Goal: Task Accomplishment & Management: Manage account settings

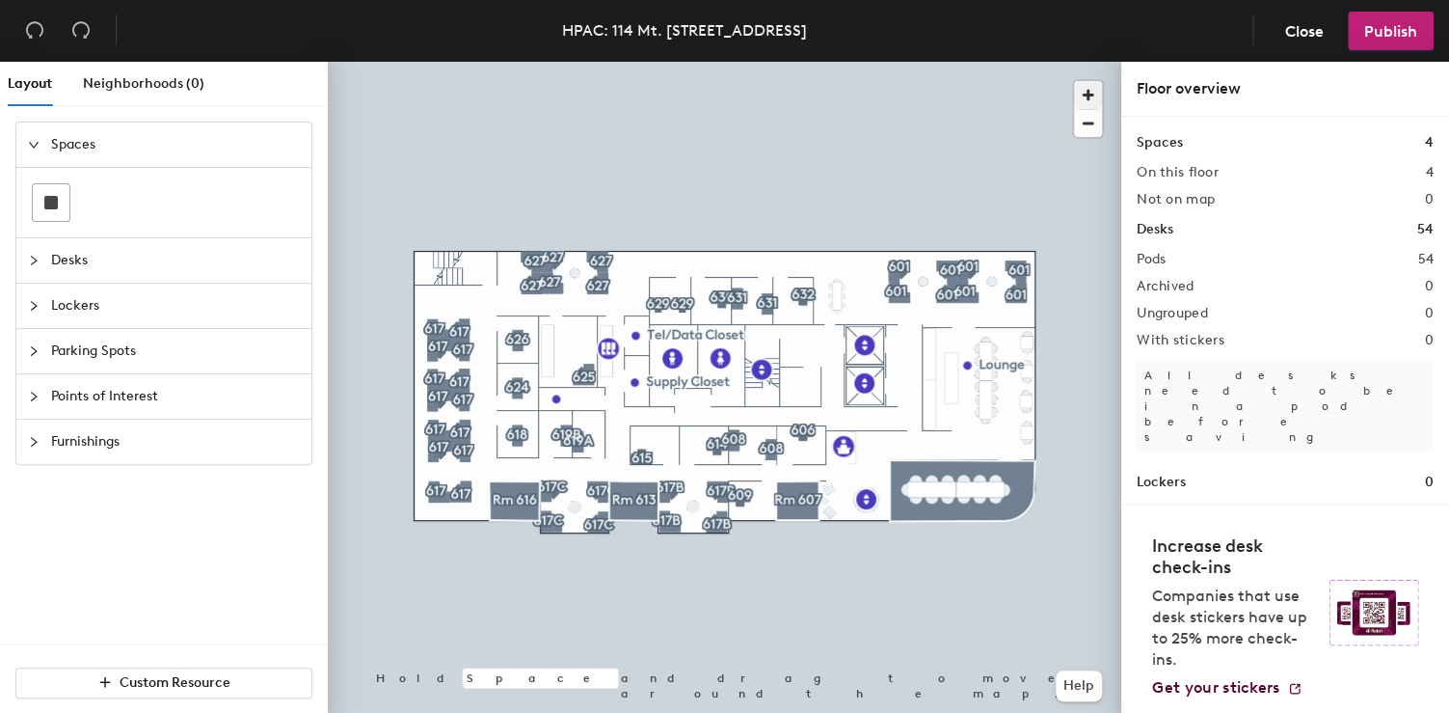
click at [1094, 93] on span "button" at bounding box center [1088, 95] width 28 height 28
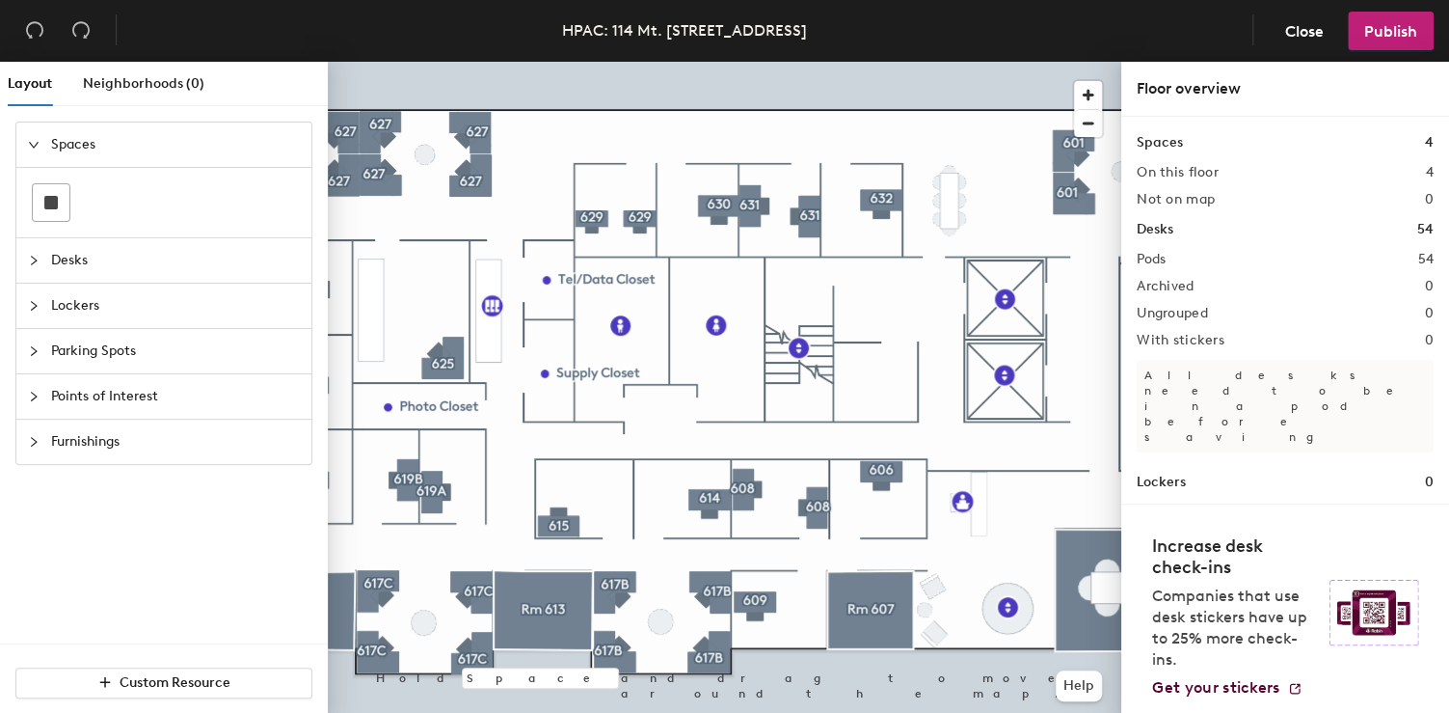
click at [495, 62] on div at bounding box center [725, 62] width 794 height 0
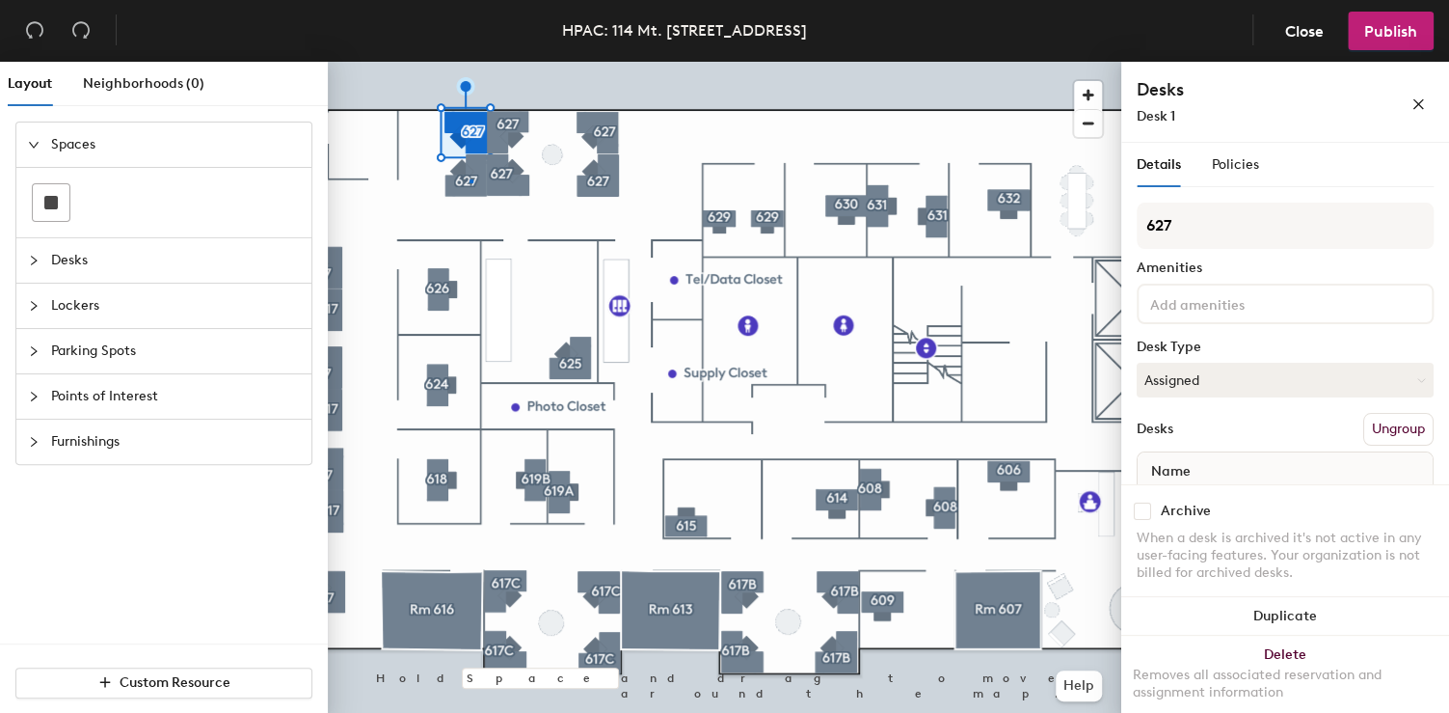
click at [470, 62] on div at bounding box center [725, 62] width 794 height 0
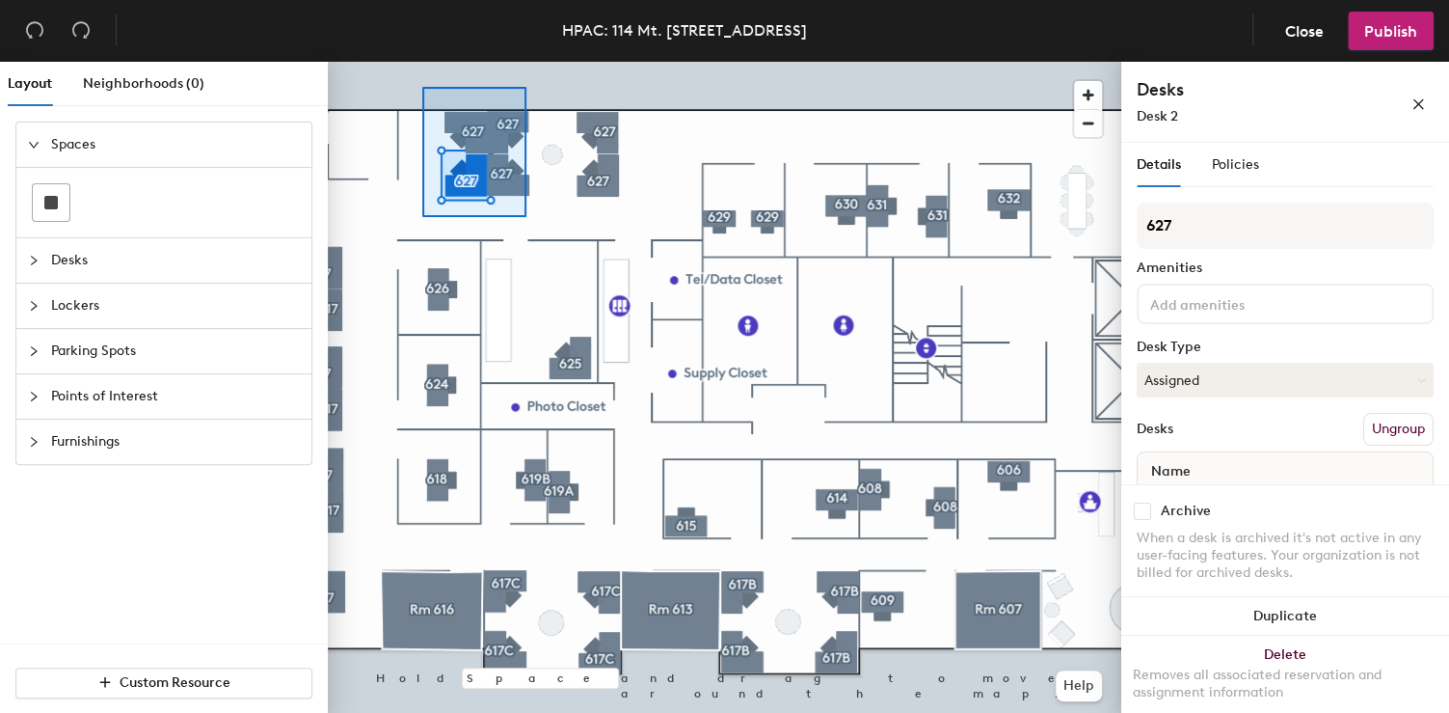
click at [529, 62] on div at bounding box center [725, 62] width 794 height 0
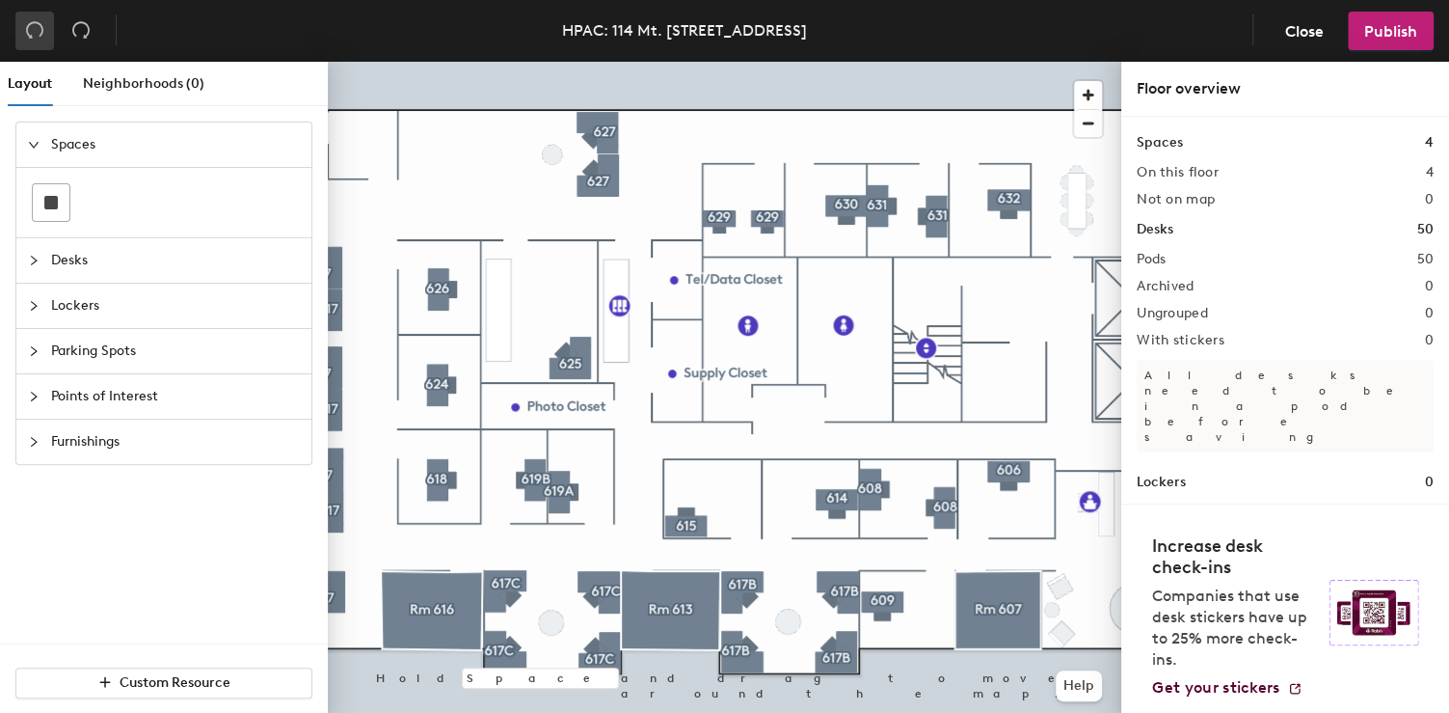
click at [44, 35] on button "button" at bounding box center [34, 31] width 39 height 39
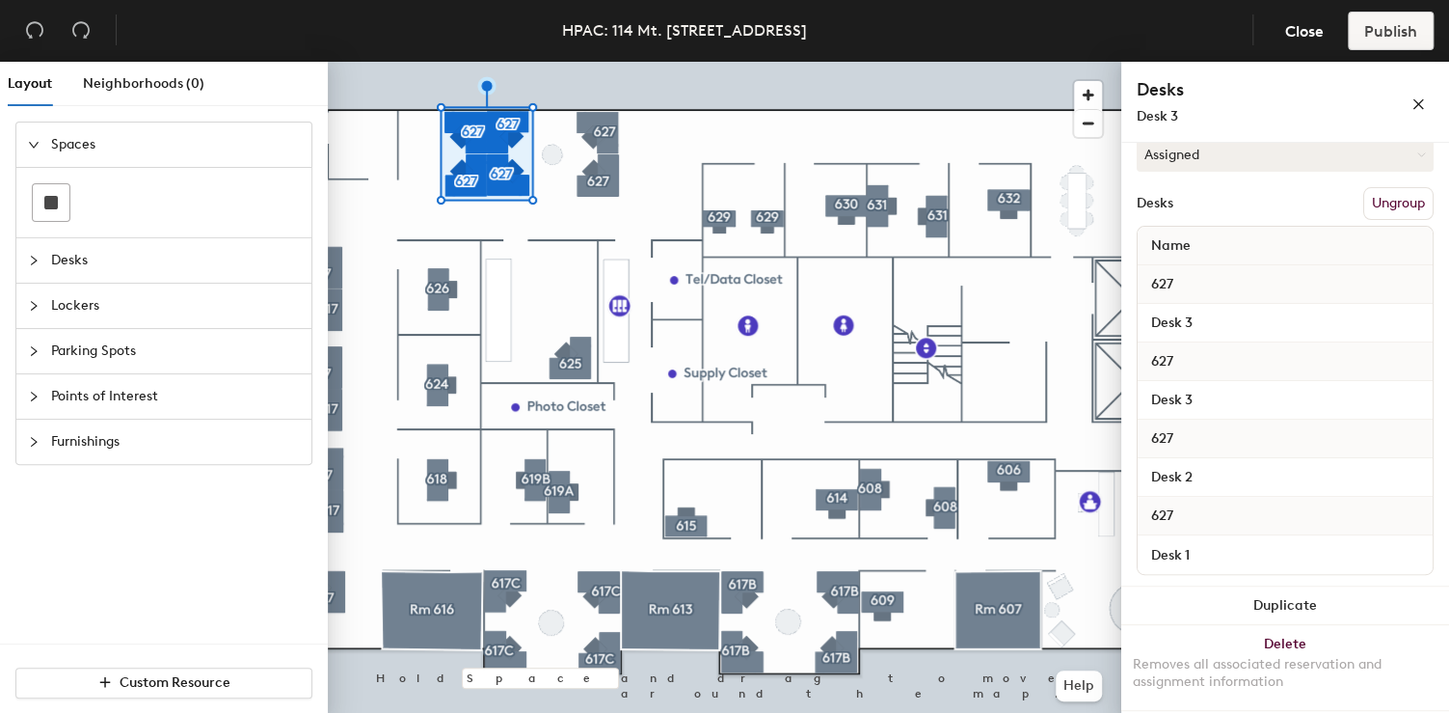
scroll to position [2, 0]
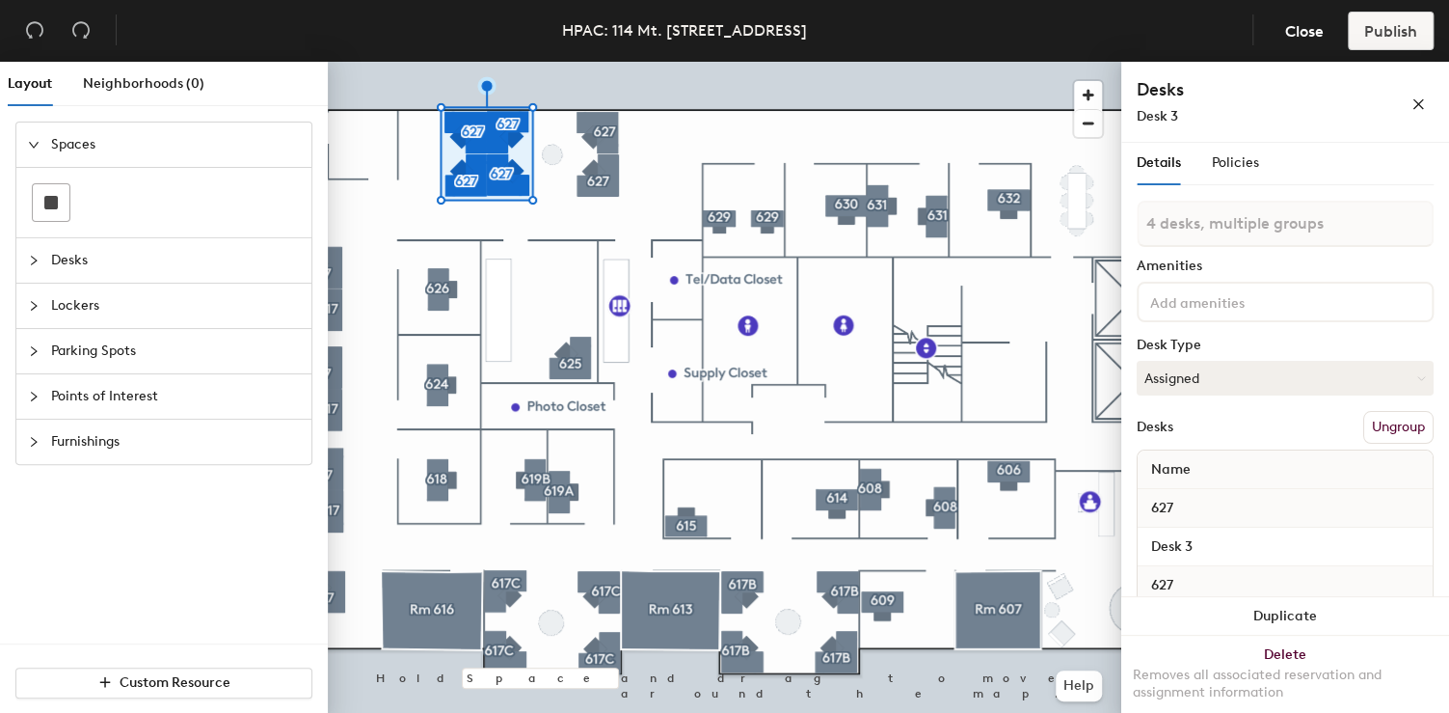
click at [1265, 171] on div "Details Policies" at bounding box center [1285, 163] width 297 height 44
click at [676, 62] on div at bounding box center [725, 62] width 794 height 0
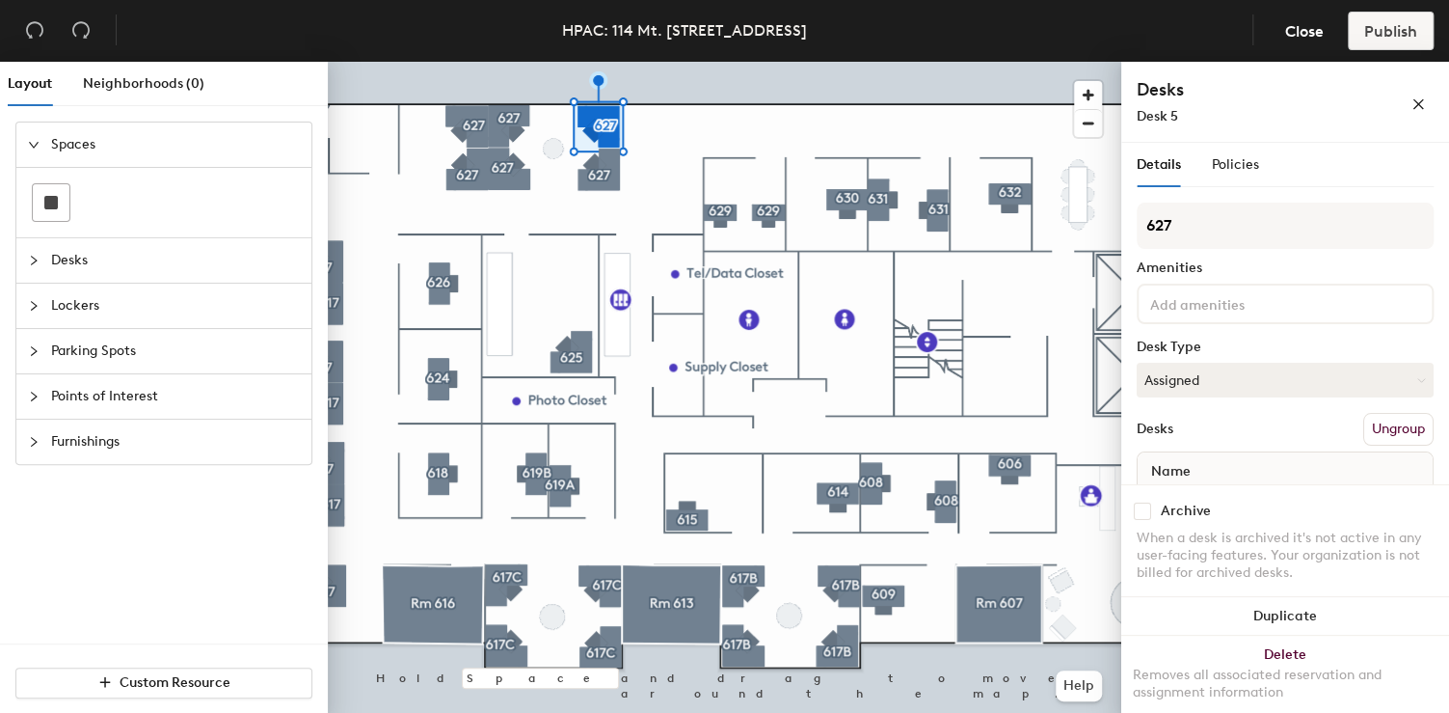
drag, startPoint x: 1163, startPoint y: 521, endPoint x: 1142, endPoint y: 512, distance: 22.9
click at [1161, 519] on div "Archive" at bounding box center [1186, 510] width 50 height 15
click at [1142, 512] on input "checkbox" at bounding box center [1142, 510] width 17 height 17
click at [501, 62] on div at bounding box center [725, 62] width 794 height 0
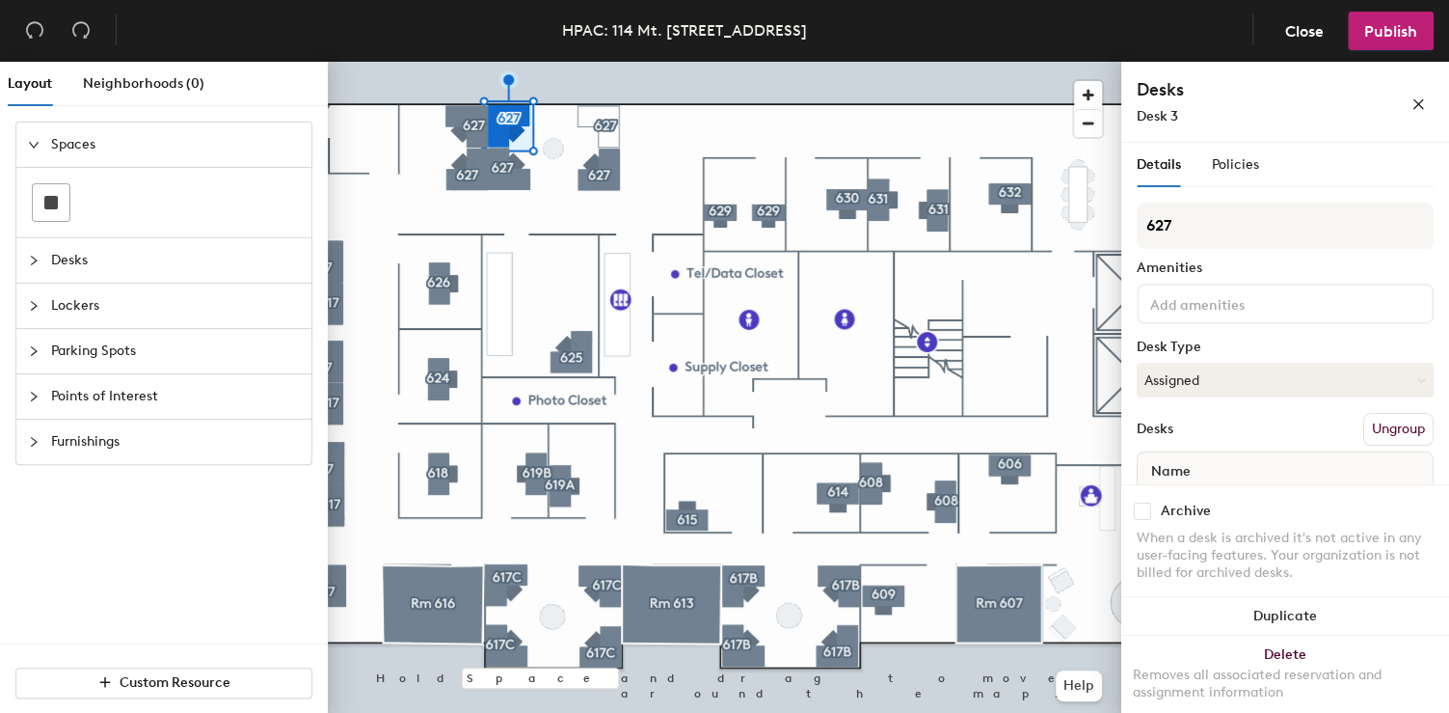
click at [1139, 514] on input "checkbox" at bounding box center [1142, 510] width 17 height 17
click at [461, 62] on div at bounding box center [725, 62] width 794 height 0
click at [1142, 510] on input "checkbox" at bounding box center [1142, 510] width 17 height 17
checkbox input "true"
click at [444, 62] on div at bounding box center [725, 62] width 794 height 0
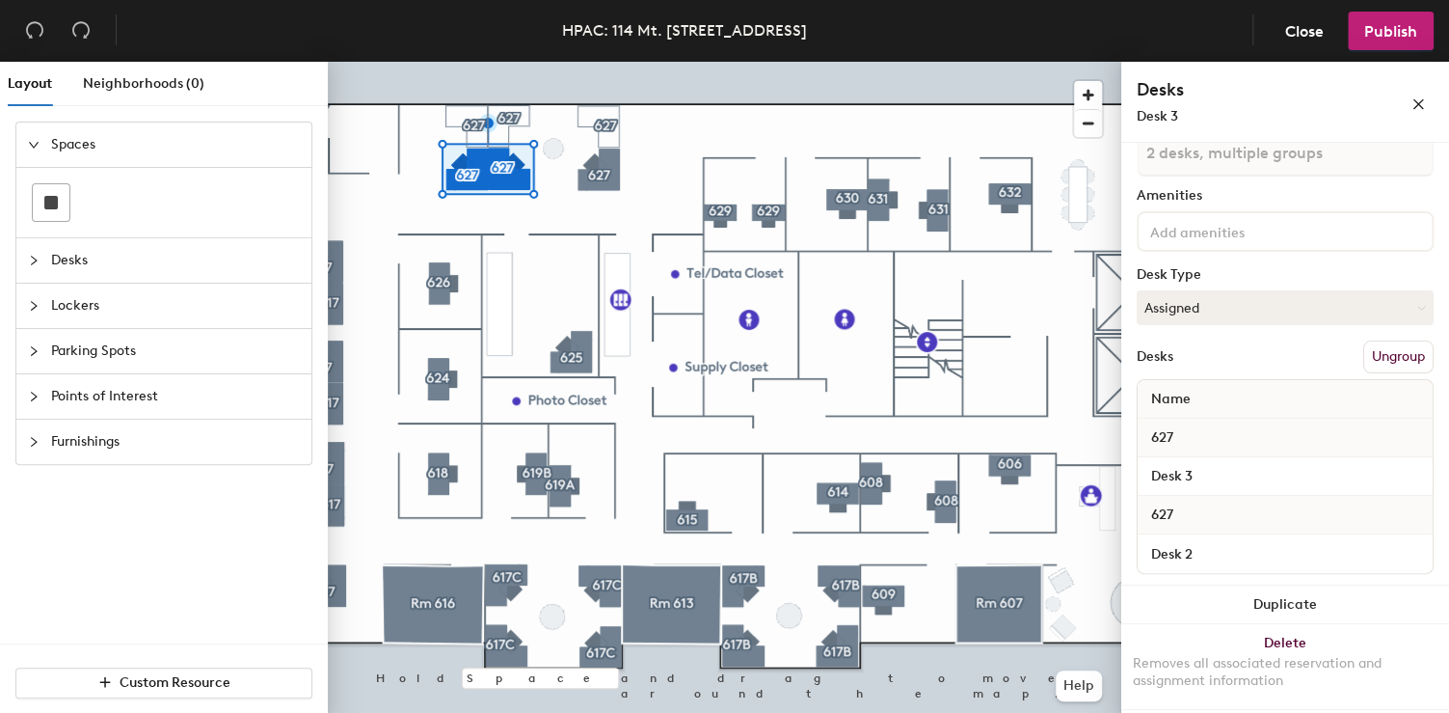
scroll to position [71, 0]
click at [506, 62] on div at bounding box center [725, 62] width 794 height 0
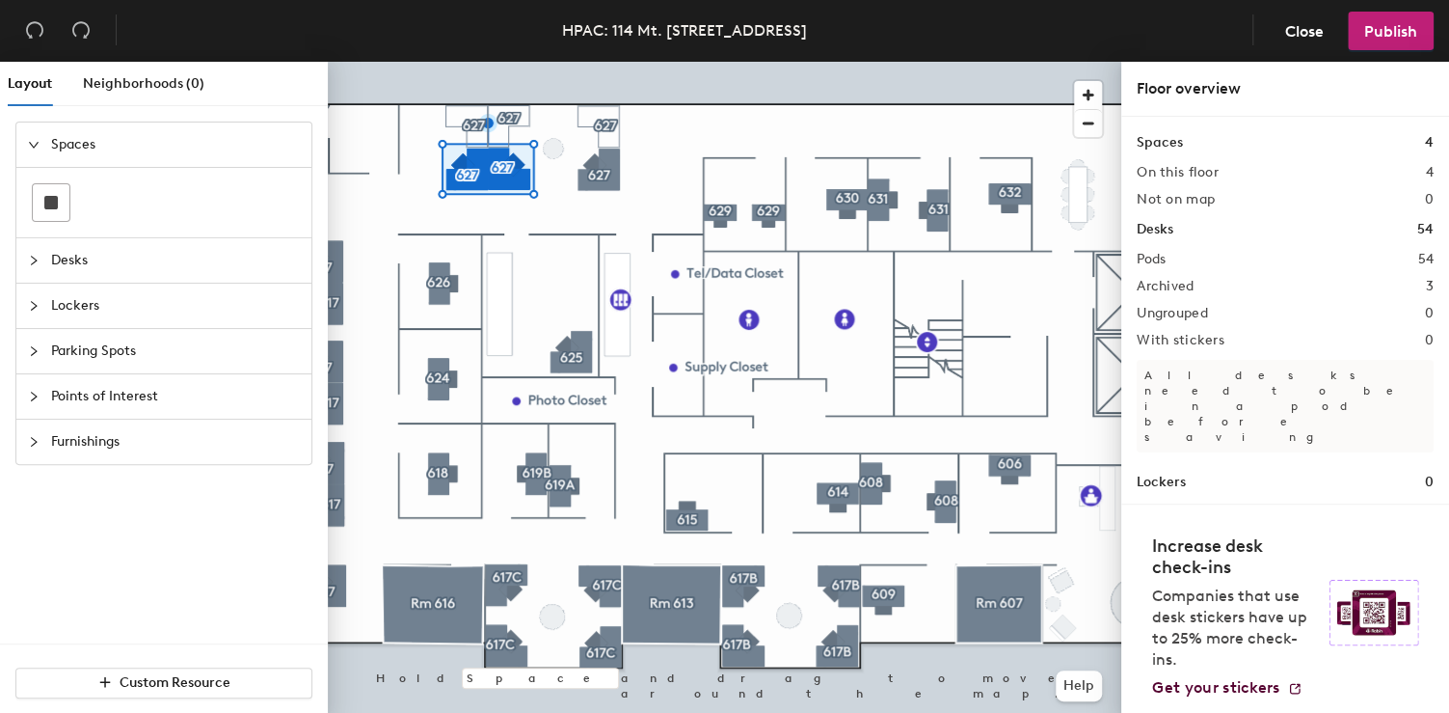
click at [508, 62] on div at bounding box center [725, 62] width 794 height 0
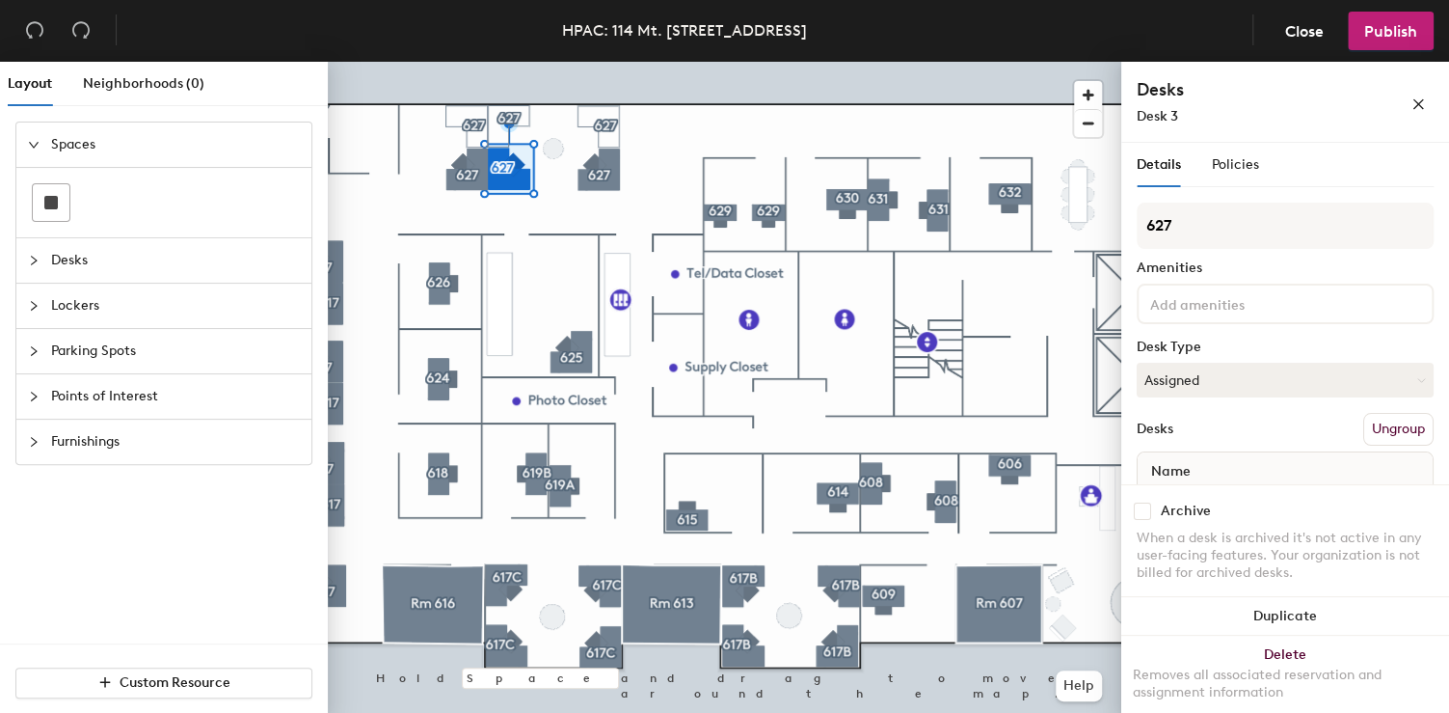
drag, startPoint x: 1167, startPoint y: 522, endPoint x: 1151, endPoint y: 516, distance: 16.5
click at [1161, 520] on div "Archive" at bounding box center [1285, 510] width 297 height 17
drag, startPoint x: 1151, startPoint y: 515, endPoint x: 1138, endPoint y: 516, distance: 13.5
click at [1150, 516] on div "Archive" at bounding box center [1285, 510] width 297 height 17
click at [1143, 517] on input "checkbox" at bounding box center [1142, 510] width 17 height 17
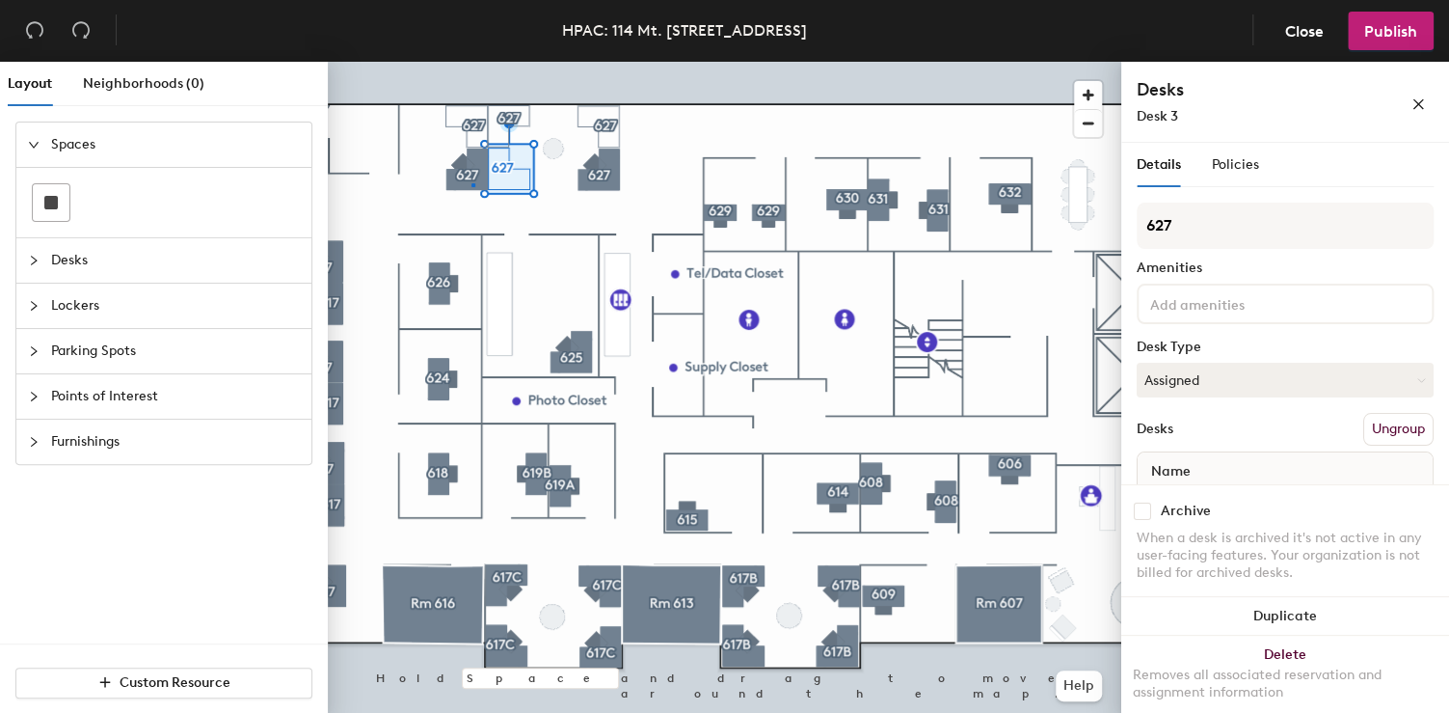
click at [472, 62] on div at bounding box center [725, 62] width 794 height 0
click at [1147, 511] on input "checkbox" at bounding box center [1142, 510] width 17 height 17
click at [692, 62] on div at bounding box center [725, 62] width 794 height 0
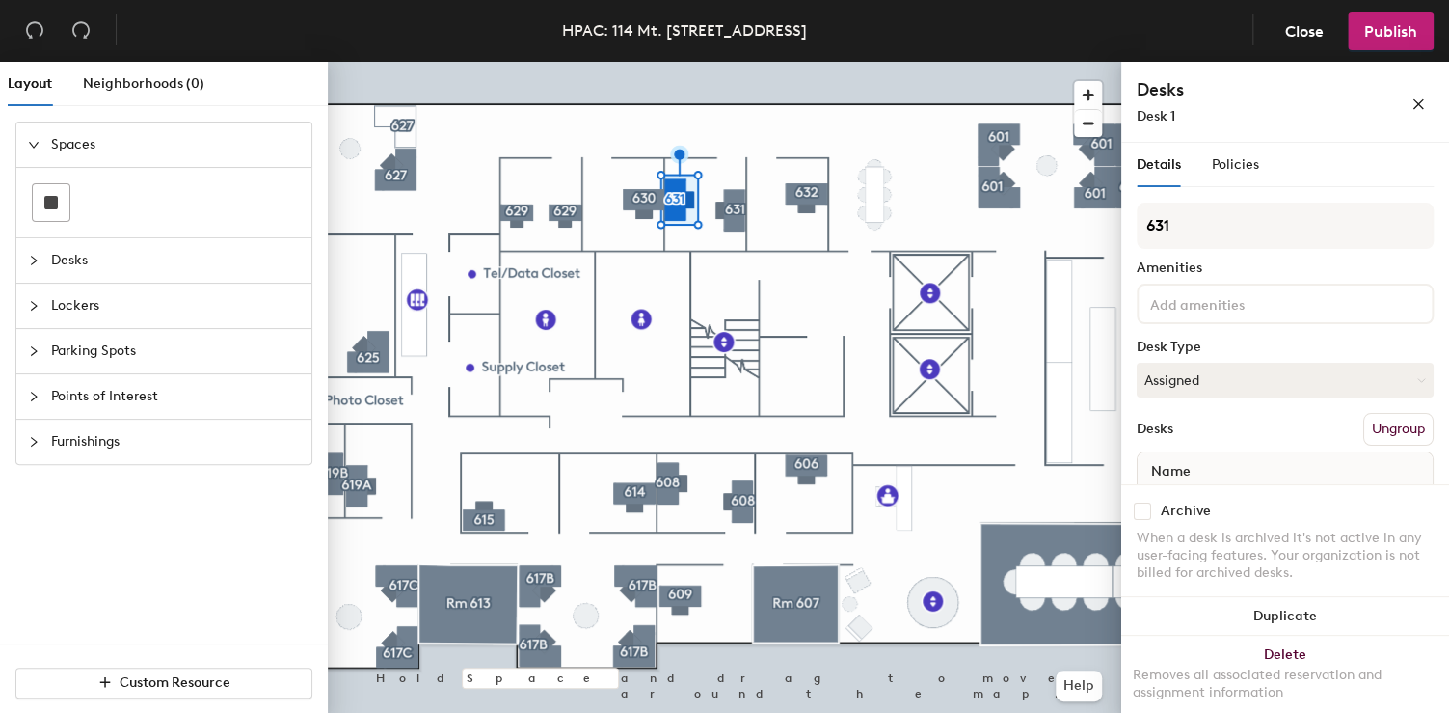
click at [1179, 519] on div "Archive" at bounding box center [1186, 510] width 50 height 15
click at [1154, 515] on div "Archive" at bounding box center [1285, 510] width 297 height 17
drag, startPoint x: 1154, startPoint y: 519, endPoint x: 1144, endPoint y: 517, distance: 10.8
click at [1152, 519] on div "Archive" at bounding box center [1285, 510] width 297 height 17
click at [1144, 517] on input "checkbox" at bounding box center [1142, 510] width 17 height 17
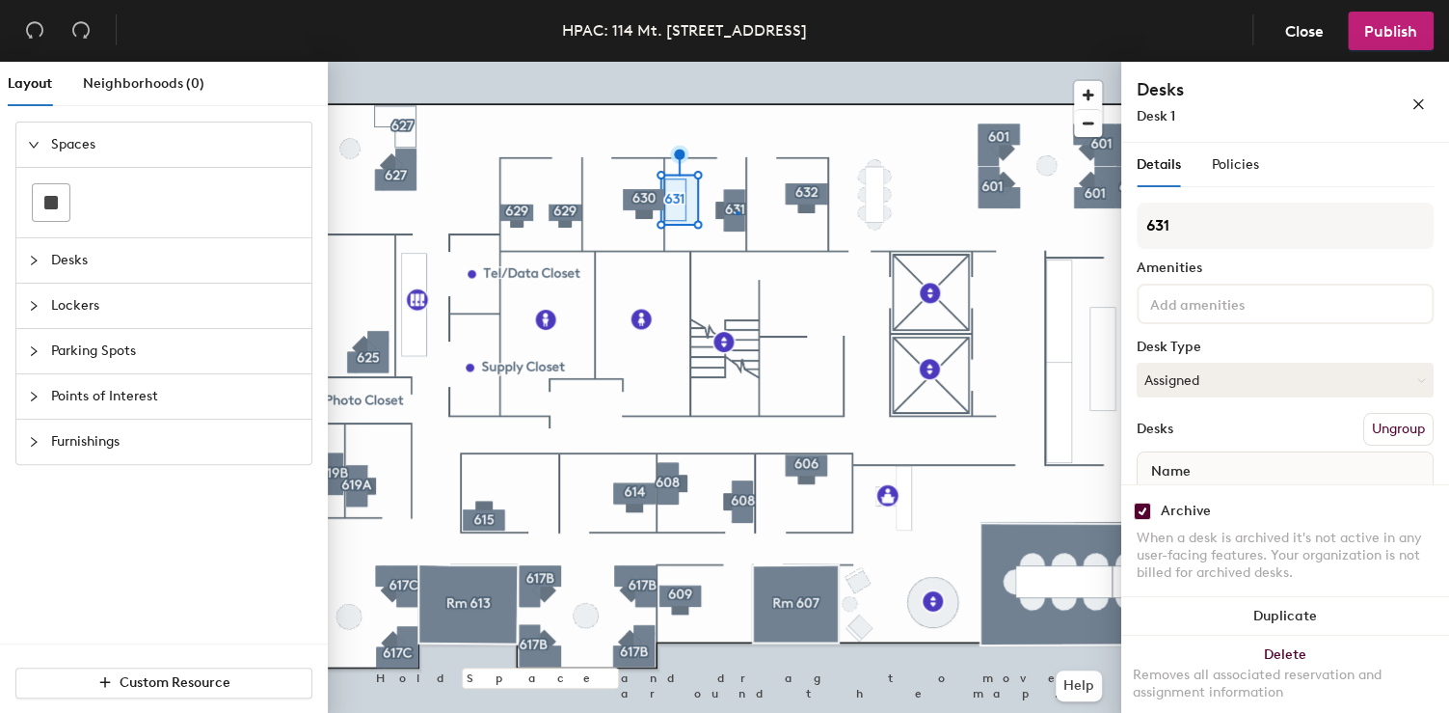
click at [736, 62] on div at bounding box center [725, 62] width 794 height 0
click at [1150, 505] on div "Archive When a desk is archived it's not active in any user-facing features. Yo…" at bounding box center [1285, 544] width 328 height 121
drag, startPoint x: 1150, startPoint y: 509, endPoint x: 1125, endPoint y: 491, distance: 31.0
click at [1149, 509] on div "Archive" at bounding box center [1285, 510] width 297 height 17
drag, startPoint x: 1147, startPoint y: 508, endPoint x: 1126, endPoint y: 495, distance: 25.1
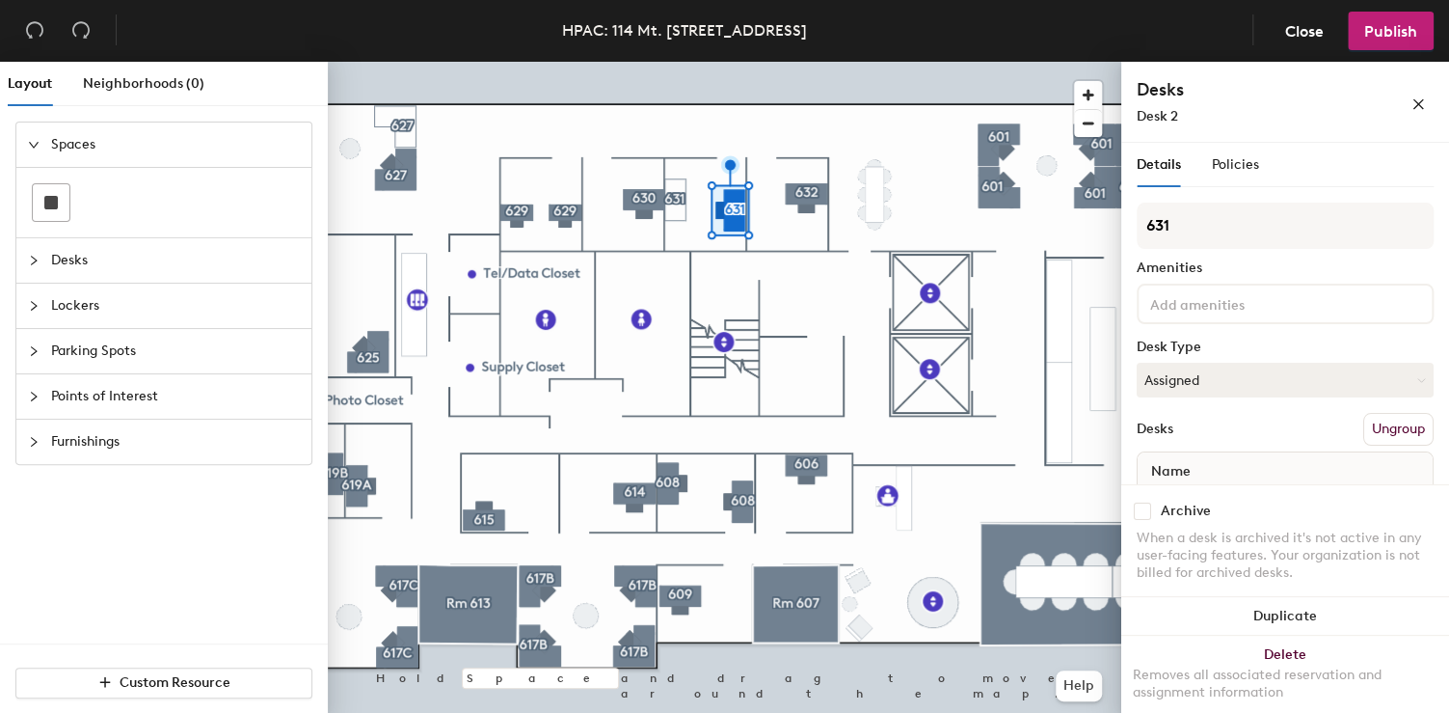
click at [1147, 508] on input "checkbox" at bounding box center [1142, 510] width 17 height 17
click at [791, 62] on div at bounding box center [725, 62] width 794 height 0
click at [1150, 517] on div "Archive" at bounding box center [1285, 510] width 297 height 17
click at [1137, 515] on input "checkbox" at bounding box center [1142, 510] width 17 height 17
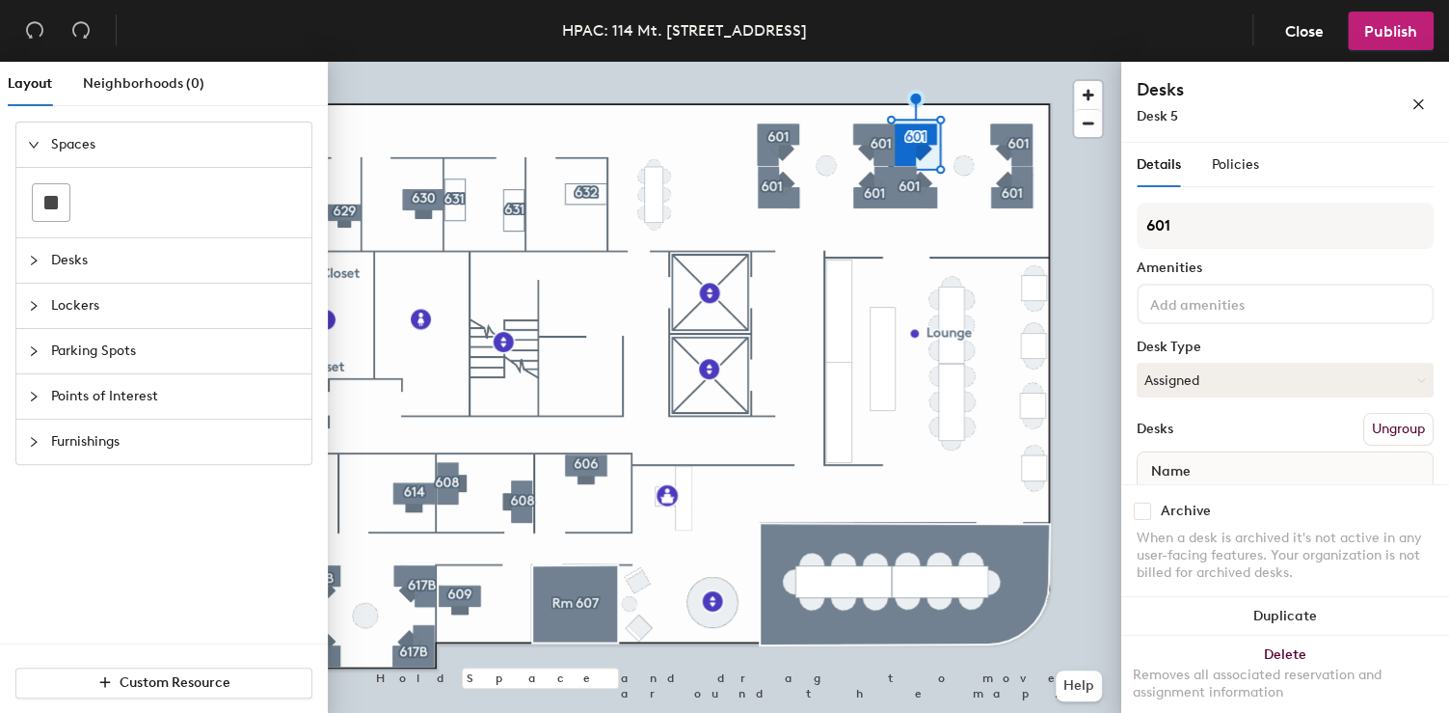
click at [1154, 514] on div "Archive" at bounding box center [1285, 510] width 297 height 17
click at [1149, 515] on input "checkbox" at bounding box center [1142, 510] width 17 height 17
checkbox input "true"
click at [997, 62] on div at bounding box center [725, 62] width 794 height 0
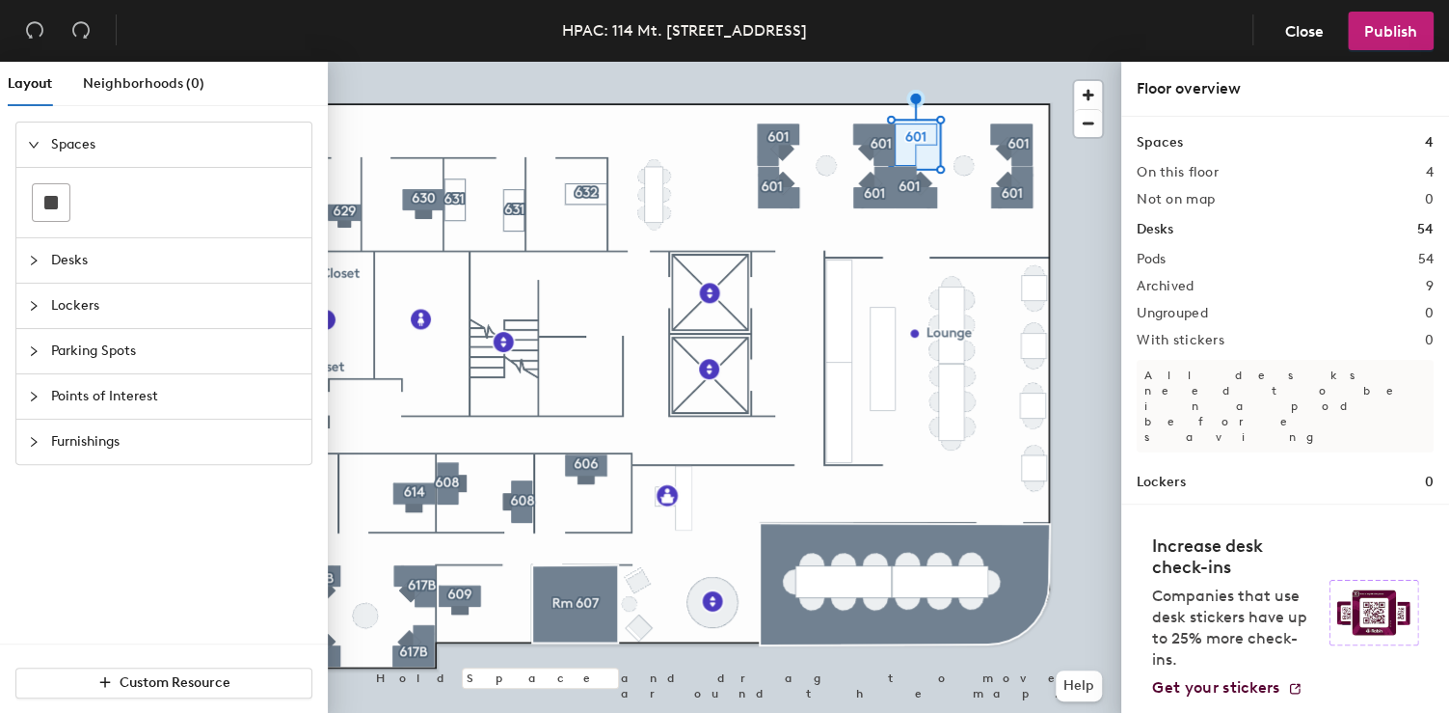
click at [1015, 62] on div at bounding box center [725, 62] width 794 height 0
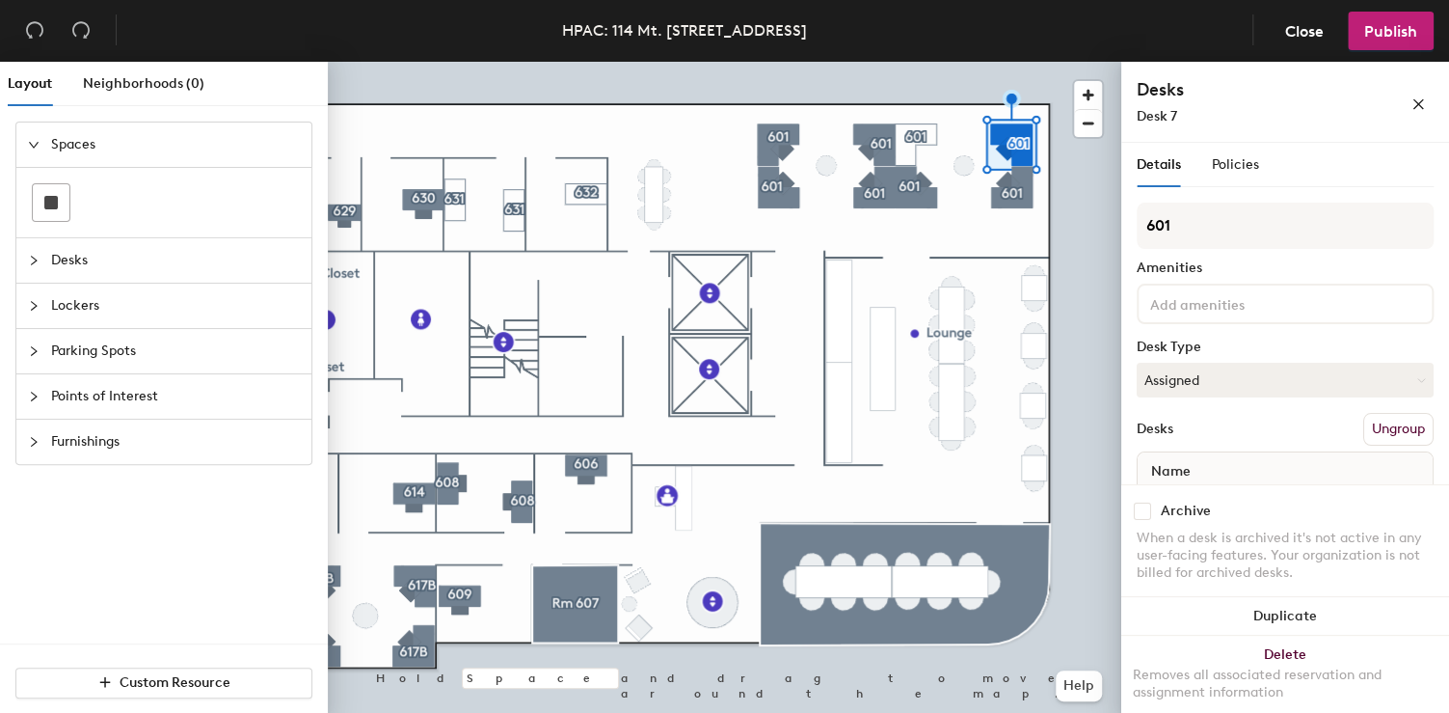
click at [1147, 512] on input "checkbox" at bounding box center [1142, 510] width 17 height 17
checkbox input "true"
click at [1001, 62] on div at bounding box center [725, 62] width 794 height 0
drag, startPoint x: 1146, startPoint y: 522, endPoint x: 1133, endPoint y: 519, distance: 13.8
click at [1145, 520] on input "checkbox" at bounding box center [1142, 510] width 17 height 17
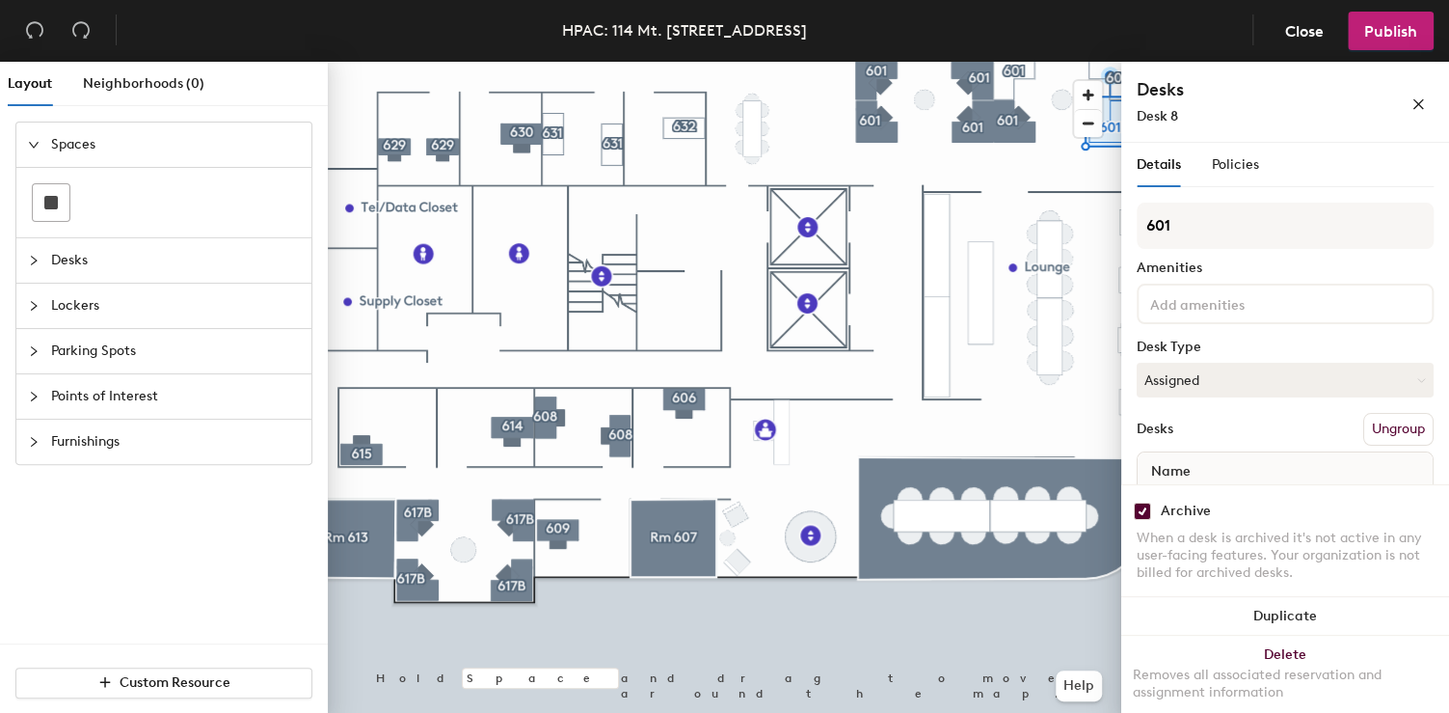
click at [553, 62] on div at bounding box center [725, 62] width 794 height 0
drag, startPoint x: 1147, startPoint y: 516, endPoint x: 1122, endPoint y: 514, distance: 25.1
click at [1144, 516] on input "checkbox" at bounding box center [1142, 510] width 17 height 17
drag, startPoint x: 1150, startPoint y: 495, endPoint x: 1145, endPoint y: 503, distance: 9.9
click at [1150, 496] on div "Archive When a desk is archived it's not active in any user-facing features. Yo…" at bounding box center [1285, 544] width 328 height 121
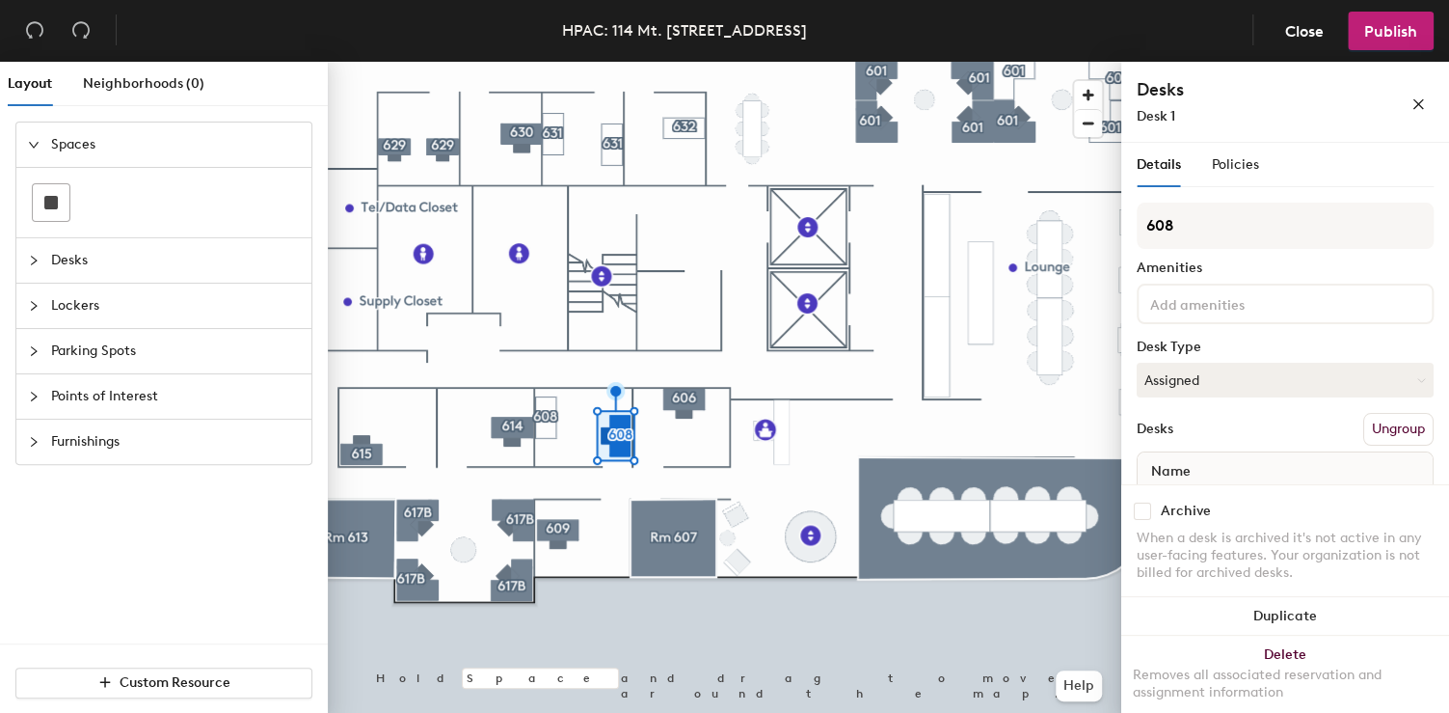
drag, startPoint x: 1144, startPoint y: 509, endPoint x: 1132, endPoint y: 508, distance: 12.6
click at [1144, 509] on input "checkbox" at bounding box center [1142, 510] width 17 height 17
click at [690, 62] on div at bounding box center [725, 62] width 794 height 0
click at [1141, 509] on input "checkbox" at bounding box center [1142, 510] width 17 height 17
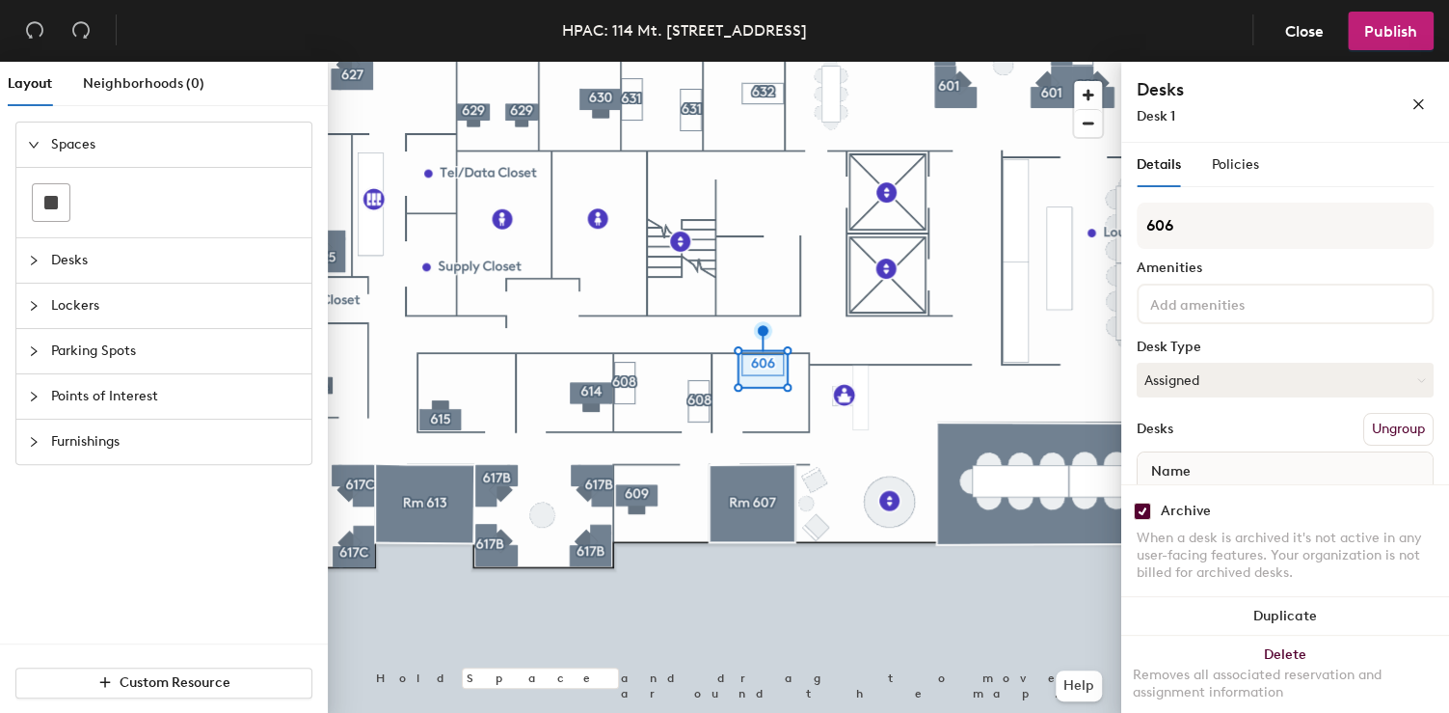
click at [495, 62] on div at bounding box center [725, 62] width 794 height 0
click at [1157, 510] on div "Archive" at bounding box center [1285, 510] width 297 height 17
click at [1150, 511] on input "checkbox" at bounding box center [1142, 510] width 17 height 17
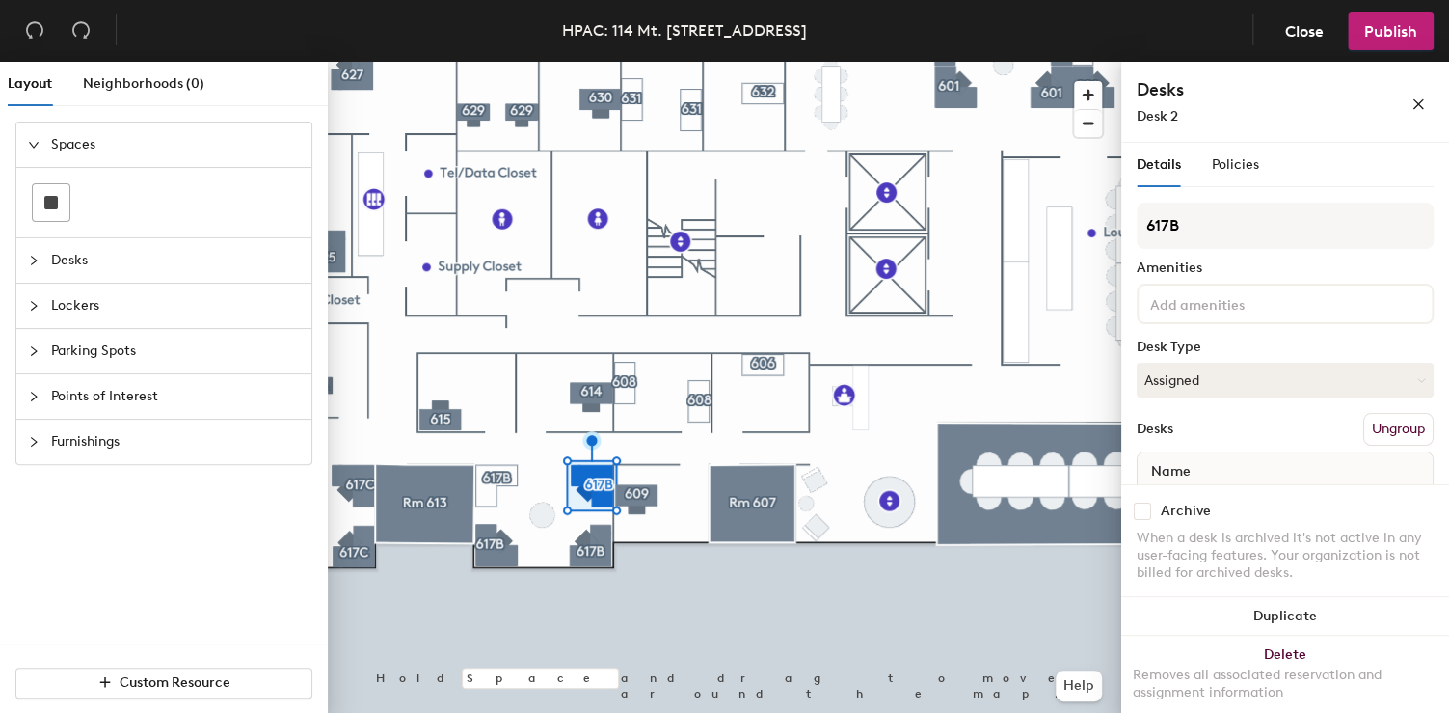
click at [1156, 519] on div "Archive" at bounding box center [1285, 510] width 297 height 17
click at [1153, 515] on div "Archive" at bounding box center [1285, 510] width 297 height 17
drag, startPoint x: 1149, startPoint y: 515, endPoint x: 1132, endPoint y: 515, distance: 17.4
click at [1149, 515] on input "checkbox" at bounding box center [1142, 510] width 17 height 17
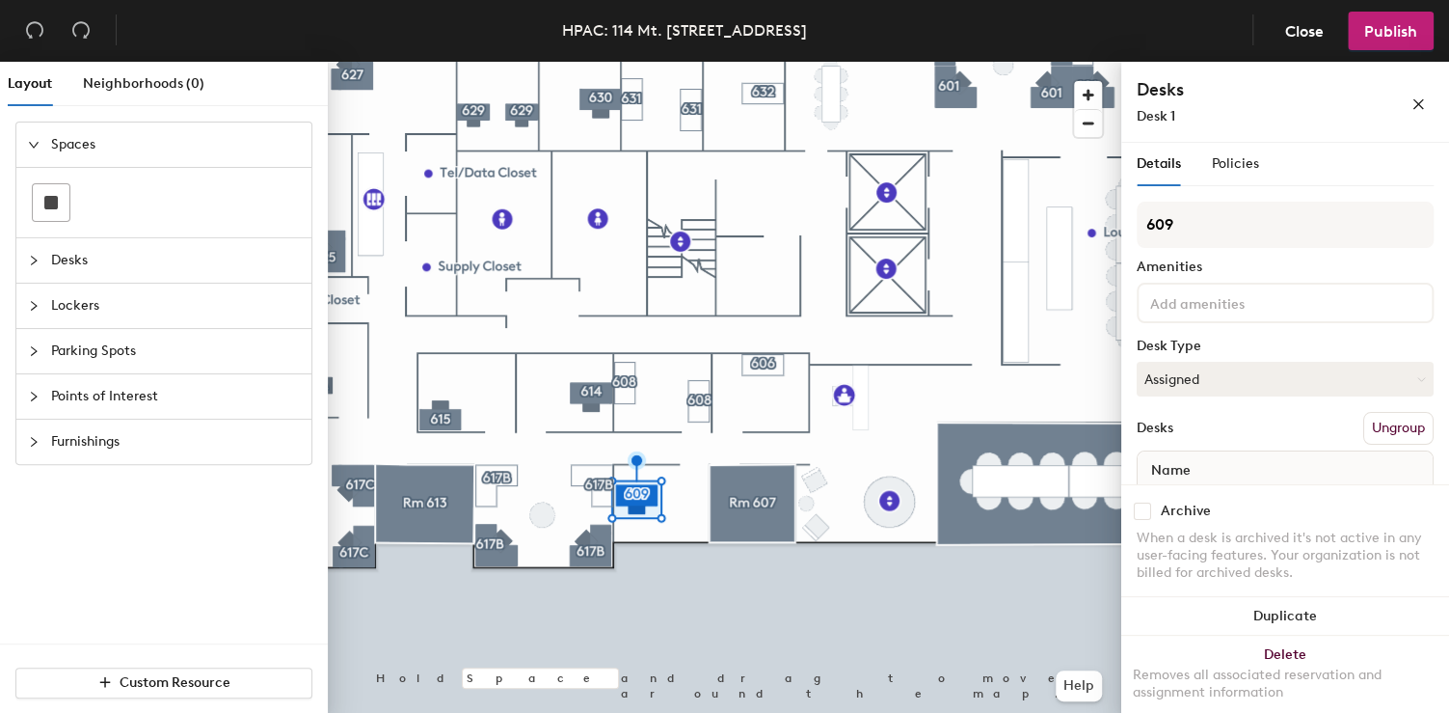
drag, startPoint x: 1152, startPoint y: 510, endPoint x: 1138, endPoint y: 511, distance: 14.5
click at [1152, 510] on div "Archive" at bounding box center [1285, 510] width 297 height 17
drag, startPoint x: 1145, startPoint y: 507, endPoint x: 1124, endPoint y: 516, distance: 22.9
click at [1145, 507] on input "checkbox" at bounding box center [1142, 510] width 17 height 17
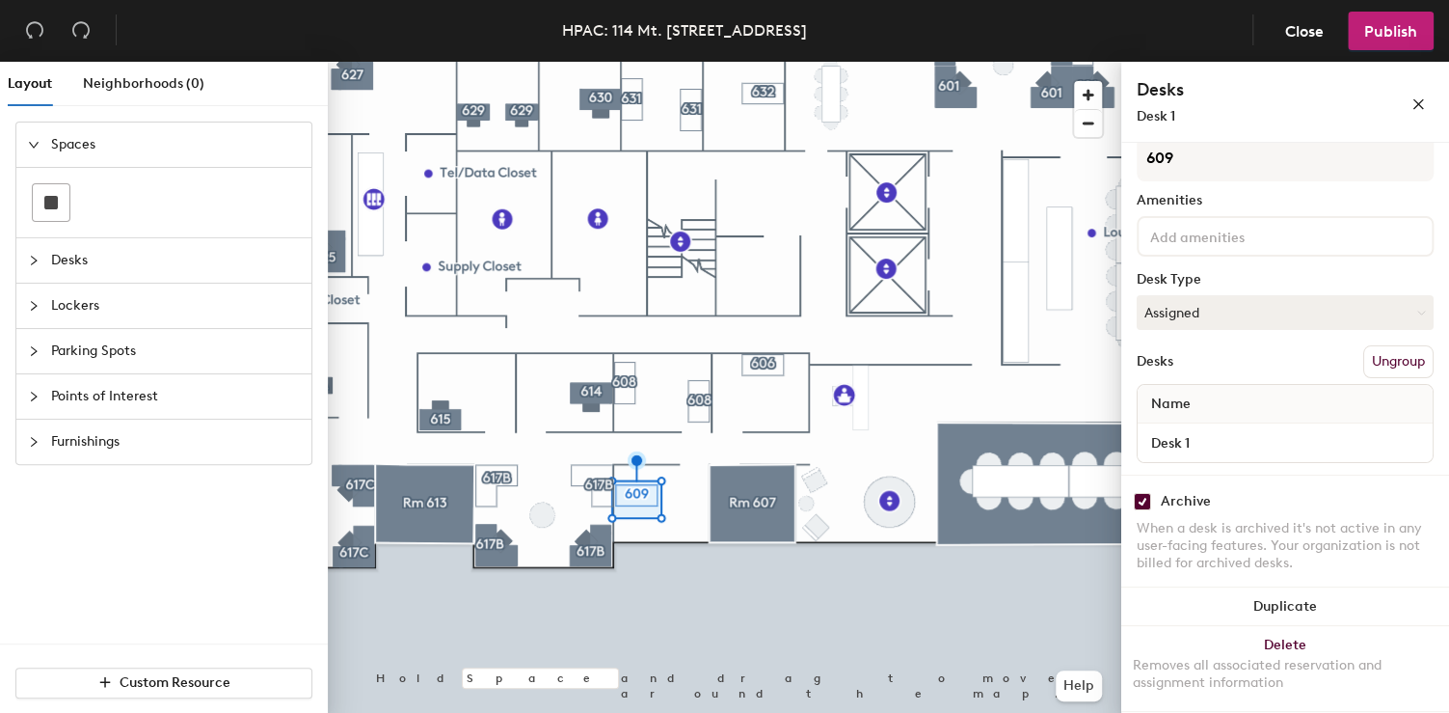
scroll to position [67, 0]
click at [1147, 498] on input "checkbox" at bounding box center [1142, 502] width 17 height 17
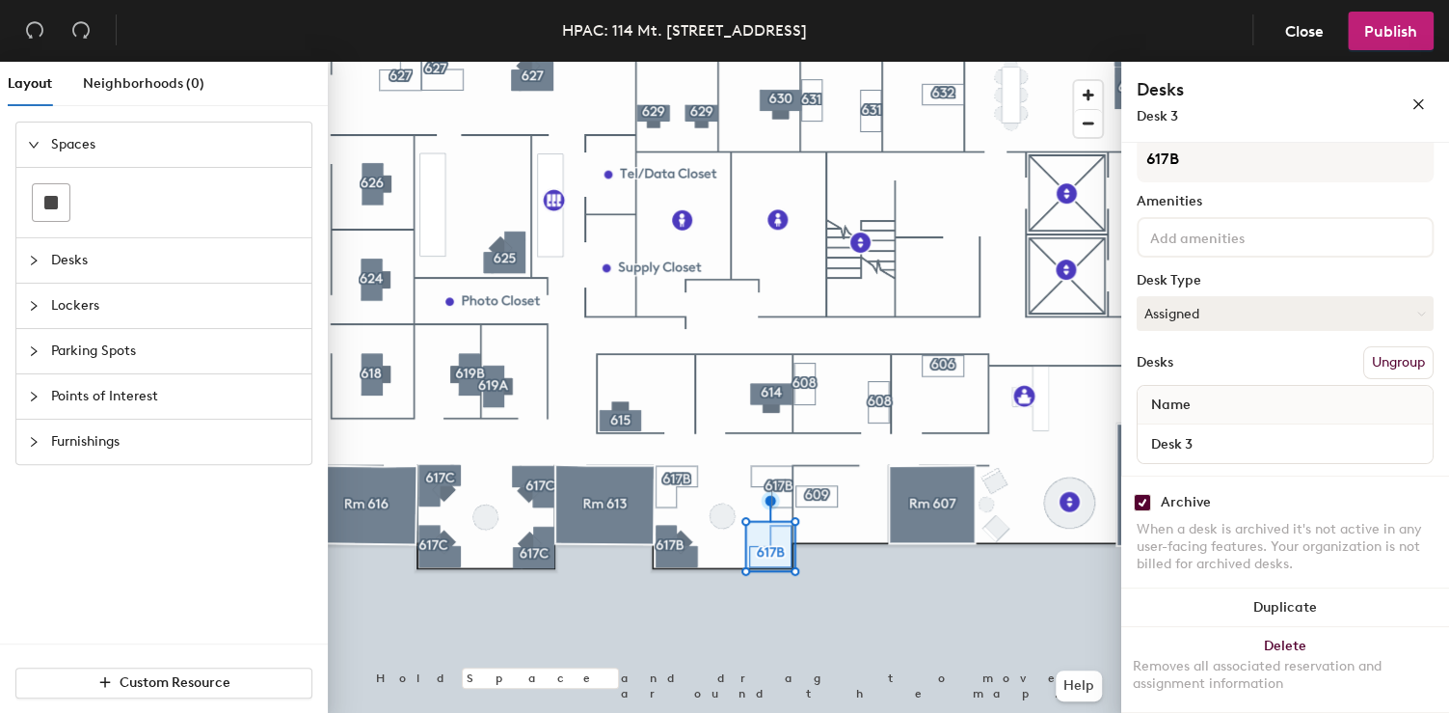
click at [512, 62] on div at bounding box center [725, 62] width 794 height 0
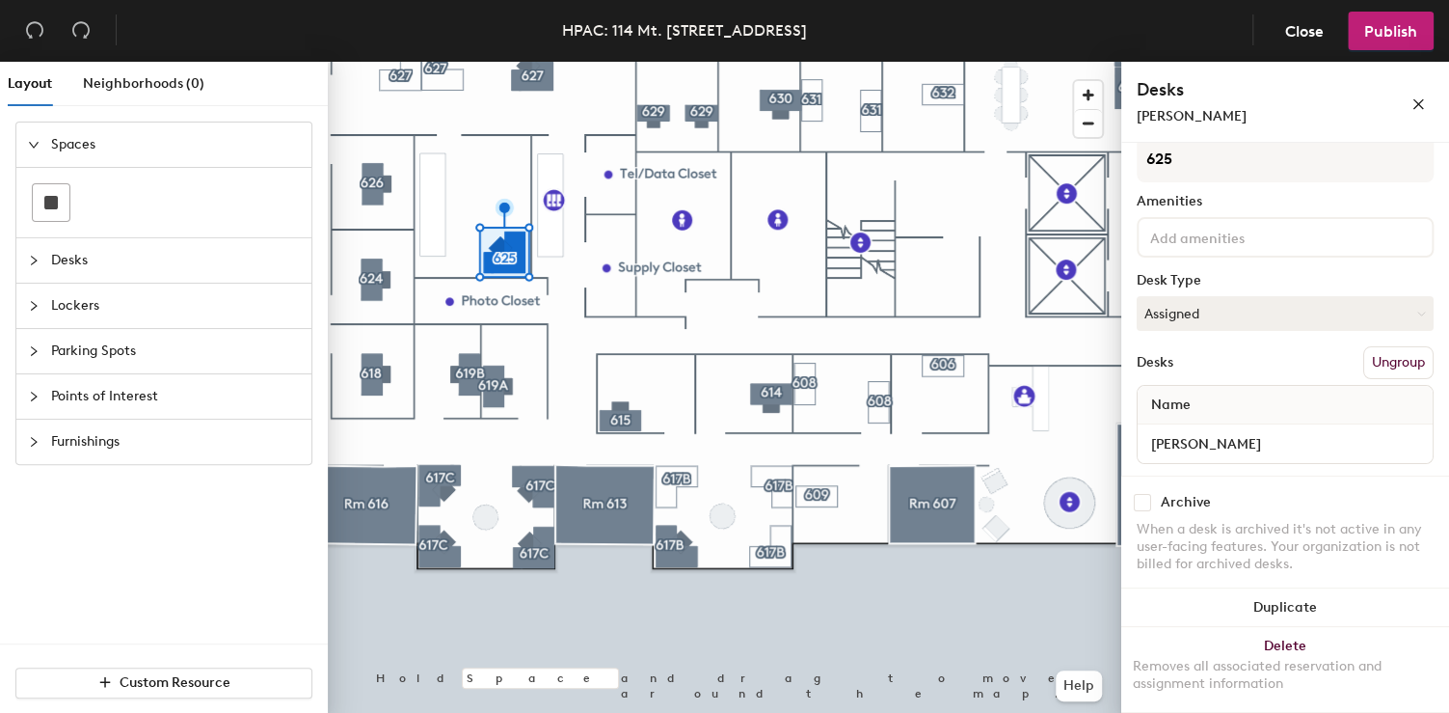
click at [1149, 498] on input "checkbox" at bounding box center [1142, 502] width 17 height 17
drag, startPoint x: 1141, startPoint y: 497, endPoint x: 1128, endPoint y: 496, distance: 12.6
click at [1140, 497] on input "checkbox" at bounding box center [1142, 502] width 17 height 17
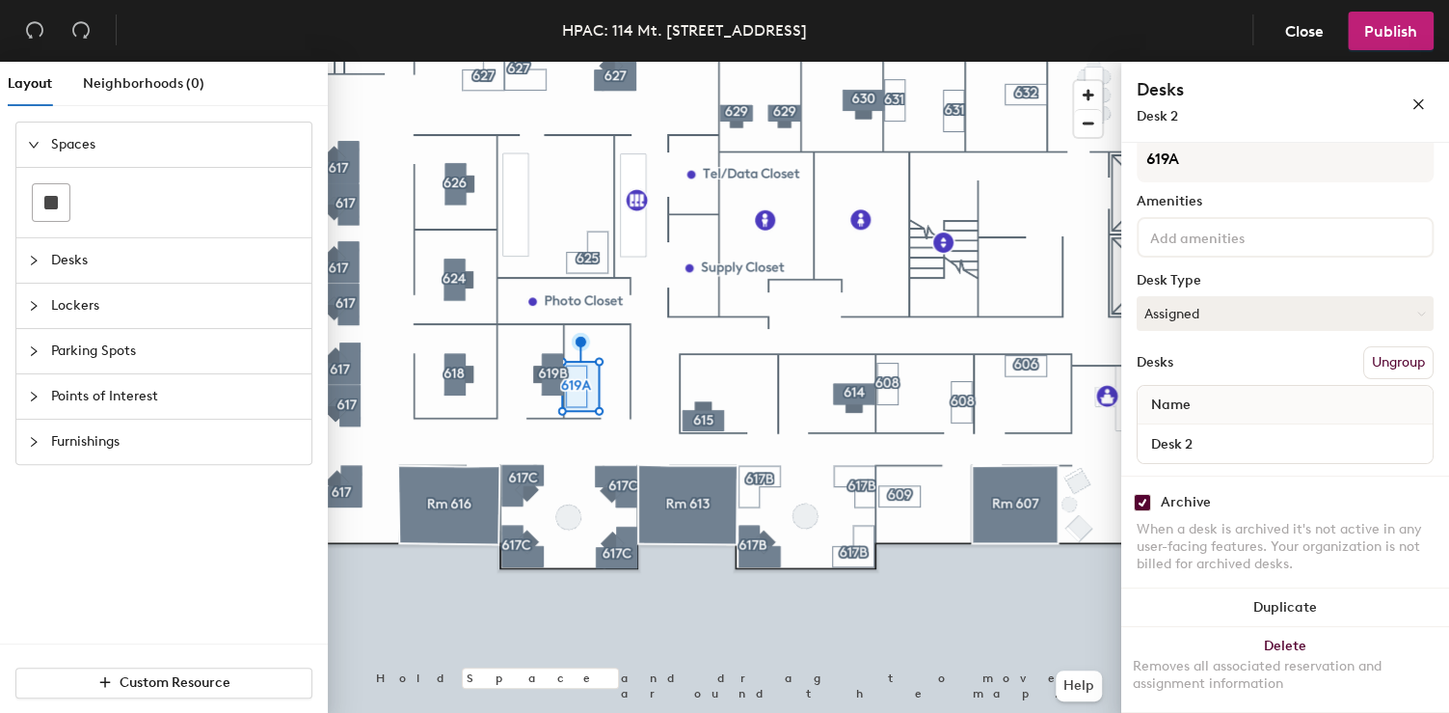
click at [518, 62] on div at bounding box center [725, 62] width 794 height 0
click at [1150, 507] on div "Archive When a desk is archived it's not active in any user-facing features. Yo…" at bounding box center [1285, 535] width 328 height 121
click at [1149, 501] on input "checkbox" at bounding box center [1142, 502] width 17 height 17
click at [610, 62] on div at bounding box center [725, 62] width 794 height 0
click at [1167, 501] on div "Archive" at bounding box center [1186, 502] width 50 height 15
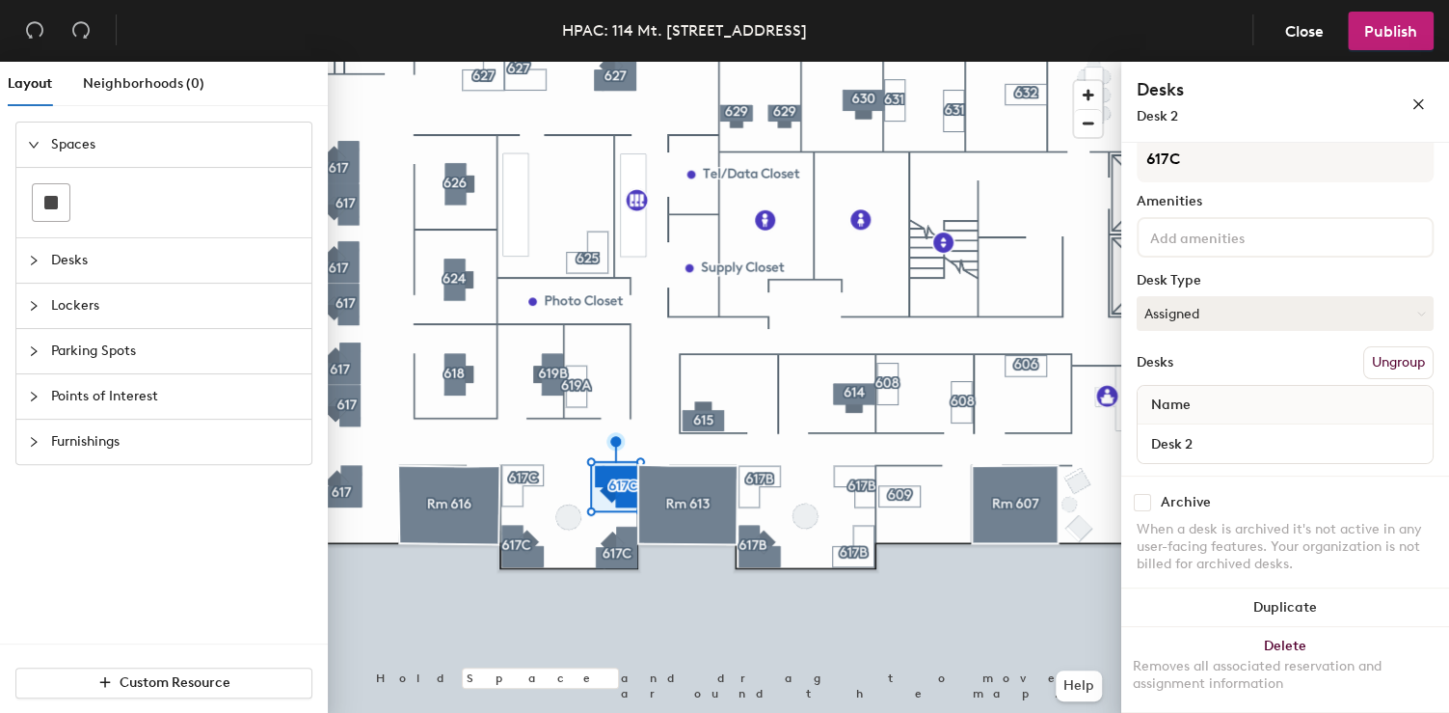
drag, startPoint x: 1151, startPoint y: 498, endPoint x: 1133, endPoint y: 501, distance: 18.7
click at [1150, 498] on div "Archive" at bounding box center [1285, 502] width 297 height 17
click at [1144, 499] on input "checkbox" at bounding box center [1142, 502] width 17 height 17
click at [515, 62] on div at bounding box center [725, 62] width 794 height 0
click at [1146, 495] on input "checkbox" at bounding box center [1142, 502] width 17 height 17
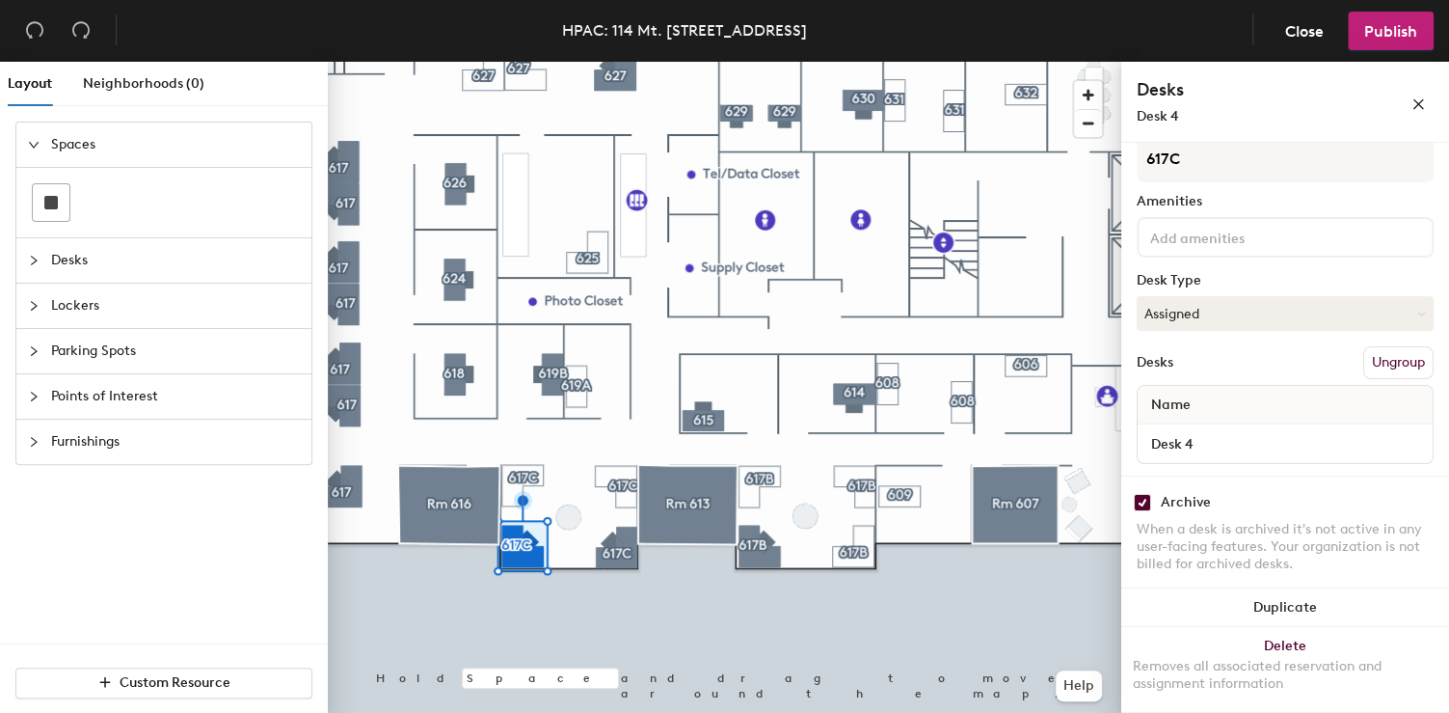
checkbox input "true"
click at [636, 62] on div at bounding box center [725, 62] width 794 height 0
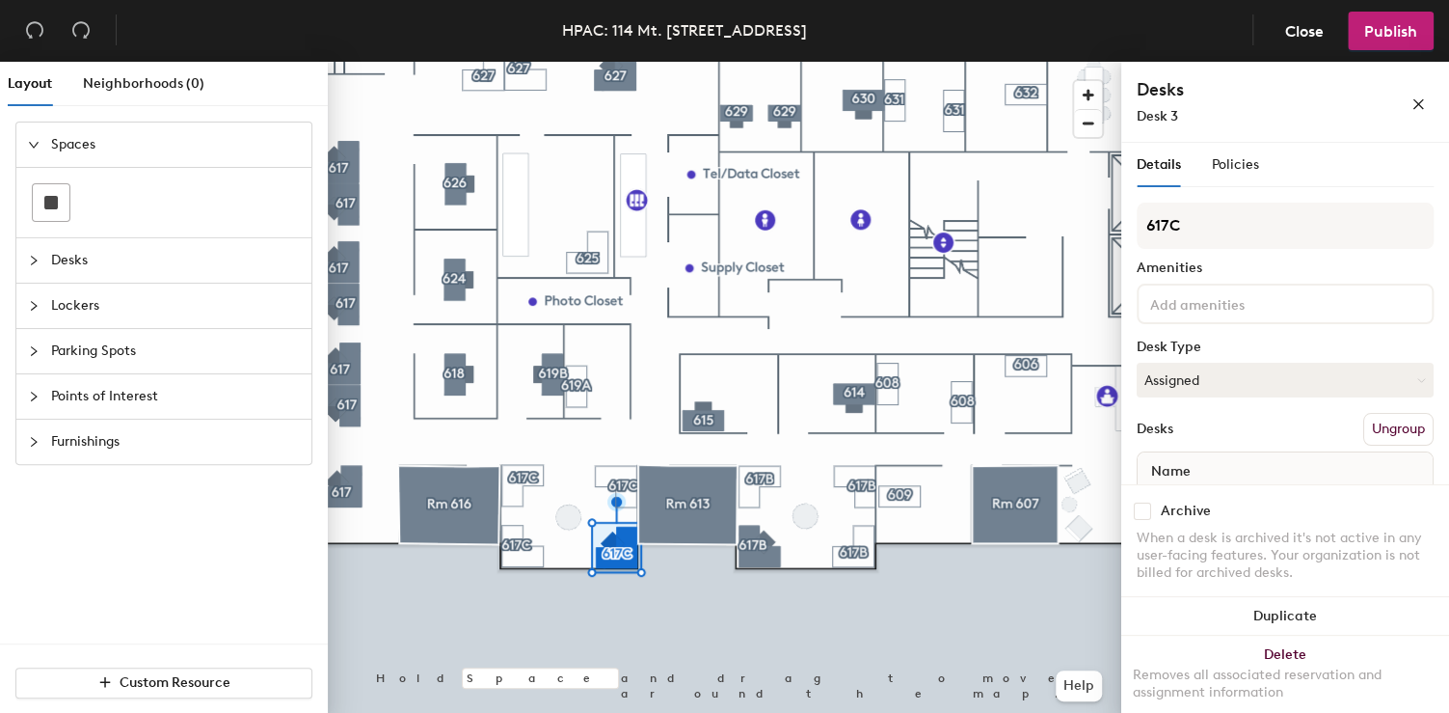
click at [1141, 512] on input "checkbox" at bounding box center [1142, 510] width 17 height 17
click at [514, 62] on div at bounding box center [725, 62] width 794 height 0
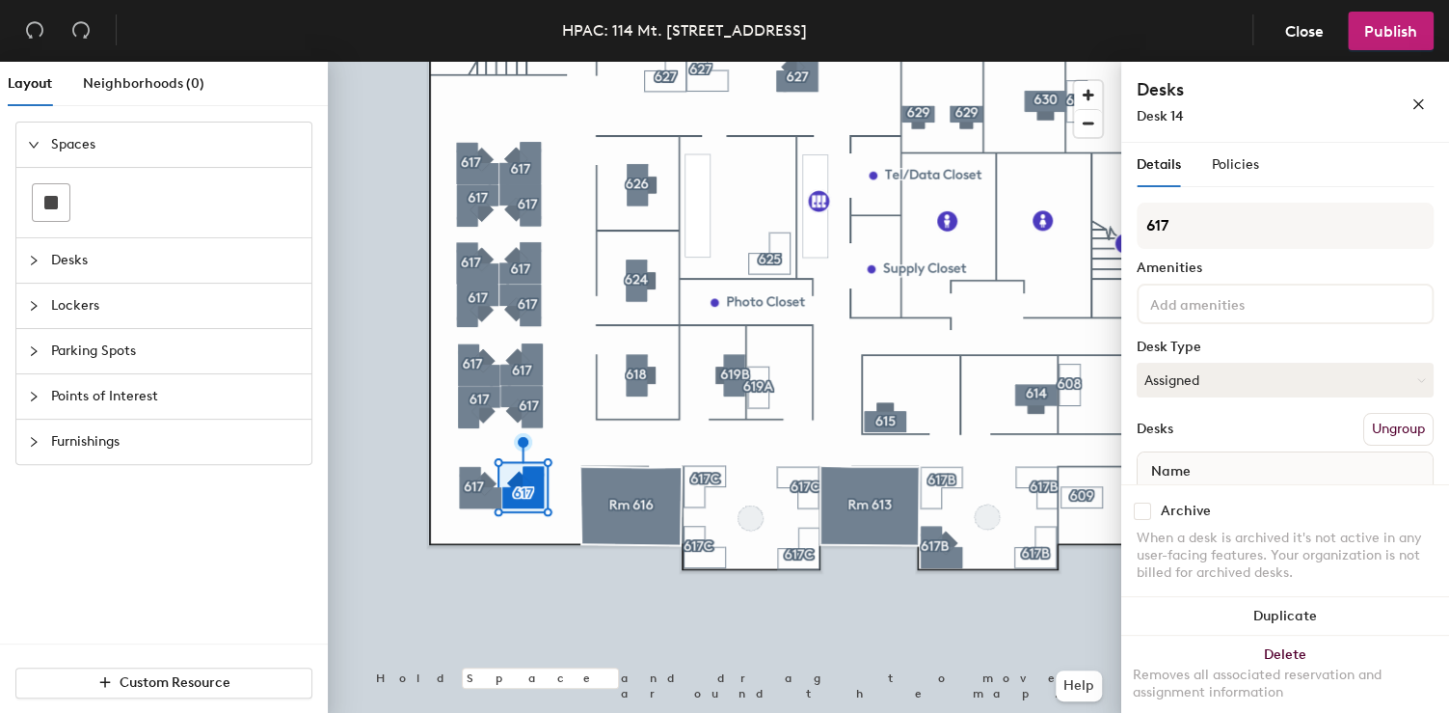
drag, startPoint x: 1143, startPoint y: 519, endPoint x: 1122, endPoint y: 518, distance: 20.3
click at [1142, 519] on input "checkbox" at bounding box center [1142, 510] width 17 height 17
click at [486, 62] on div at bounding box center [725, 62] width 794 height 0
click at [1127, 507] on div "Archive When a desk is archived it's not active in any user-facing features. Yo…" at bounding box center [1285, 544] width 328 height 121
drag, startPoint x: 1141, startPoint y: 513, endPoint x: 1124, endPoint y: 513, distance: 16.4
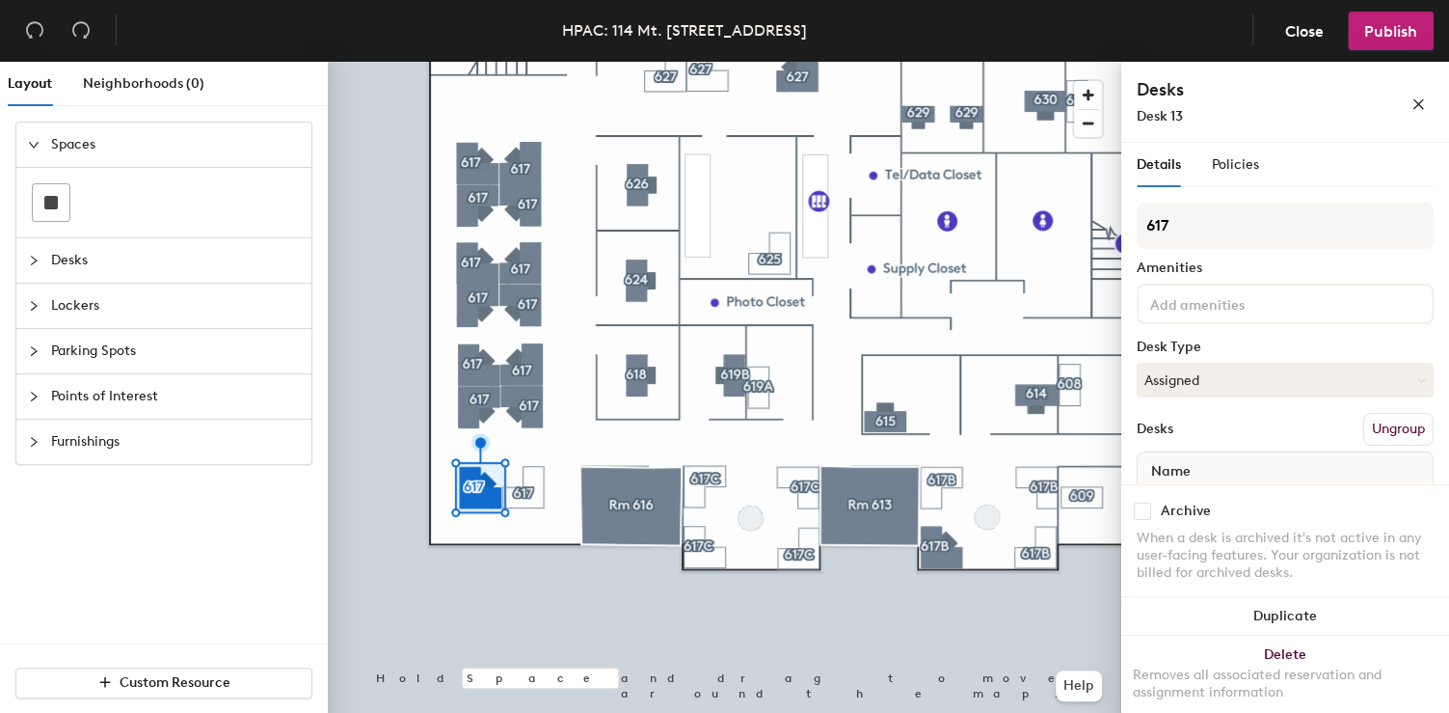
click at [1140, 513] on input "checkbox" at bounding box center [1142, 510] width 17 height 17
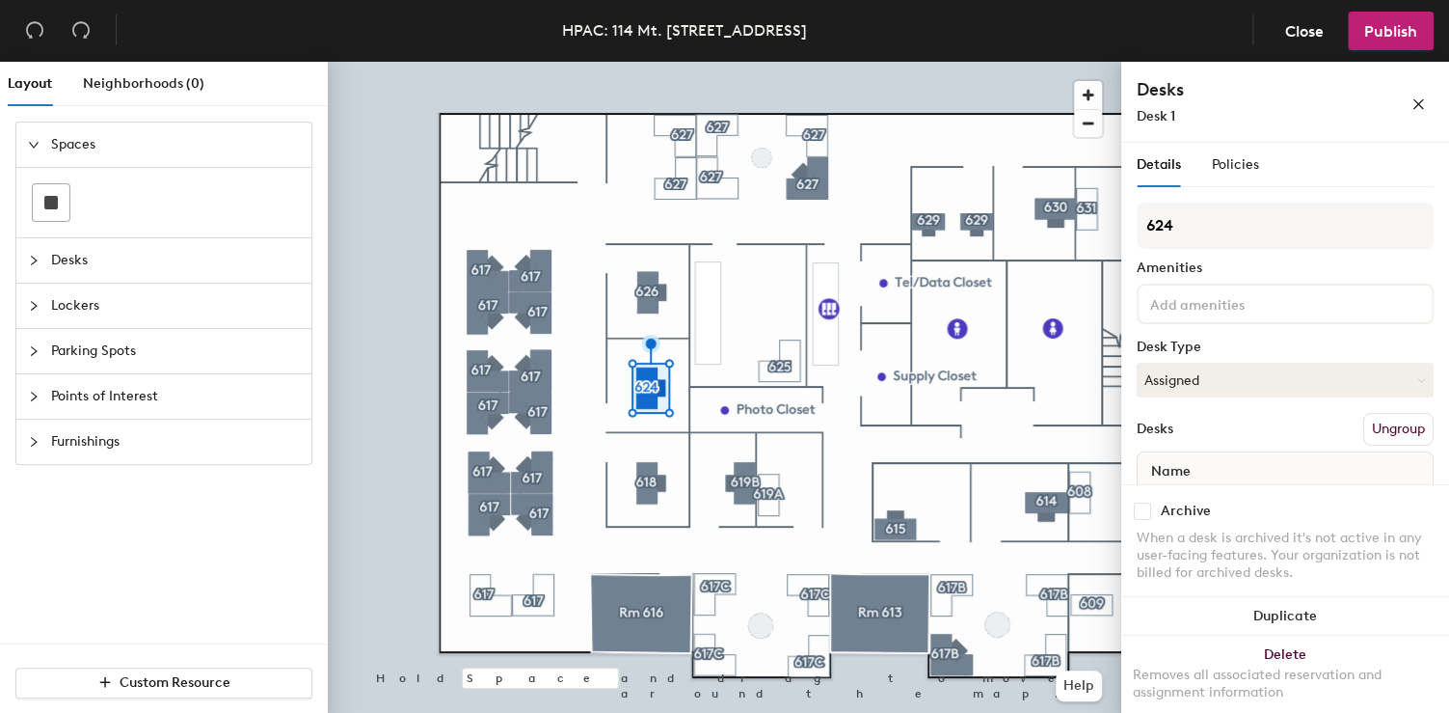
click at [1169, 516] on div "Archive" at bounding box center [1186, 510] width 50 height 15
click at [1151, 516] on div "Archive" at bounding box center [1285, 510] width 297 height 17
click at [1134, 511] on input "checkbox" at bounding box center [1142, 510] width 17 height 17
checkbox input "true"
click at [664, 62] on div at bounding box center [725, 62] width 794 height 0
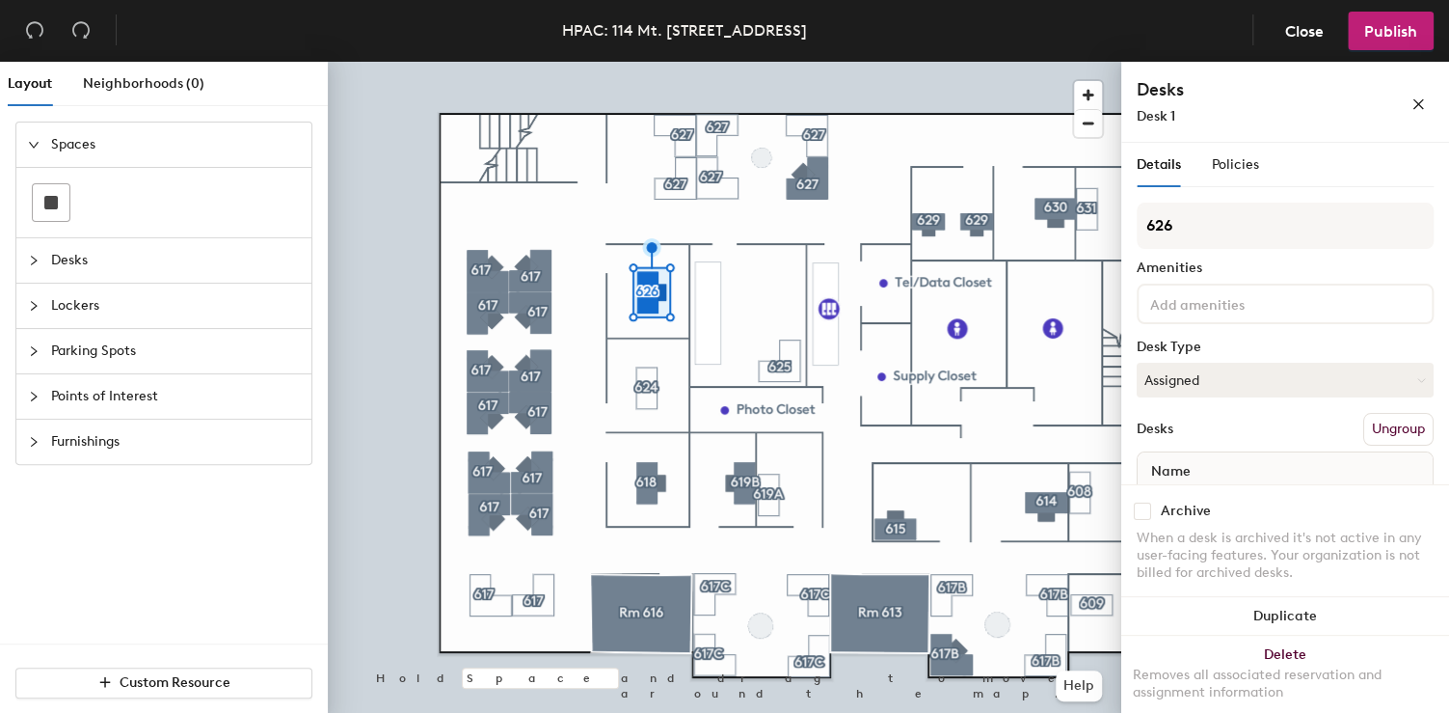
click at [1131, 506] on div "Archive When a desk is archived it's not active in any user-facing features. Yo…" at bounding box center [1285, 544] width 328 height 121
click at [1141, 509] on input "checkbox" at bounding box center [1142, 510] width 17 height 17
click at [653, 62] on div at bounding box center [725, 62] width 794 height 0
click at [1152, 515] on div "Archive" at bounding box center [1285, 510] width 297 height 17
click at [1145, 514] on input "checkbox" at bounding box center [1142, 510] width 17 height 17
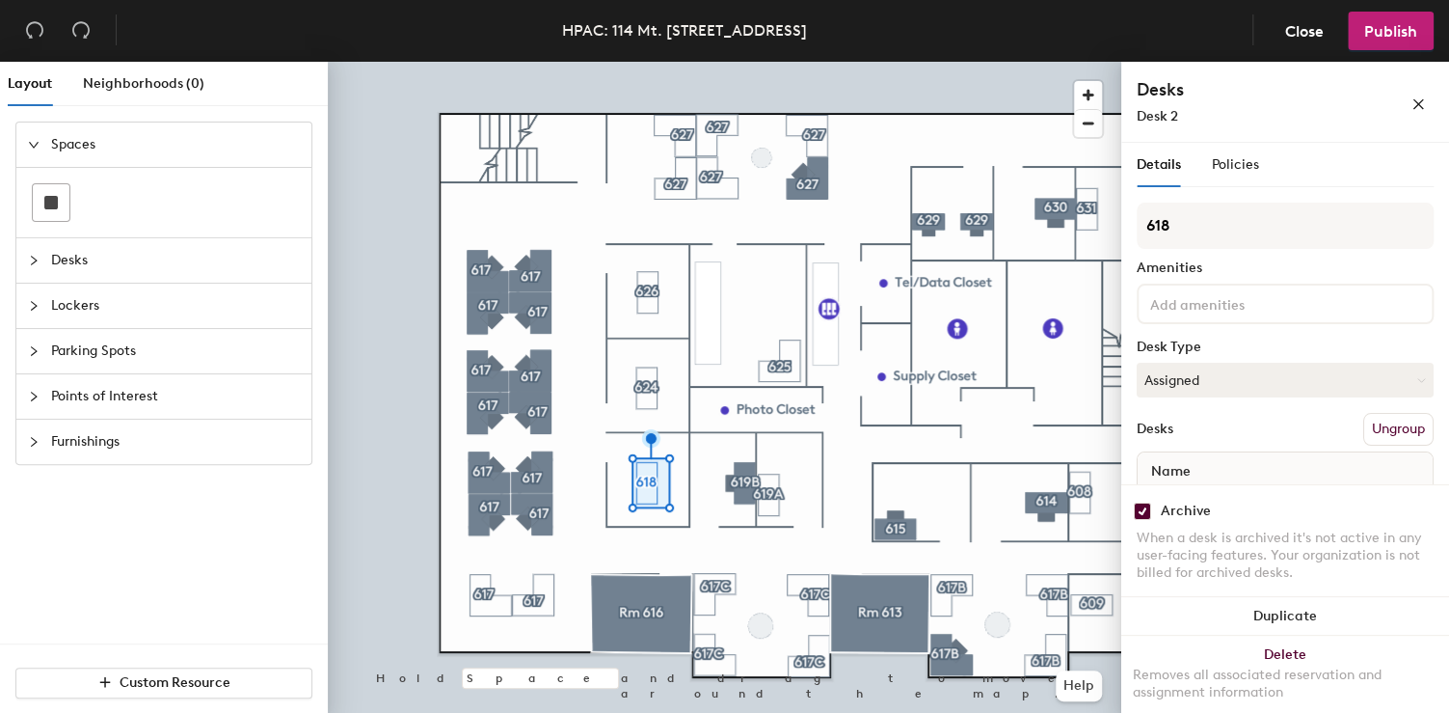
click at [469, 62] on div at bounding box center [725, 62] width 794 height 0
drag, startPoint x: 1144, startPoint y: 514, endPoint x: 1125, endPoint y: 510, distance: 19.7
click at [1144, 514] on input "checkbox" at bounding box center [1142, 510] width 17 height 17
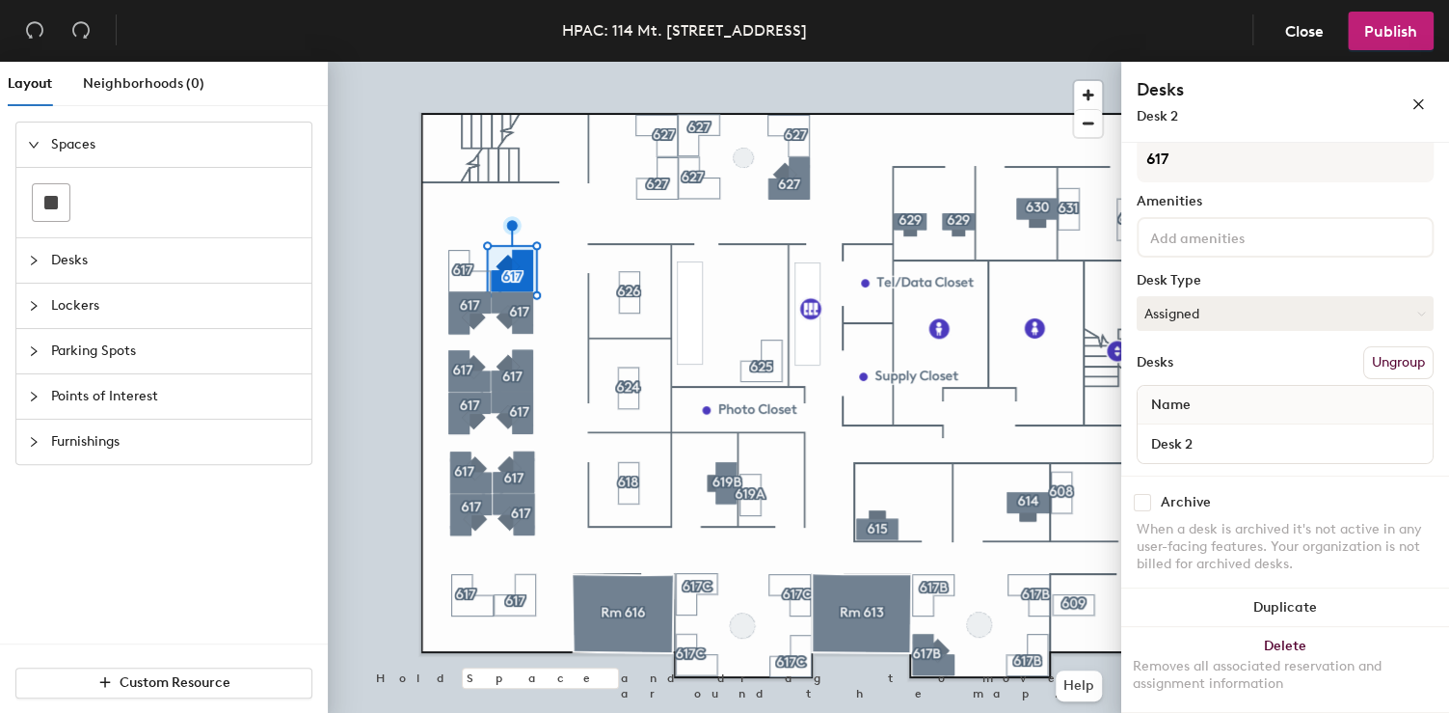
click at [1151, 494] on div "Archive" at bounding box center [1285, 502] width 297 height 17
click at [1145, 494] on input "checkbox" at bounding box center [1142, 502] width 17 height 17
click at [1144, 501] on input "checkbox" at bounding box center [1142, 502] width 17 height 17
click at [510, 62] on div at bounding box center [725, 62] width 794 height 0
drag, startPoint x: 1149, startPoint y: 499, endPoint x: 1128, endPoint y: 498, distance: 21.3
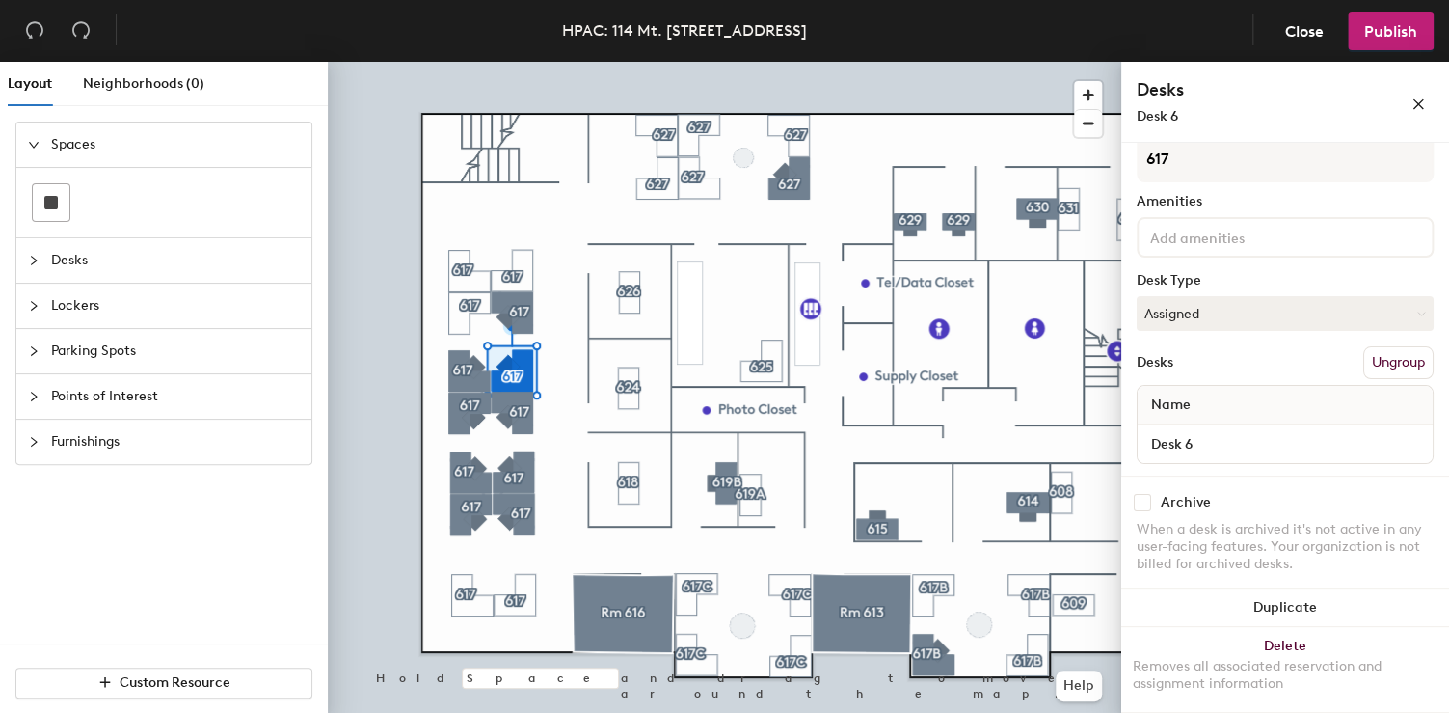
click at [1146, 499] on input "checkbox" at bounding box center [1142, 502] width 17 height 17
click at [471, 62] on div at bounding box center [725, 62] width 794 height 0
drag, startPoint x: 1149, startPoint y: 504, endPoint x: 1120, endPoint y: 498, distance: 29.7
click at [1149, 503] on input "checkbox" at bounding box center [1142, 502] width 17 height 17
click at [469, 62] on div at bounding box center [725, 62] width 794 height 0
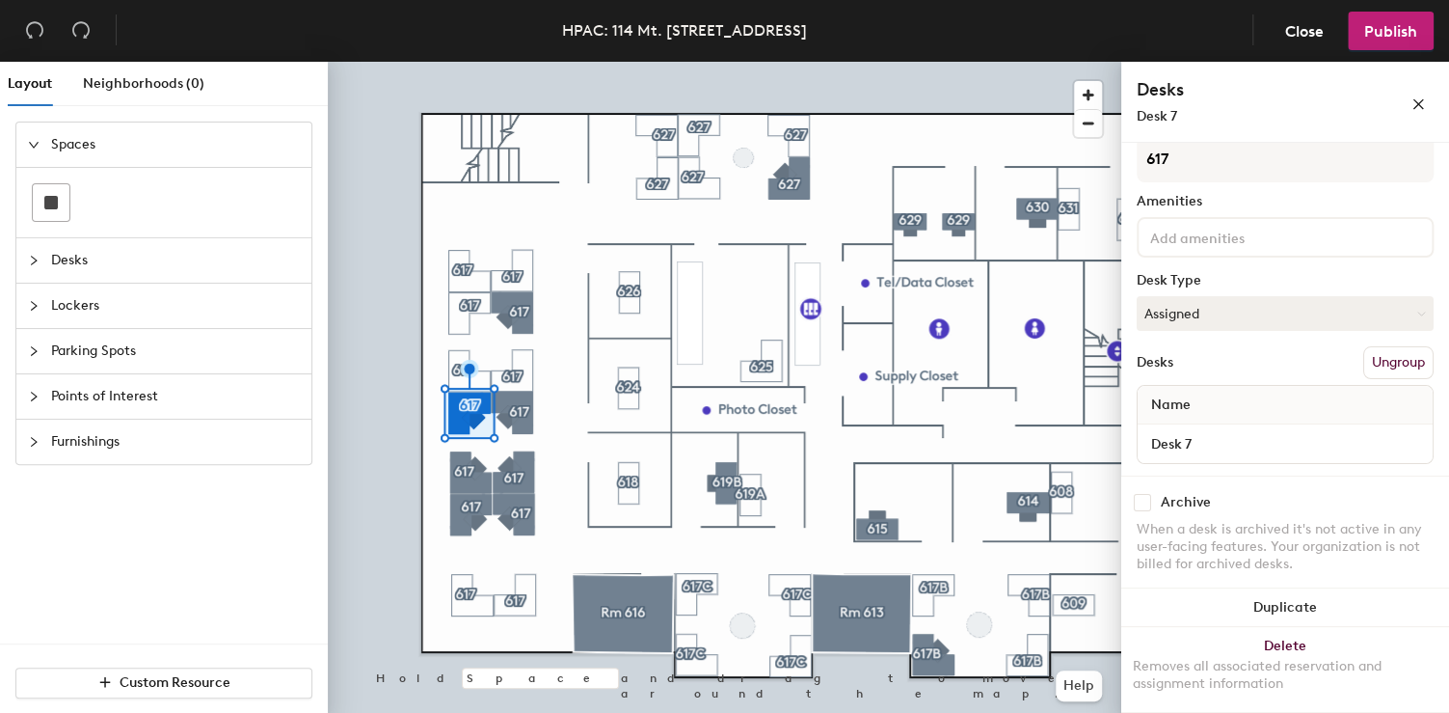
click at [1143, 496] on input "checkbox" at bounding box center [1142, 502] width 17 height 17
click at [1131, 499] on div "Archive When a desk is archived it's not active in any user-facing features. Yo…" at bounding box center [1285, 535] width 328 height 121
drag, startPoint x: 1143, startPoint y: 499, endPoint x: 1127, endPoint y: 498, distance: 15.5
click at [1141, 499] on input "checkbox" at bounding box center [1142, 502] width 17 height 17
click at [529, 62] on div at bounding box center [725, 62] width 794 height 0
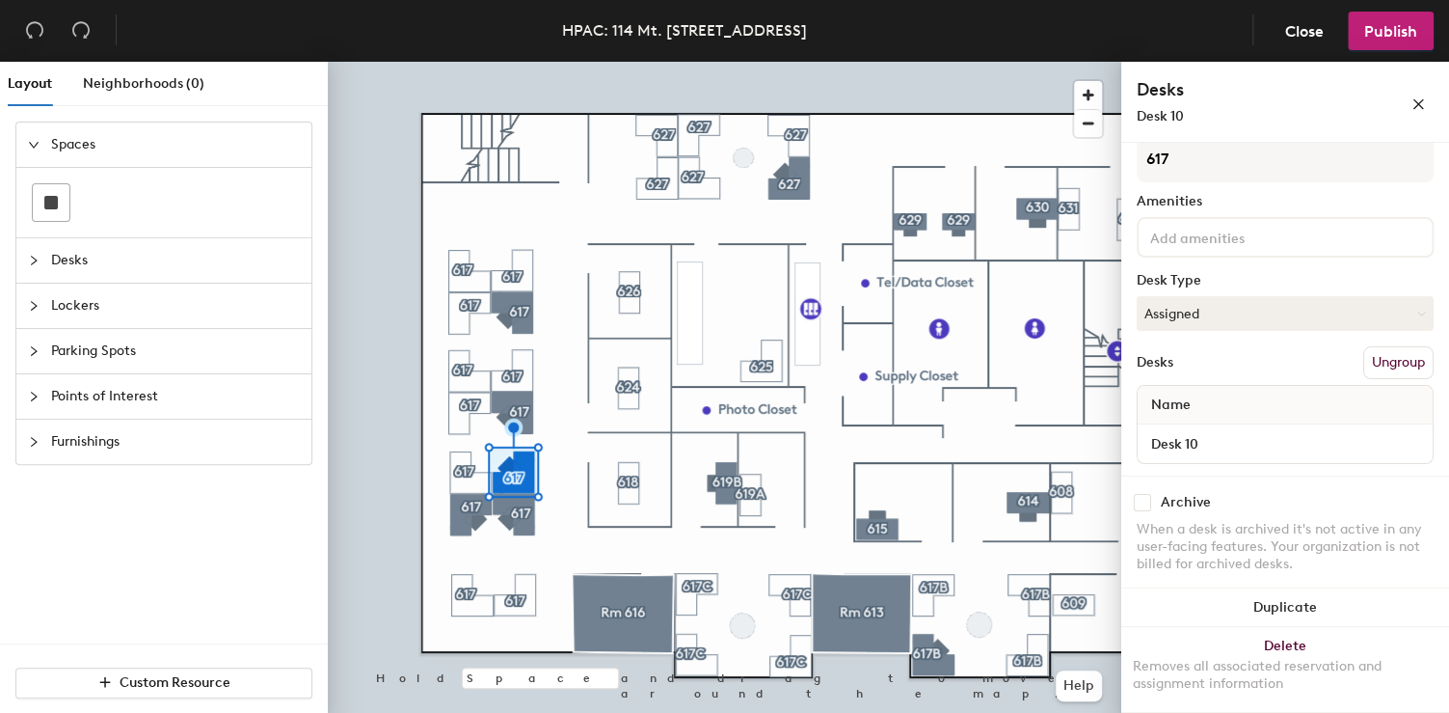
click at [1155, 501] on div "Archive" at bounding box center [1285, 502] width 297 height 17
click at [1143, 499] on input "checkbox" at bounding box center [1142, 502] width 17 height 17
click at [475, 62] on div at bounding box center [725, 62] width 794 height 0
drag, startPoint x: 1144, startPoint y: 497, endPoint x: 1125, endPoint y: 500, distance: 18.7
click at [1144, 497] on input "checkbox" at bounding box center [1142, 502] width 17 height 17
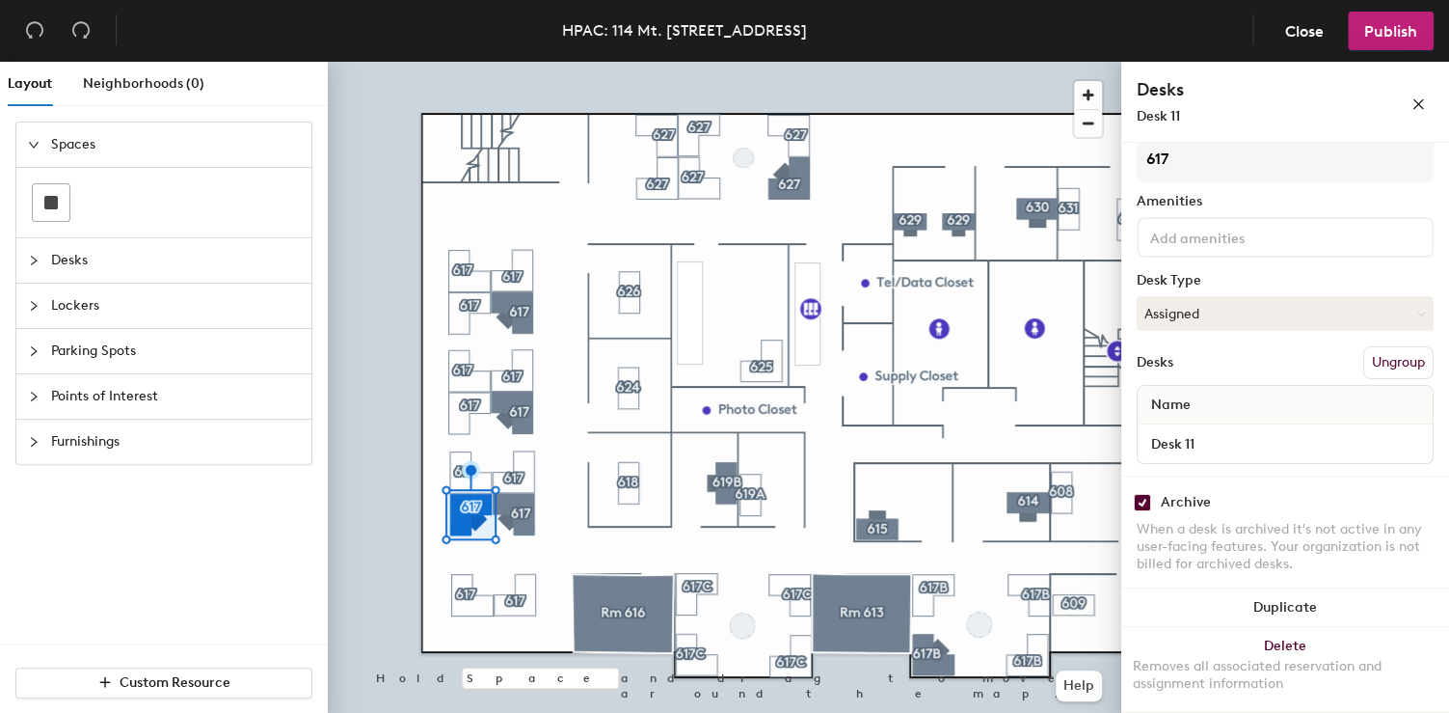
checkbox input "true"
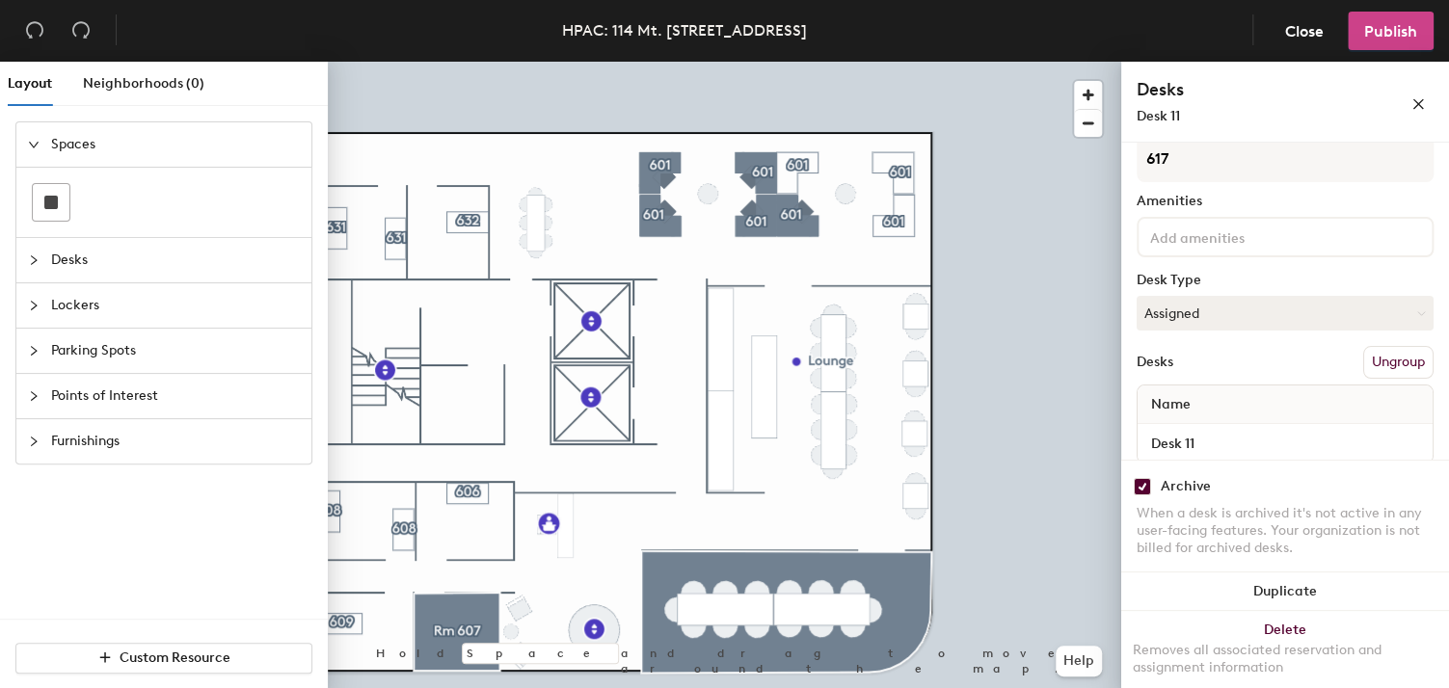
click at [1385, 38] on span "Publish" at bounding box center [1390, 31] width 53 height 18
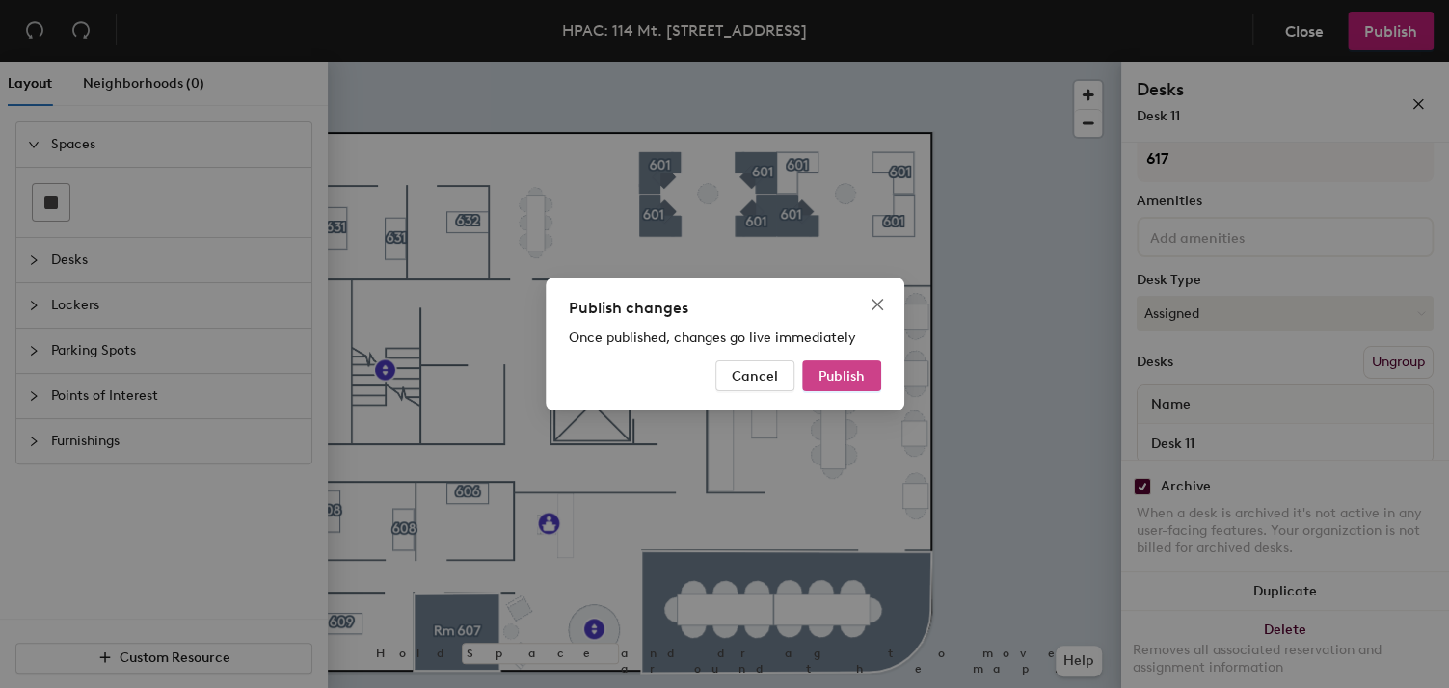
drag, startPoint x: 848, startPoint y: 377, endPoint x: 825, endPoint y: 378, distance: 22.2
click at [848, 377] on span "Publish" at bounding box center [842, 376] width 46 height 16
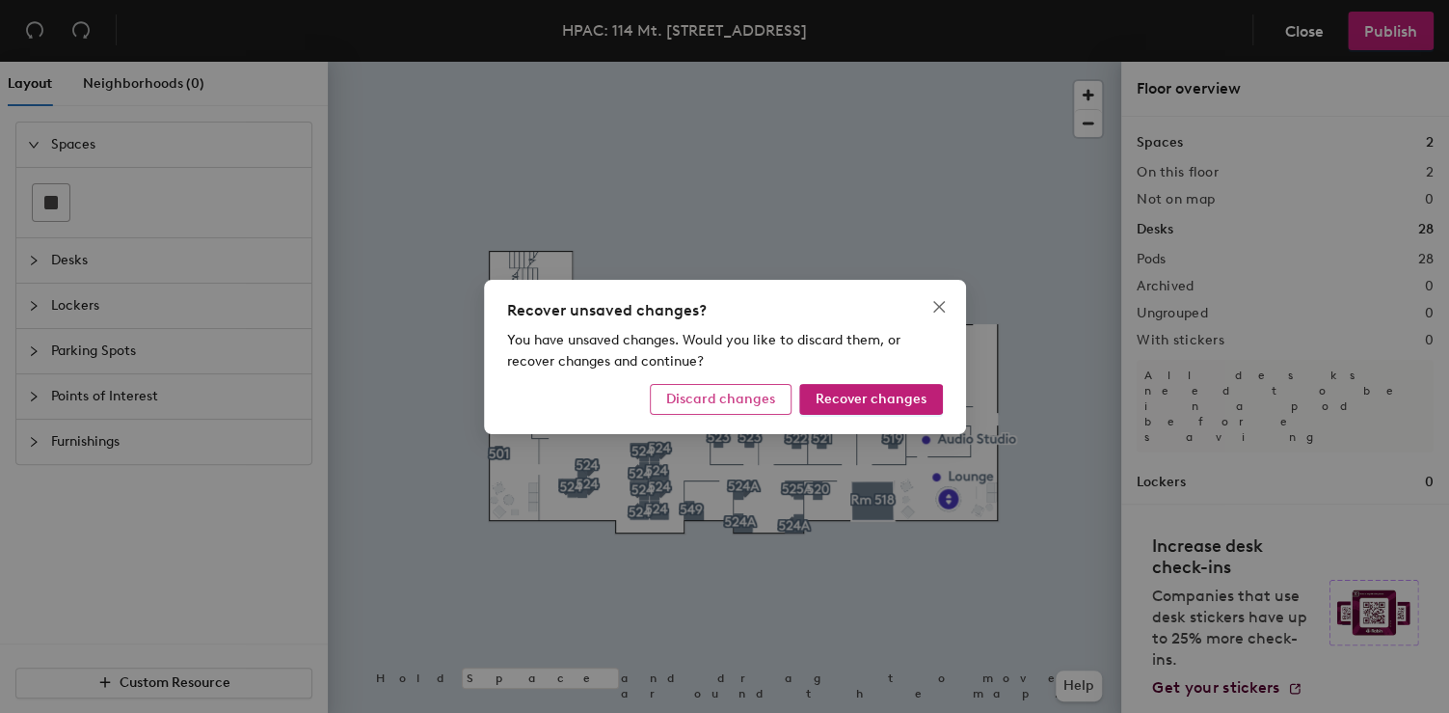
click at [762, 395] on span "Discard changes" at bounding box center [720, 398] width 109 height 16
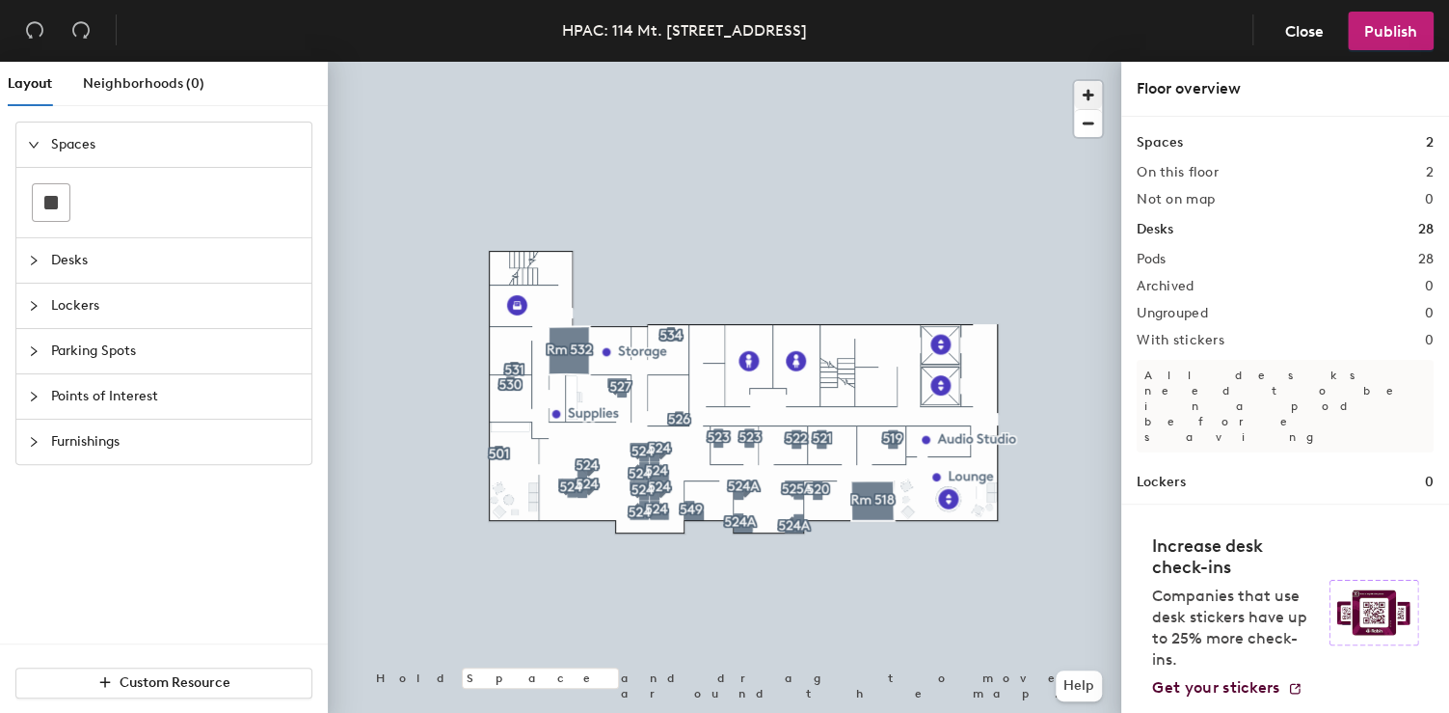
click at [1087, 96] on span "button" at bounding box center [1088, 95] width 28 height 28
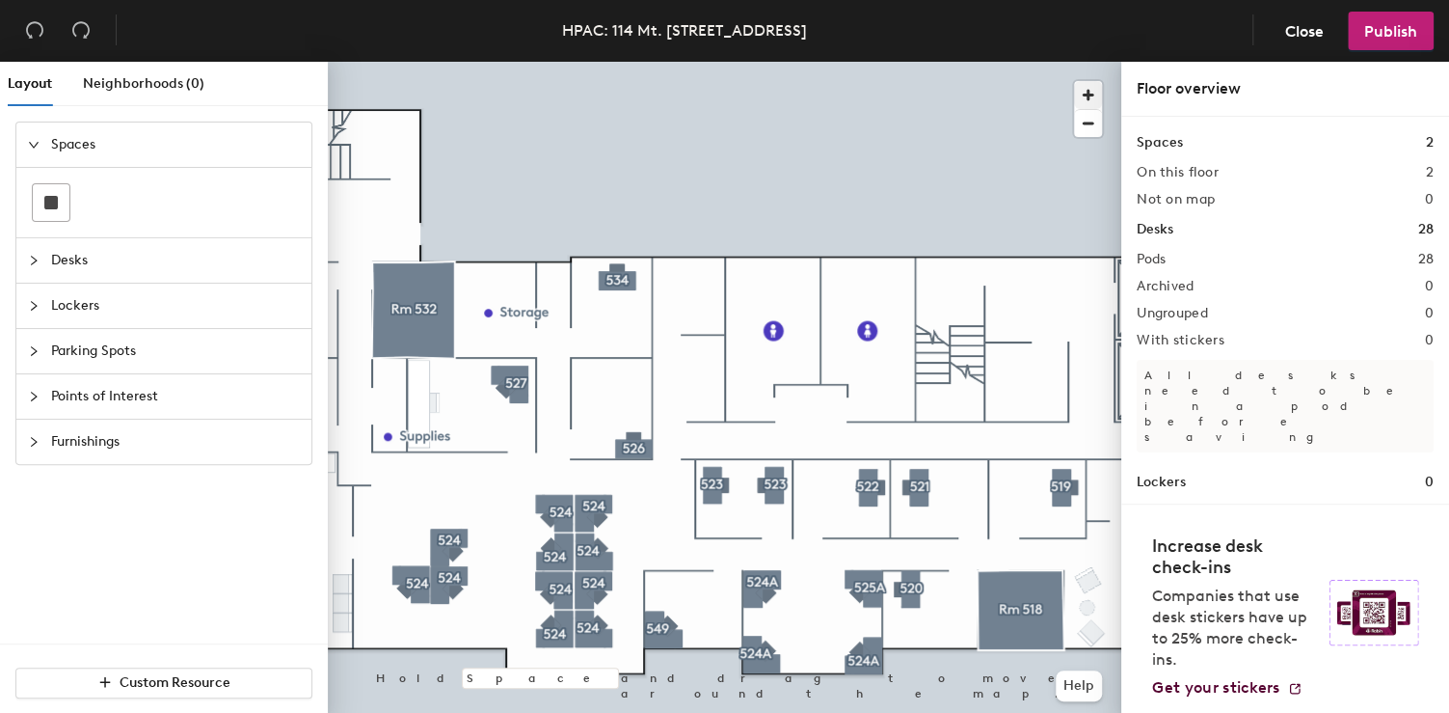
click at [620, 62] on div at bounding box center [725, 62] width 794 height 0
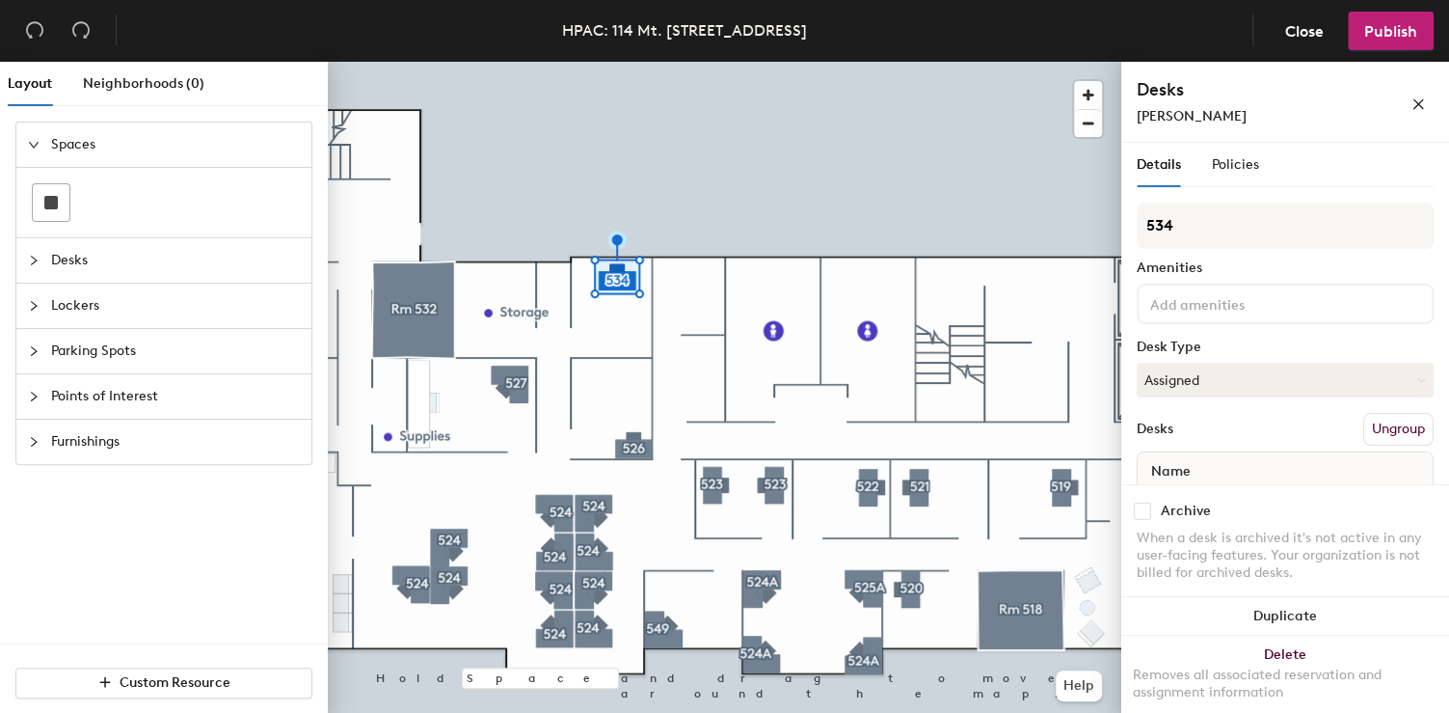
click at [1141, 508] on input "checkbox" at bounding box center [1142, 510] width 17 height 17
click at [1138, 508] on input "checkbox" at bounding box center [1142, 510] width 17 height 17
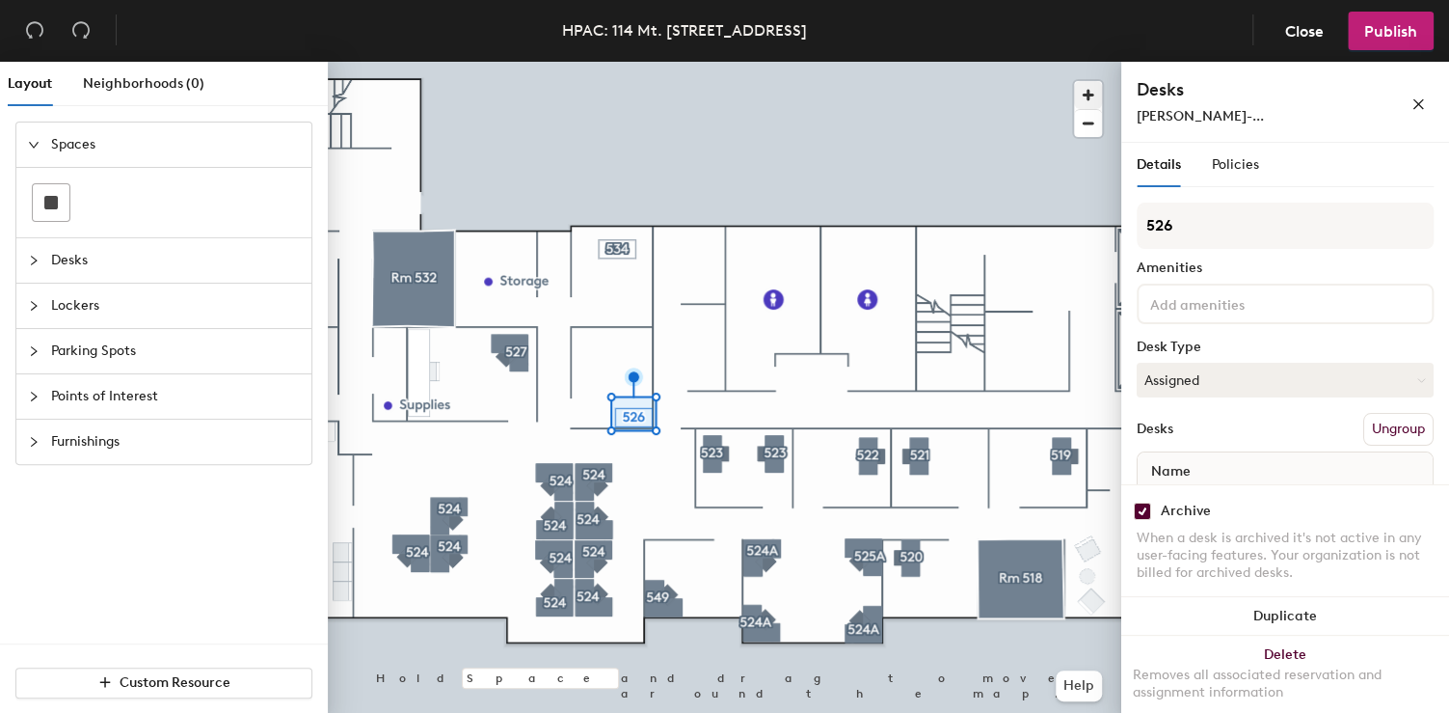
click at [1085, 98] on span "button" at bounding box center [1088, 95] width 28 height 28
click at [452, 62] on div at bounding box center [725, 62] width 794 height 0
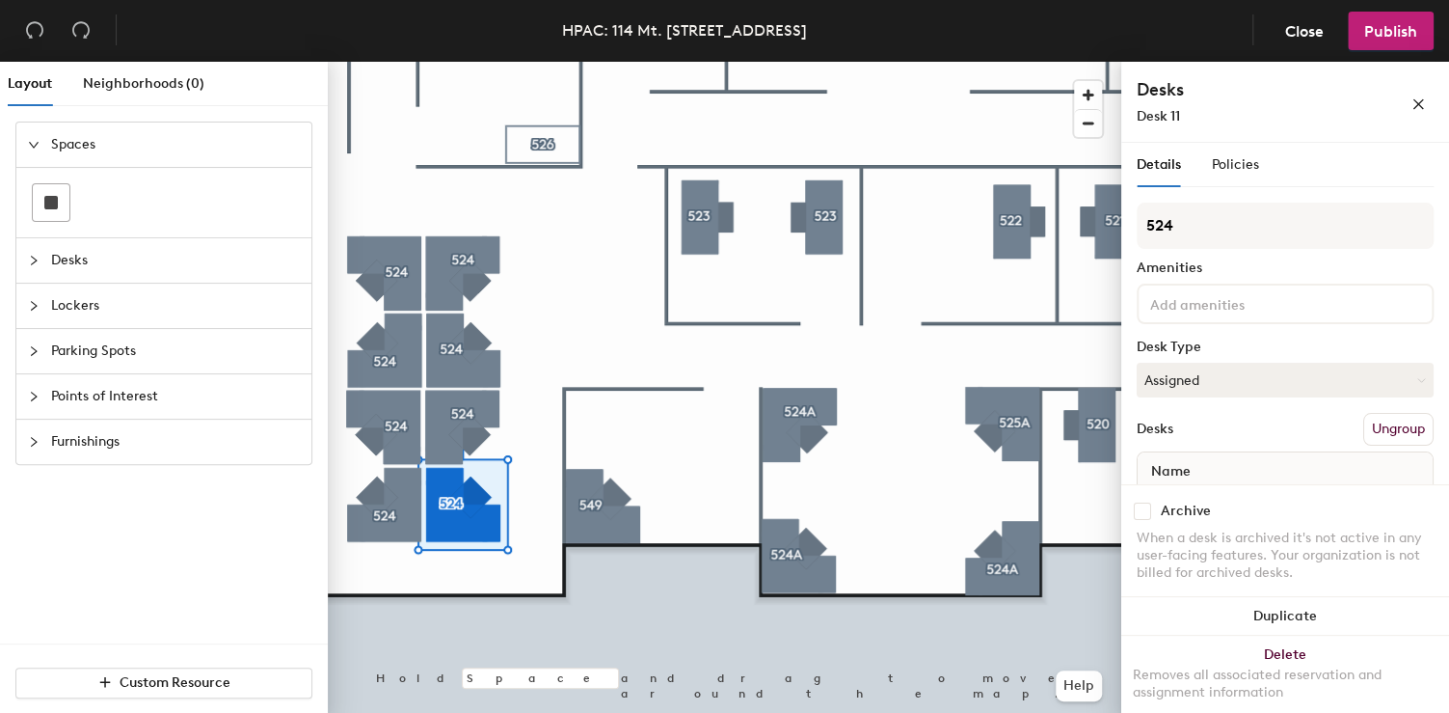
drag, startPoint x: 1153, startPoint y: 515, endPoint x: 1130, endPoint y: 514, distance: 23.2
click at [1137, 515] on div "Archive" at bounding box center [1285, 510] width 297 height 17
click at [1135, 514] on input "checkbox" at bounding box center [1142, 510] width 17 height 17
drag, startPoint x: 1139, startPoint y: 506, endPoint x: 1127, endPoint y: 504, distance: 11.7
click at [1138, 507] on input "checkbox" at bounding box center [1142, 510] width 17 height 17
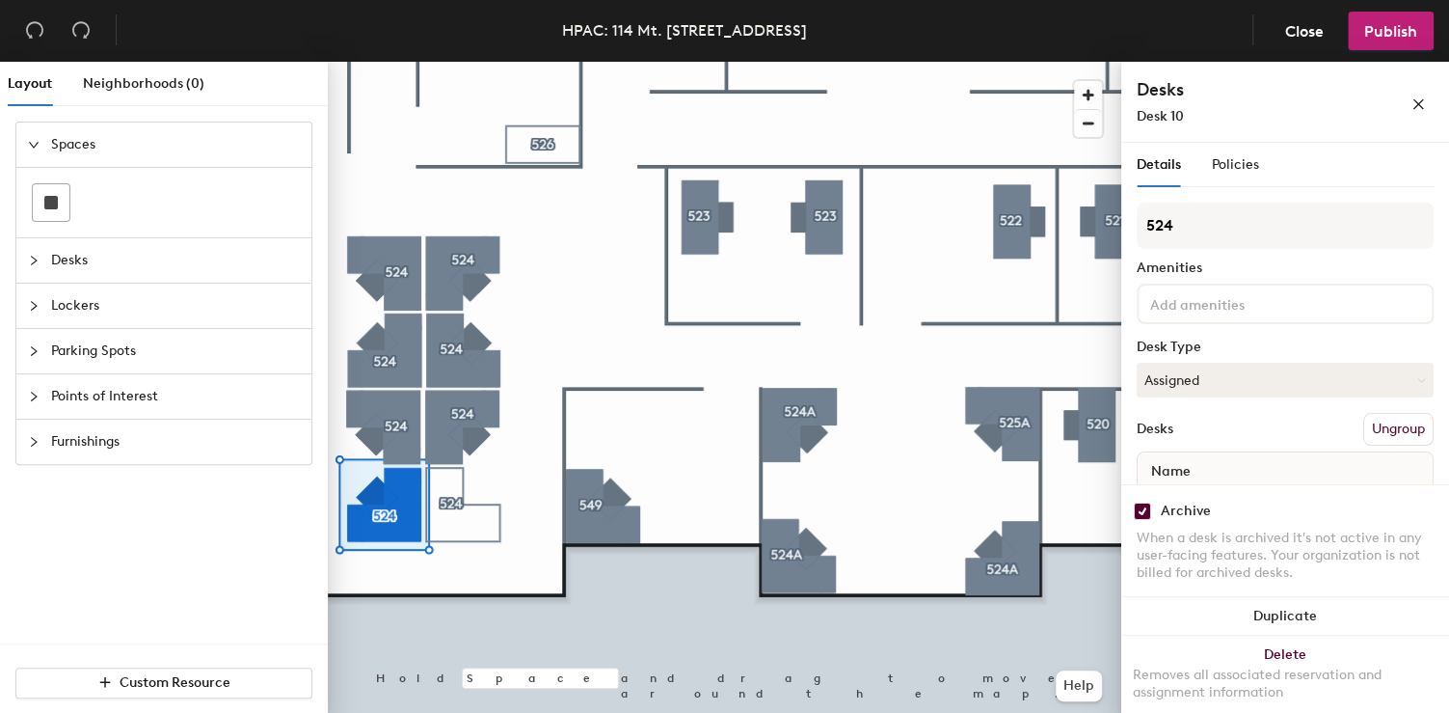
click at [462, 62] on div at bounding box center [725, 62] width 794 height 0
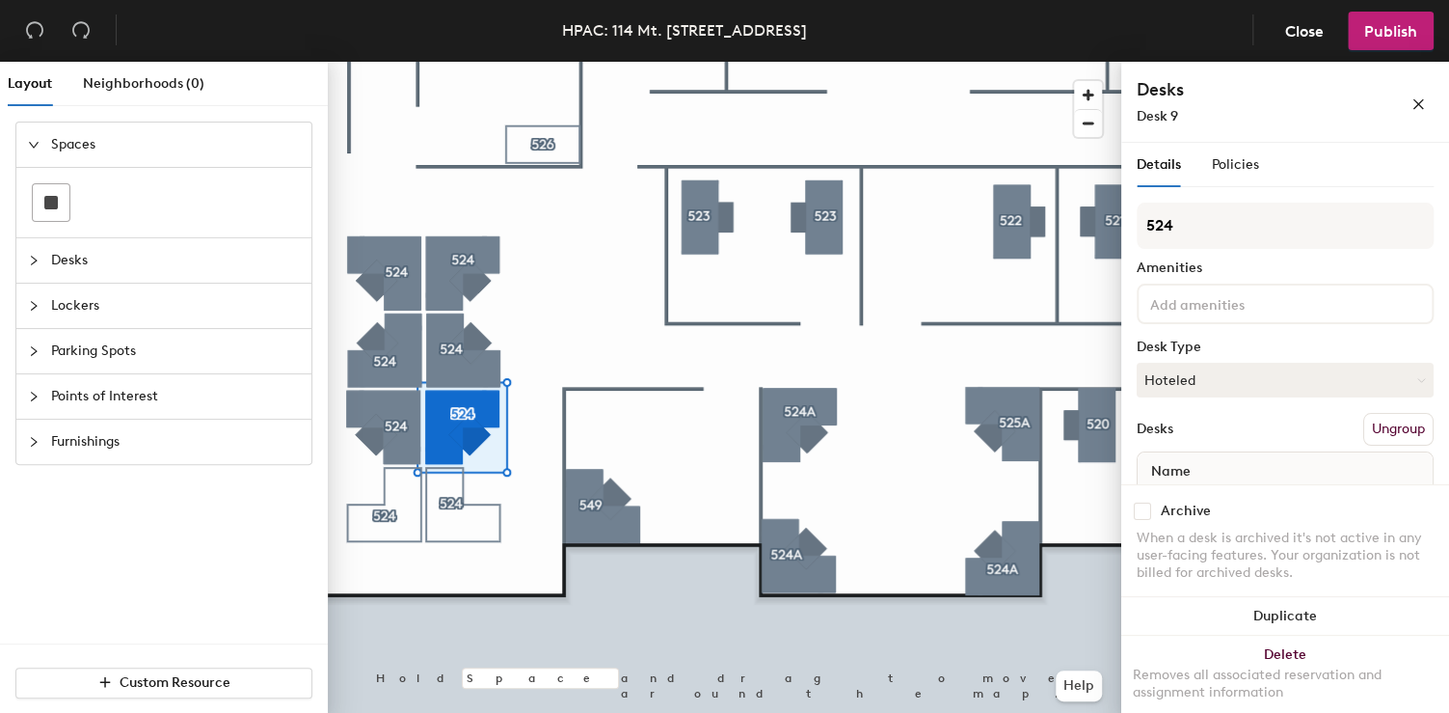
click at [398, 62] on div at bounding box center [725, 62] width 794 height 0
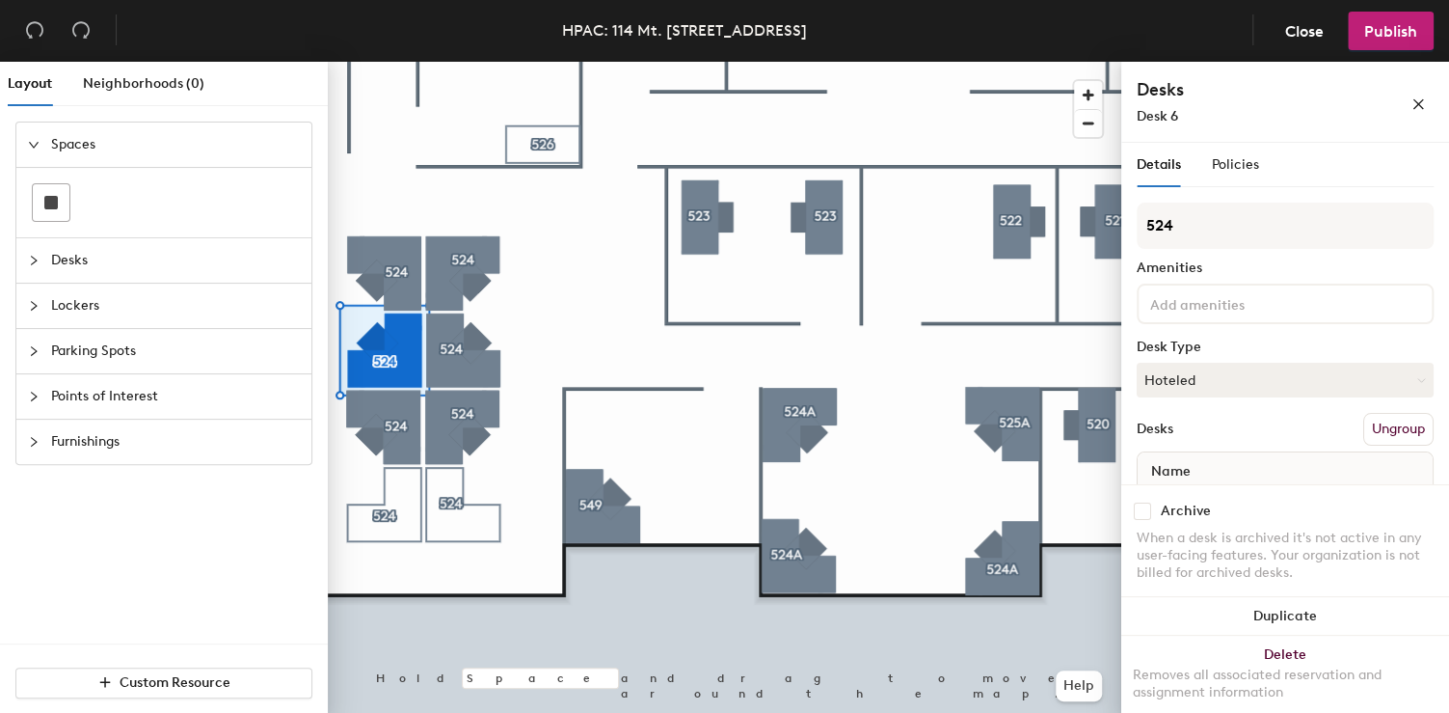
click at [605, 62] on div at bounding box center [725, 62] width 794 height 0
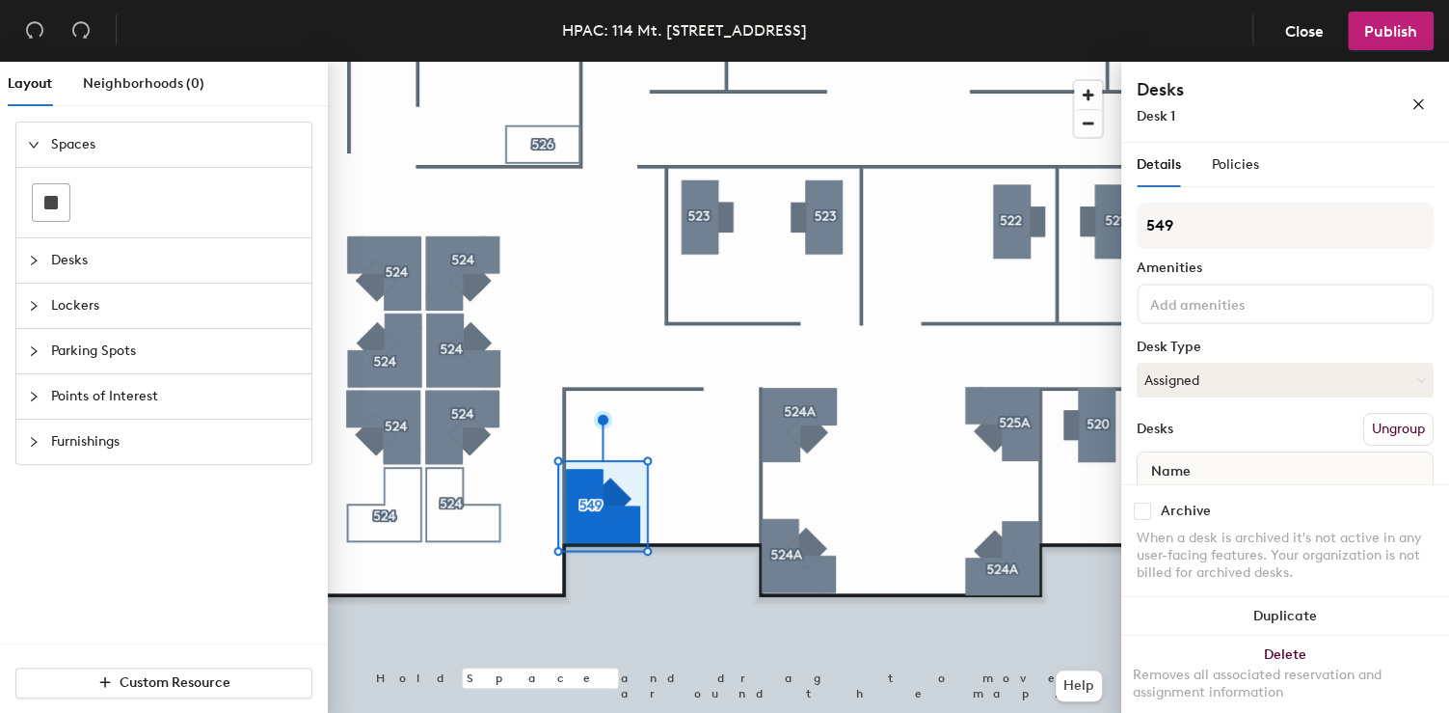
click at [1187, 471] on span "Name" at bounding box center [1171, 471] width 59 height 35
click at [1131, 505] on div "Archive When a desk is archived it's not active in any user-facing features. Yo…" at bounding box center [1285, 544] width 328 height 121
drag, startPoint x: 1141, startPoint y: 510, endPoint x: 1127, endPoint y: 509, distance: 13.5
click at [1140, 510] on input "checkbox" at bounding box center [1142, 510] width 17 height 17
click at [565, 62] on div at bounding box center [725, 62] width 794 height 0
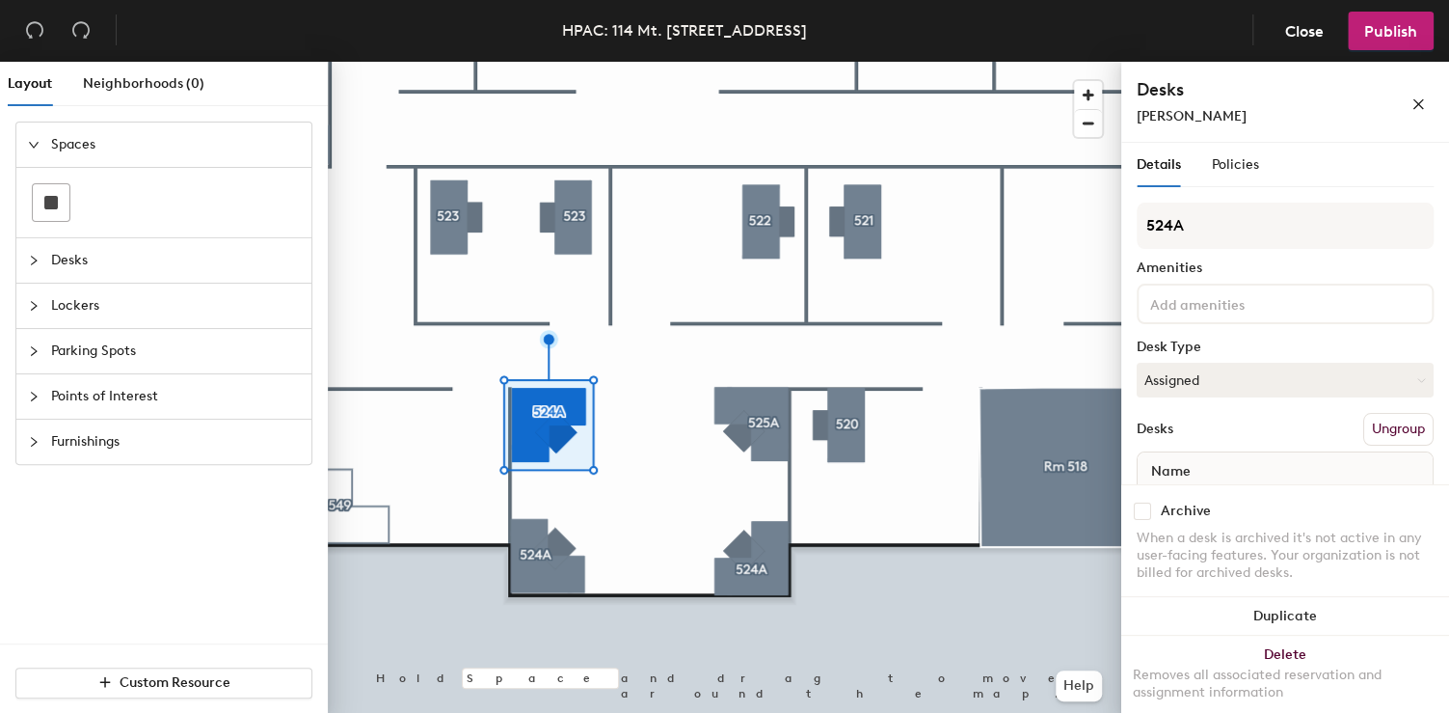
drag, startPoint x: 1150, startPoint y: 511, endPoint x: 1132, endPoint y: 512, distance: 18.3
click at [1149, 512] on div "Archive" at bounding box center [1285, 510] width 297 height 17
click at [1129, 508] on div "Archive When a desk is archived it's not active in any user-facing features. Yo…" at bounding box center [1285, 544] width 328 height 121
click at [780, 62] on div at bounding box center [725, 62] width 794 height 0
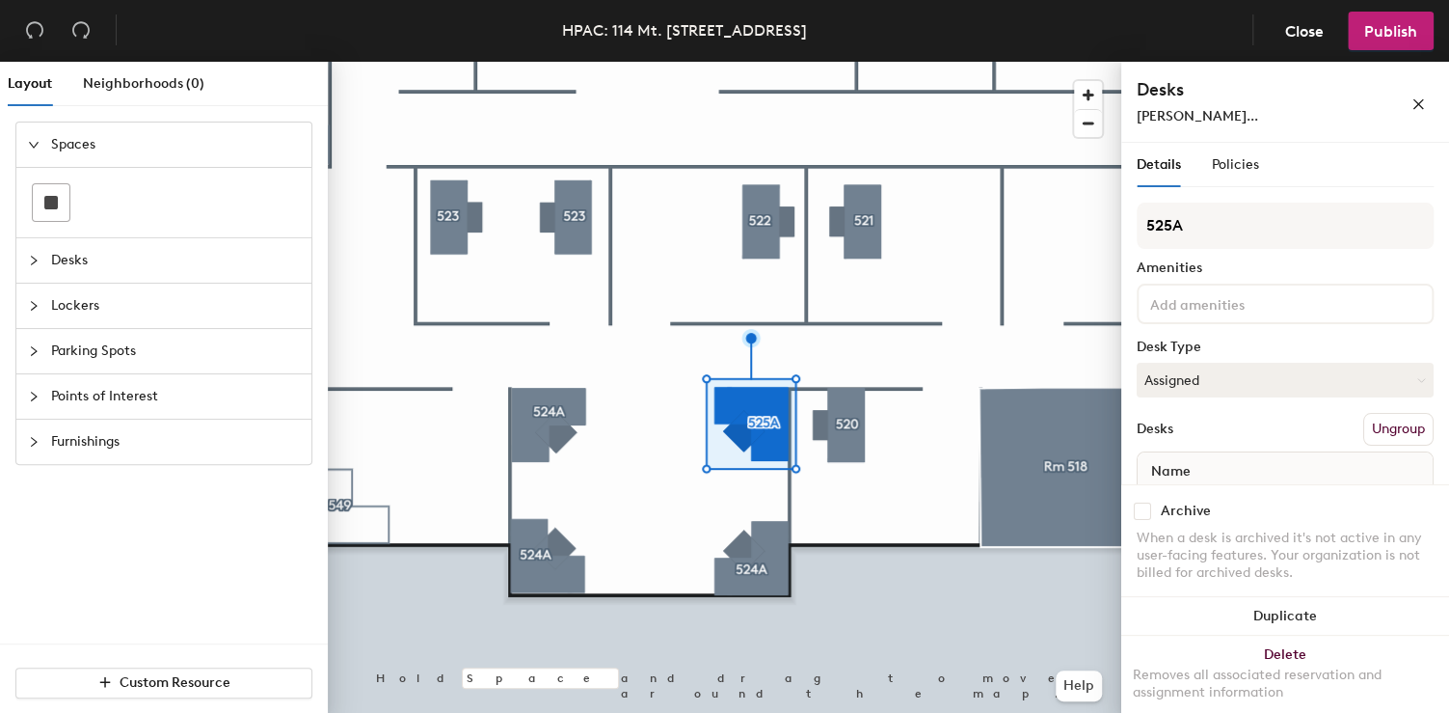
click at [1140, 514] on input "checkbox" at bounding box center [1142, 510] width 17 height 17
click at [540, 62] on div at bounding box center [725, 62] width 794 height 0
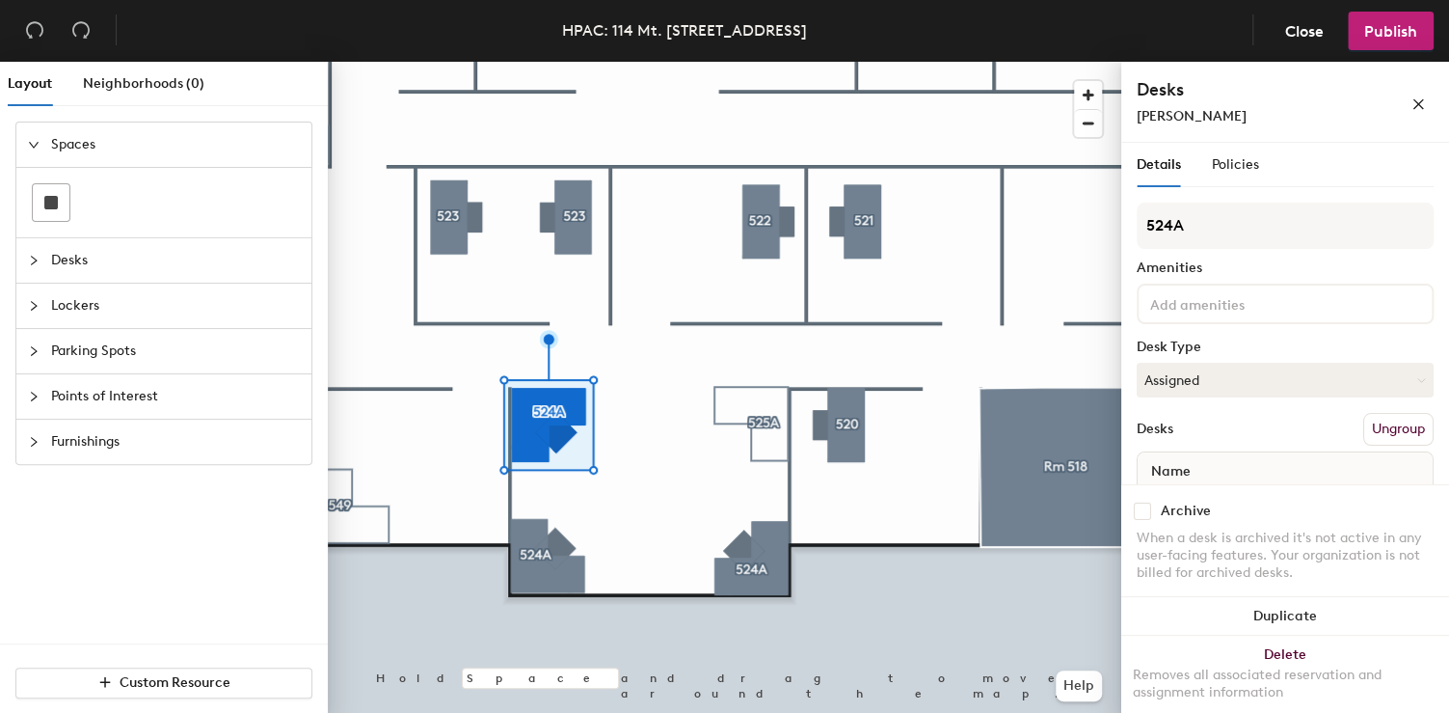
click at [1144, 517] on input "checkbox" at bounding box center [1142, 510] width 17 height 17
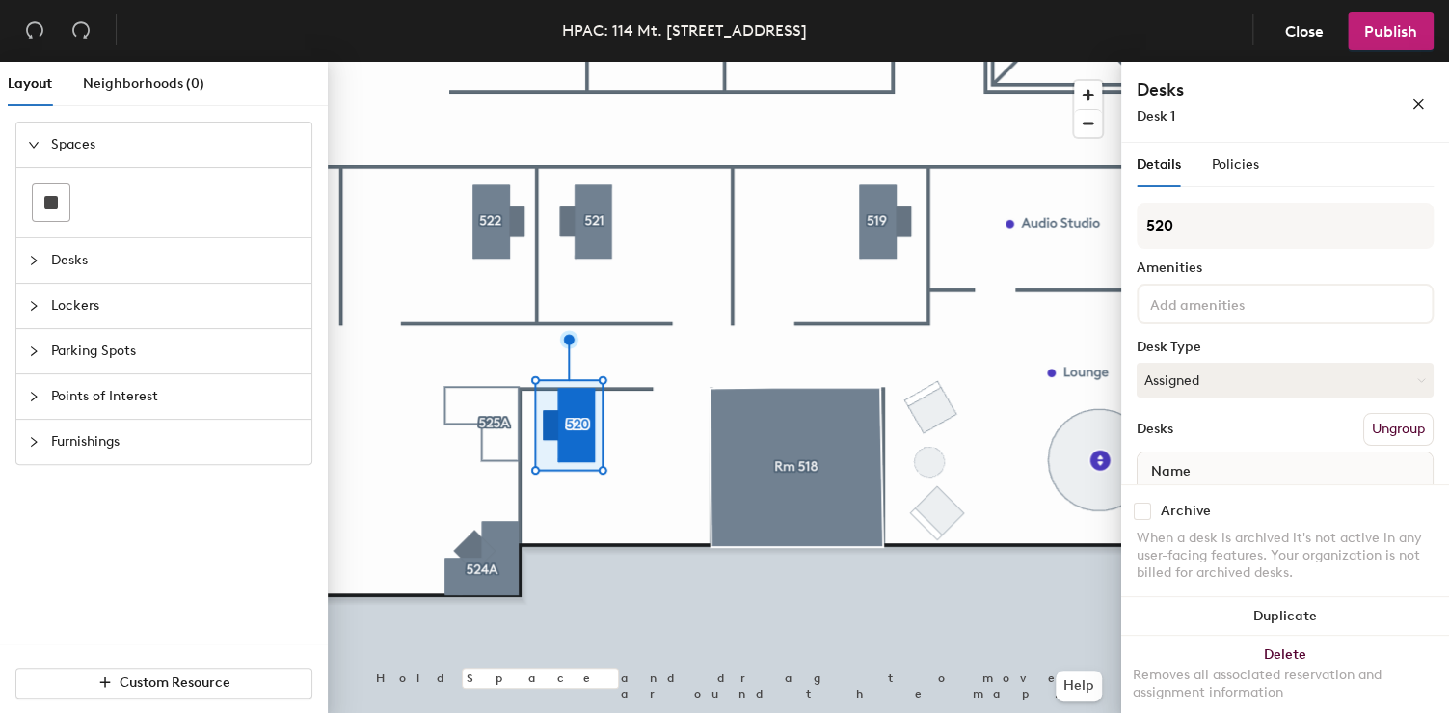
click at [1134, 515] on input "checkbox" at bounding box center [1142, 510] width 17 height 17
checkbox input "true"
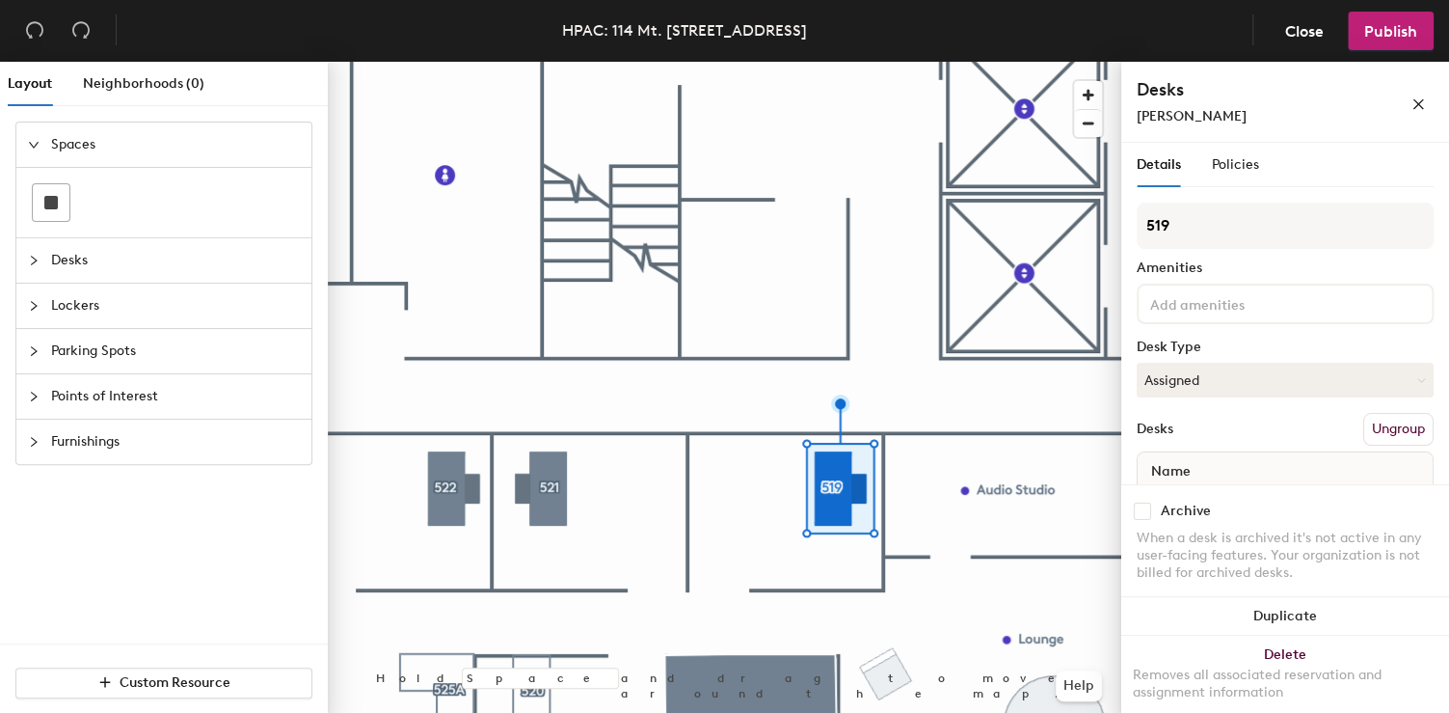
click at [1157, 518] on div "Archive" at bounding box center [1285, 510] width 297 height 17
drag, startPoint x: 1146, startPoint y: 518, endPoint x: 1124, endPoint y: 516, distance: 22.3
click at [1145, 518] on input "checkbox" at bounding box center [1142, 510] width 17 height 17
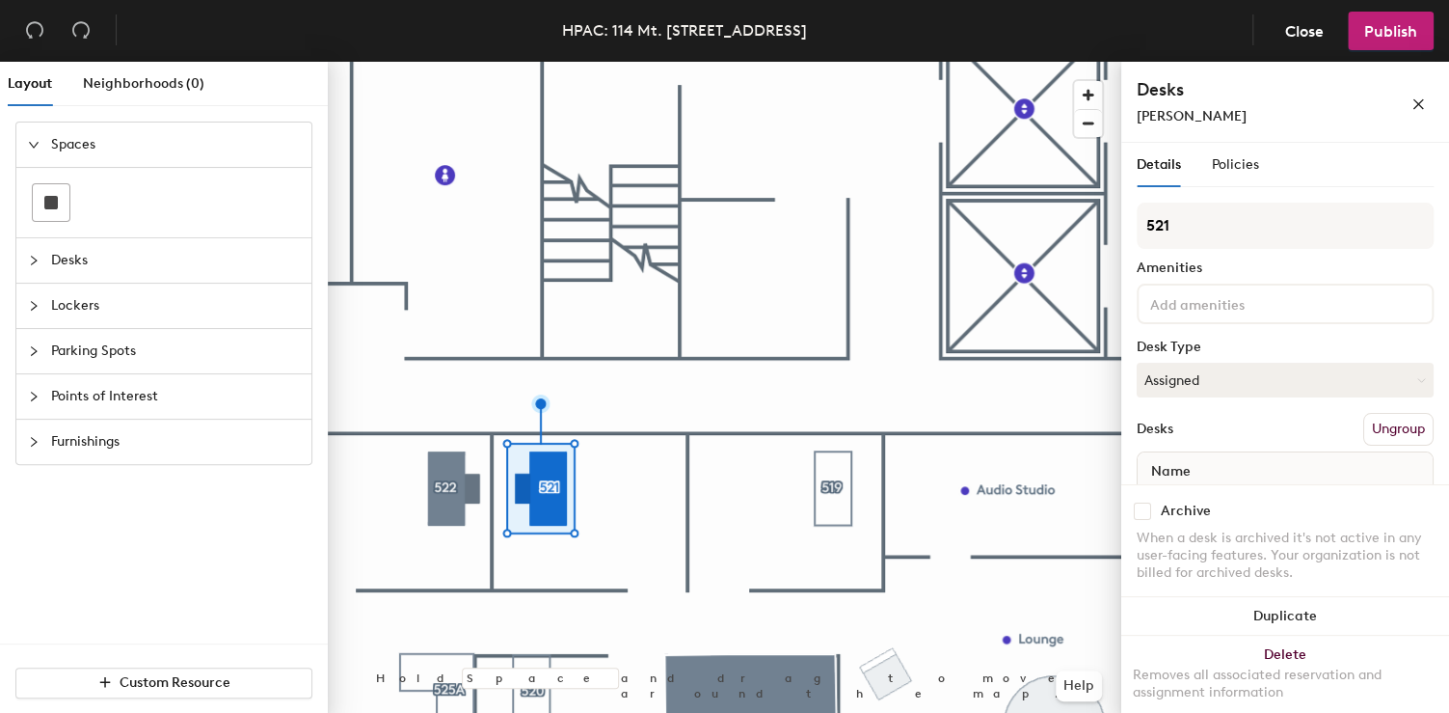
click at [1146, 509] on input "checkbox" at bounding box center [1142, 510] width 17 height 17
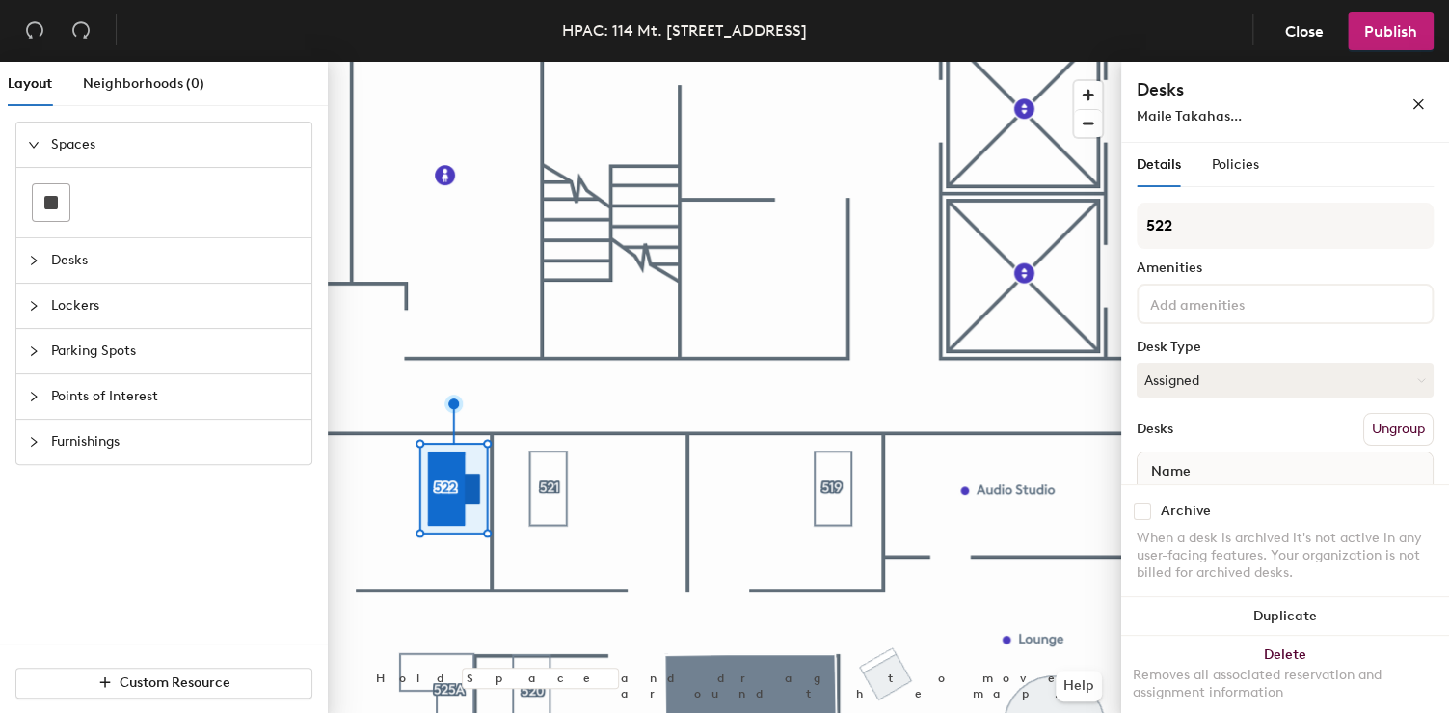
click at [1134, 516] on input "checkbox" at bounding box center [1142, 510] width 17 height 17
click at [593, 62] on div at bounding box center [725, 62] width 794 height 0
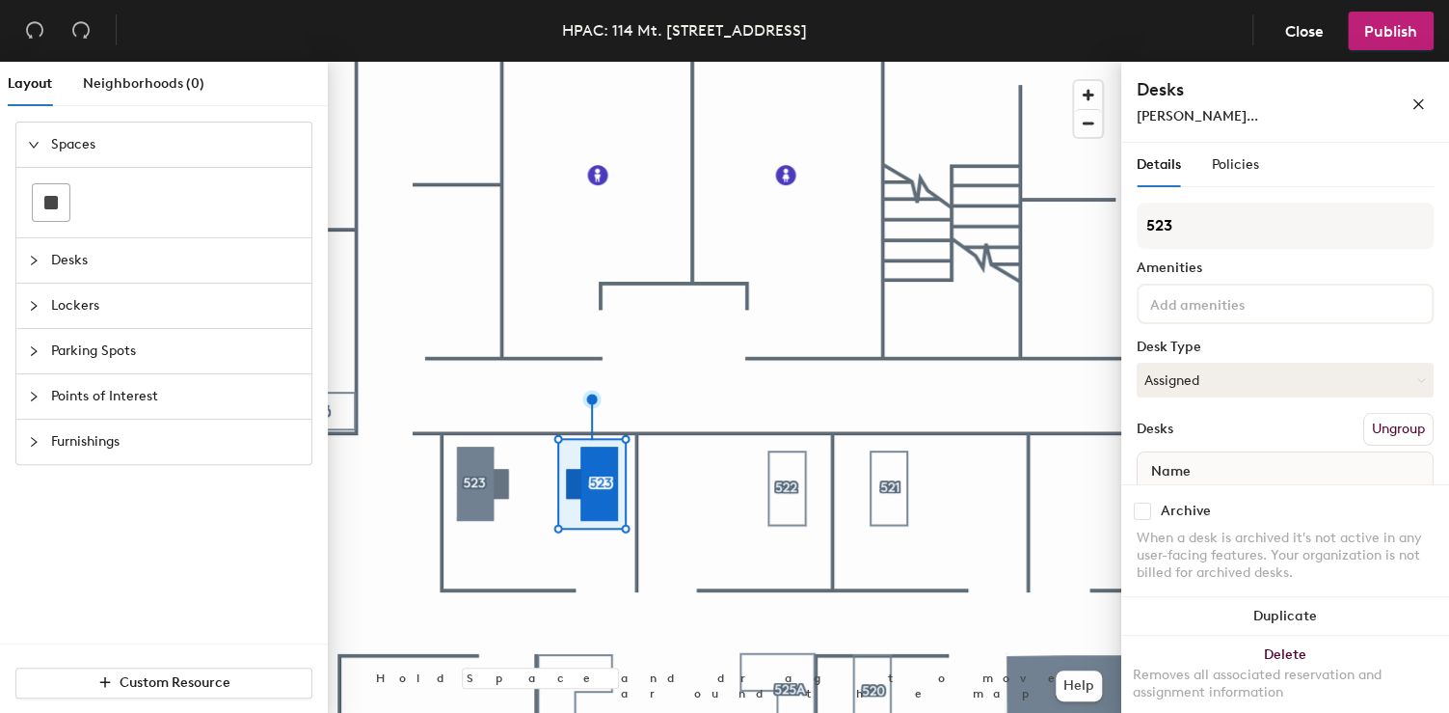
drag, startPoint x: 1155, startPoint y: 517, endPoint x: 1136, endPoint y: 517, distance: 19.3
click at [1150, 517] on div "Archive" at bounding box center [1285, 510] width 297 height 17
click at [1139, 515] on input "checkbox" at bounding box center [1142, 510] width 17 height 17
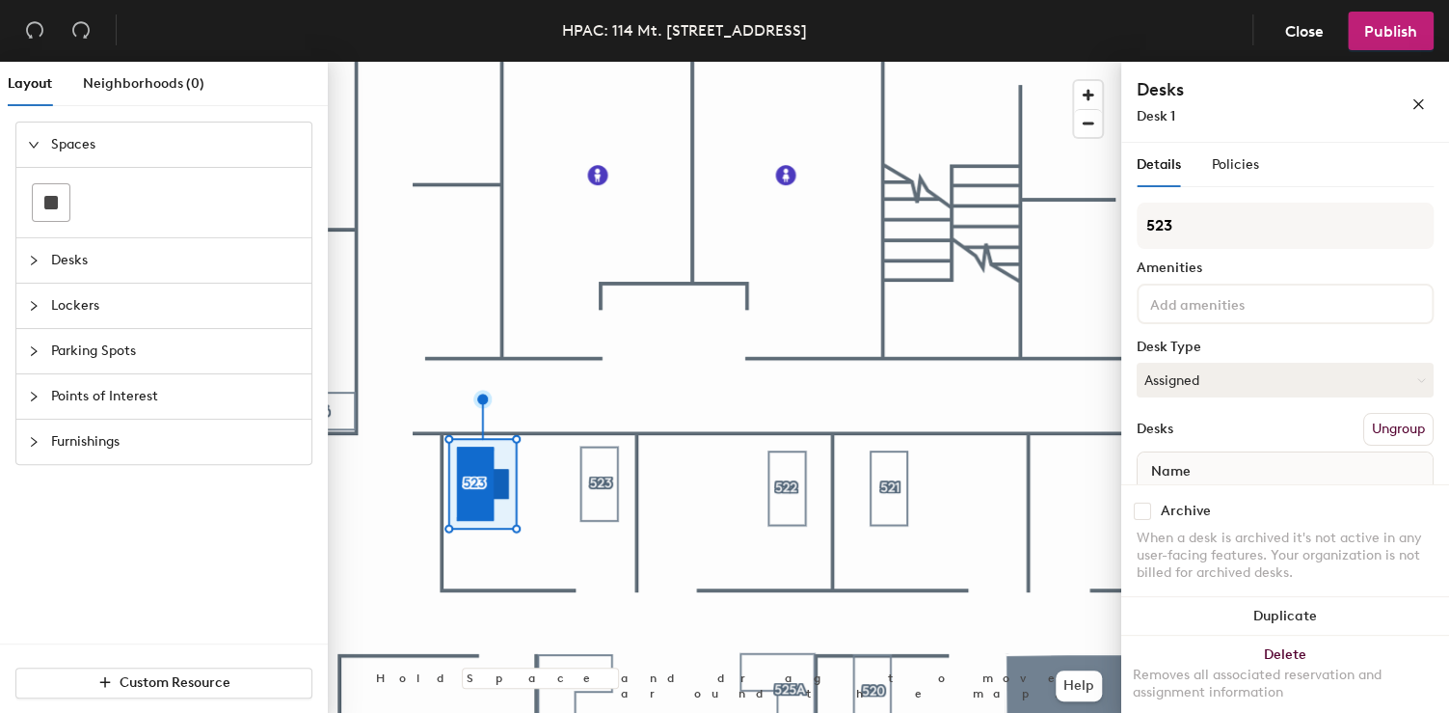
drag, startPoint x: 1148, startPoint y: 512, endPoint x: 1129, endPoint y: 514, distance: 19.4
click at [1147, 512] on input "checkbox" at bounding box center [1142, 510] width 17 height 17
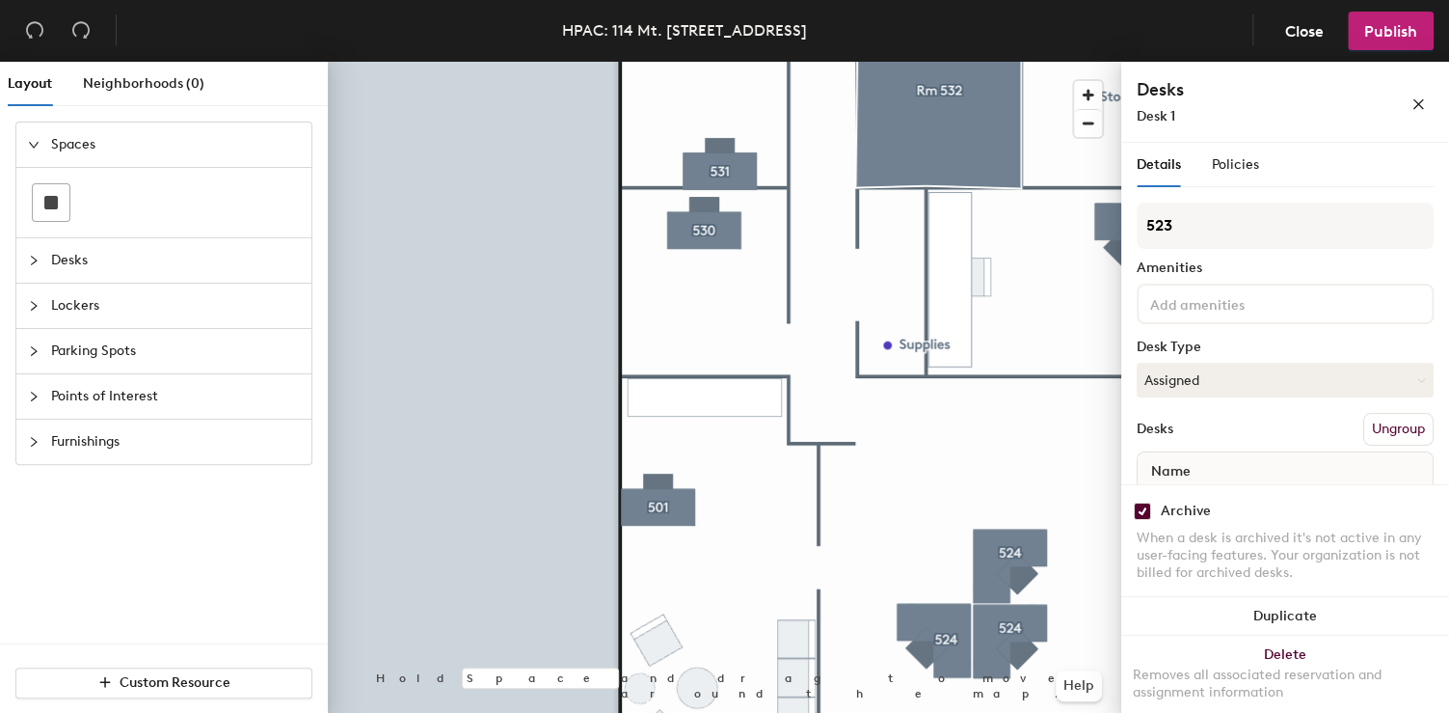
click at [664, 62] on div at bounding box center [725, 62] width 794 height 0
drag, startPoint x: 1150, startPoint y: 511, endPoint x: 1141, endPoint y: 506, distance: 10.8
click at [1150, 511] on div "Archive" at bounding box center [1285, 510] width 297 height 17
click at [1134, 508] on input "checkbox" at bounding box center [1142, 510] width 17 height 17
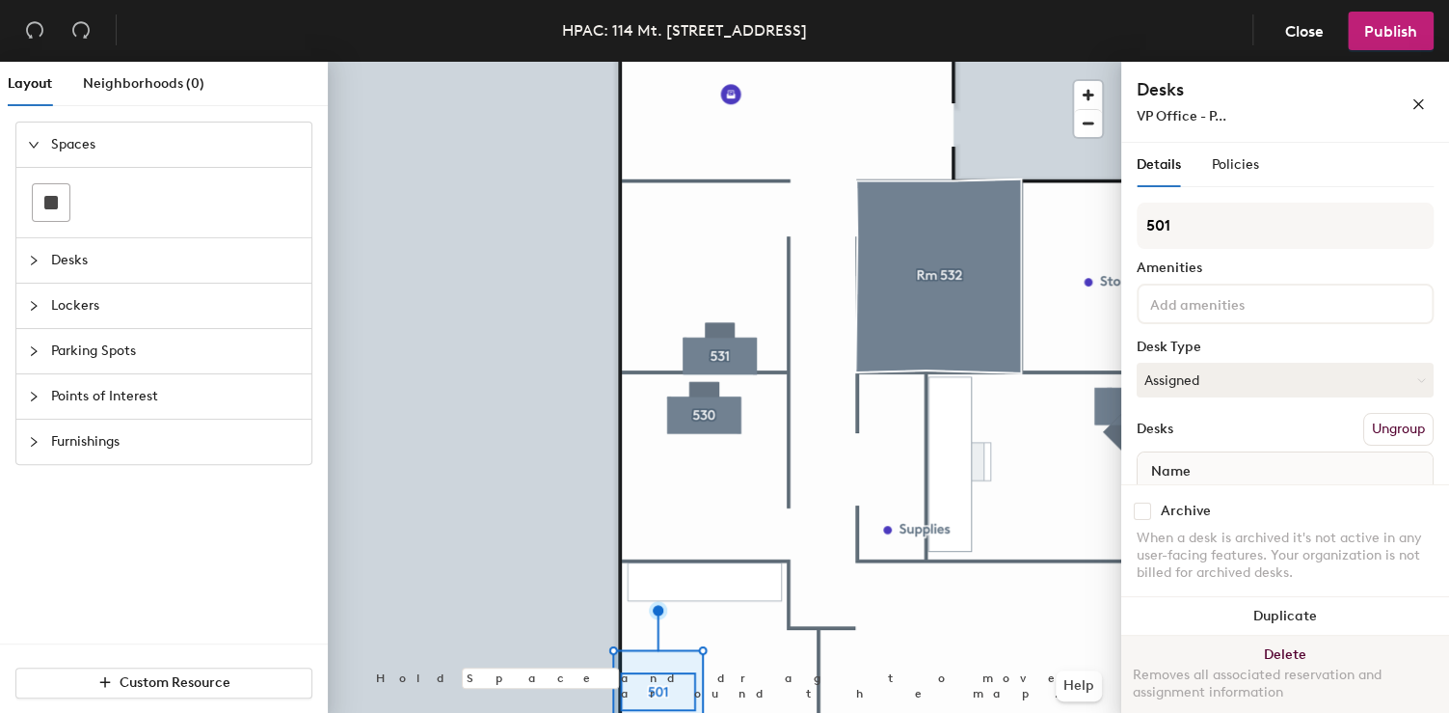
click at [712, 62] on div at bounding box center [725, 62] width 794 height 0
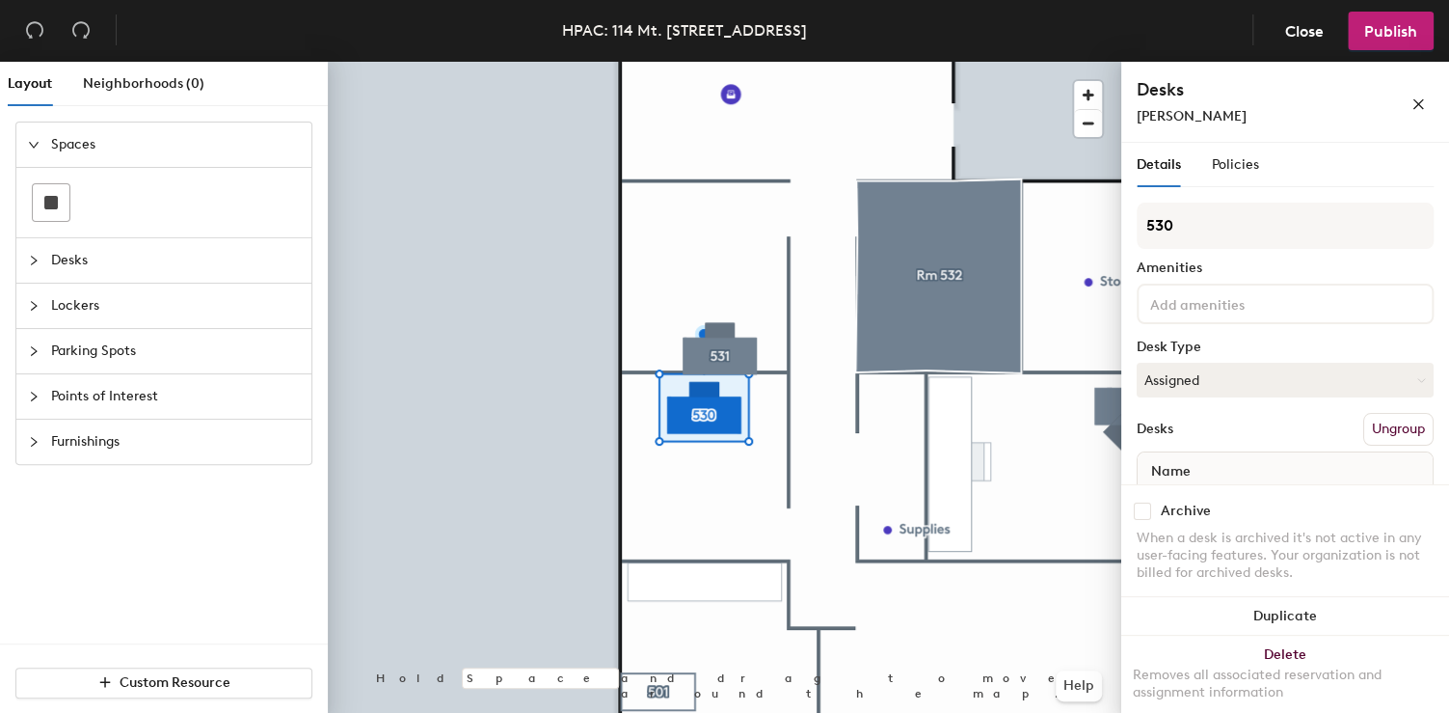
click at [1144, 508] on input "checkbox" at bounding box center [1142, 510] width 17 height 17
click at [734, 62] on div at bounding box center [725, 62] width 794 height 0
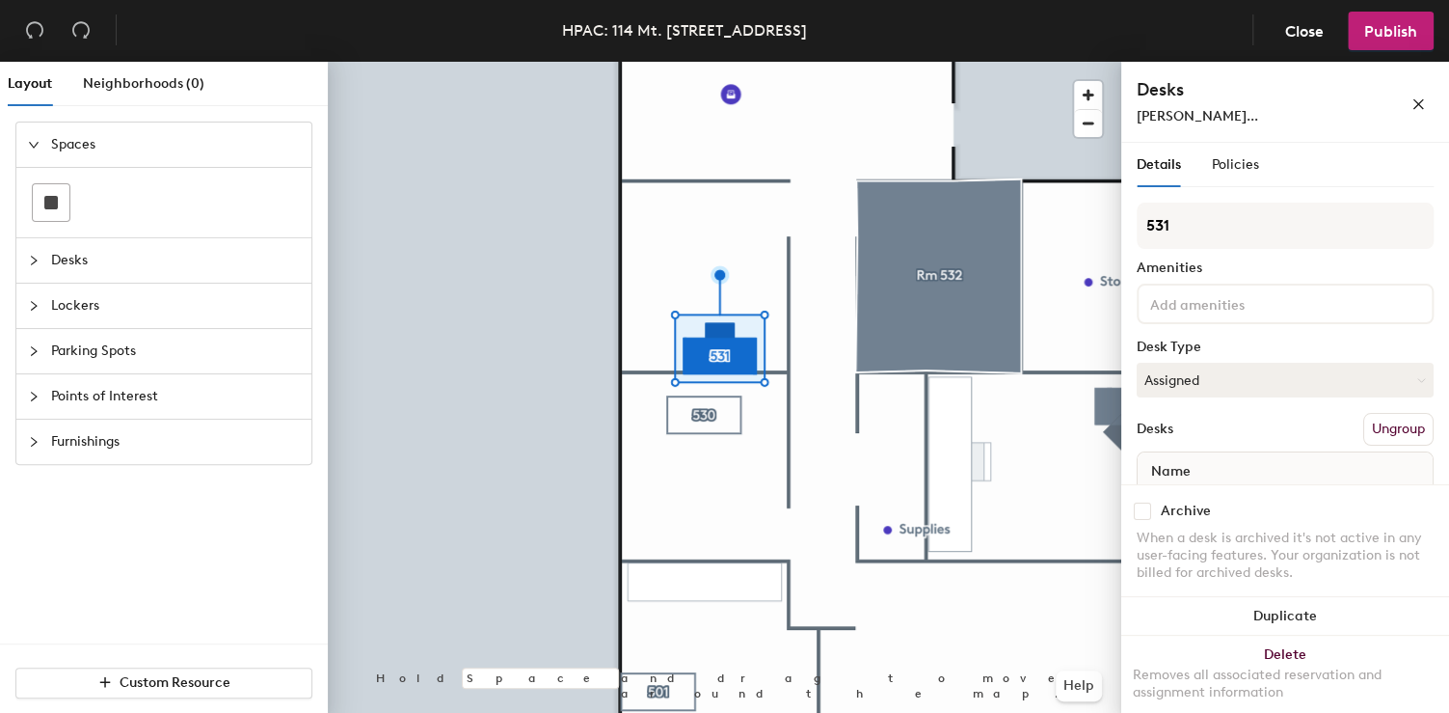
click at [1136, 523] on div "Archive When a desk is archived it's not active in any user-facing features. Yo…" at bounding box center [1285, 544] width 328 height 121
drag, startPoint x: 1143, startPoint y: 521, endPoint x: 1124, endPoint y: 521, distance: 18.3
click at [1143, 520] on input "checkbox" at bounding box center [1142, 510] width 17 height 17
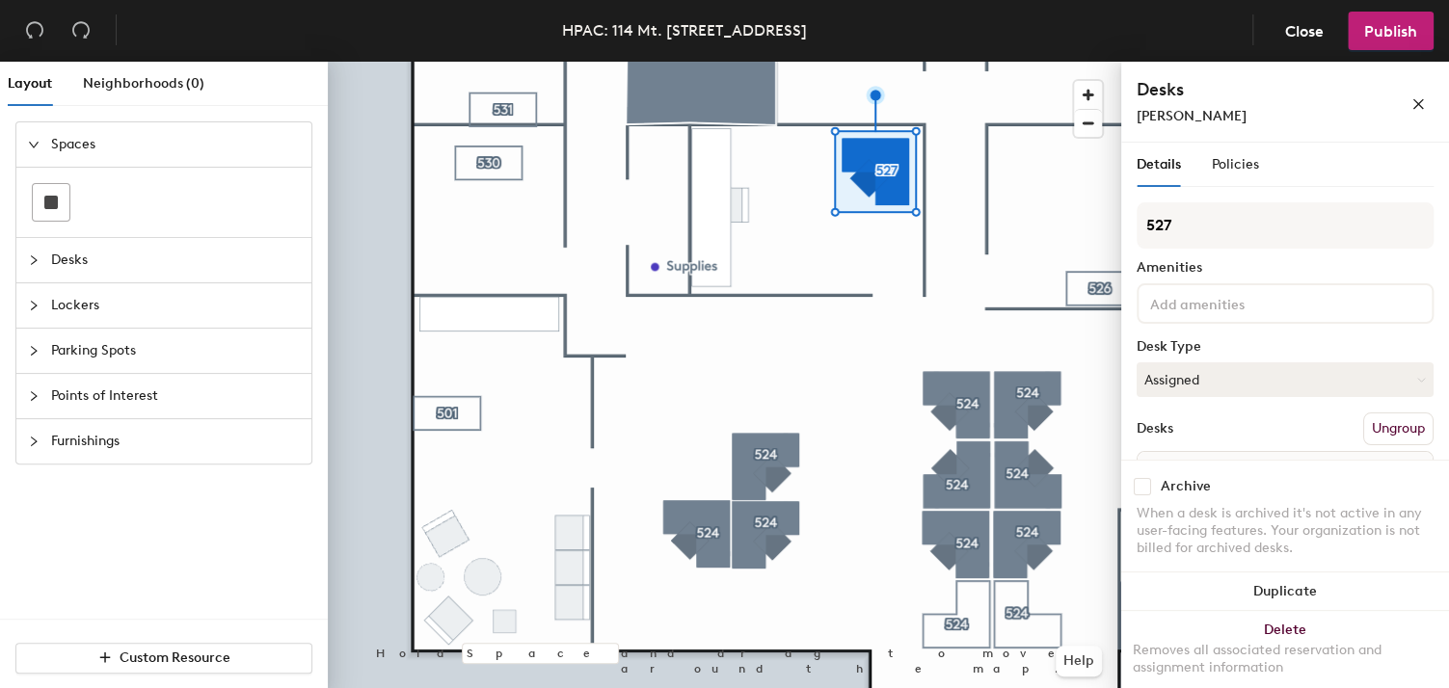
drag, startPoint x: 1143, startPoint y: 489, endPoint x: 1137, endPoint y: 396, distance: 92.7
click at [1143, 488] on input "checkbox" at bounding box center [1142, 486] width 17 height 17
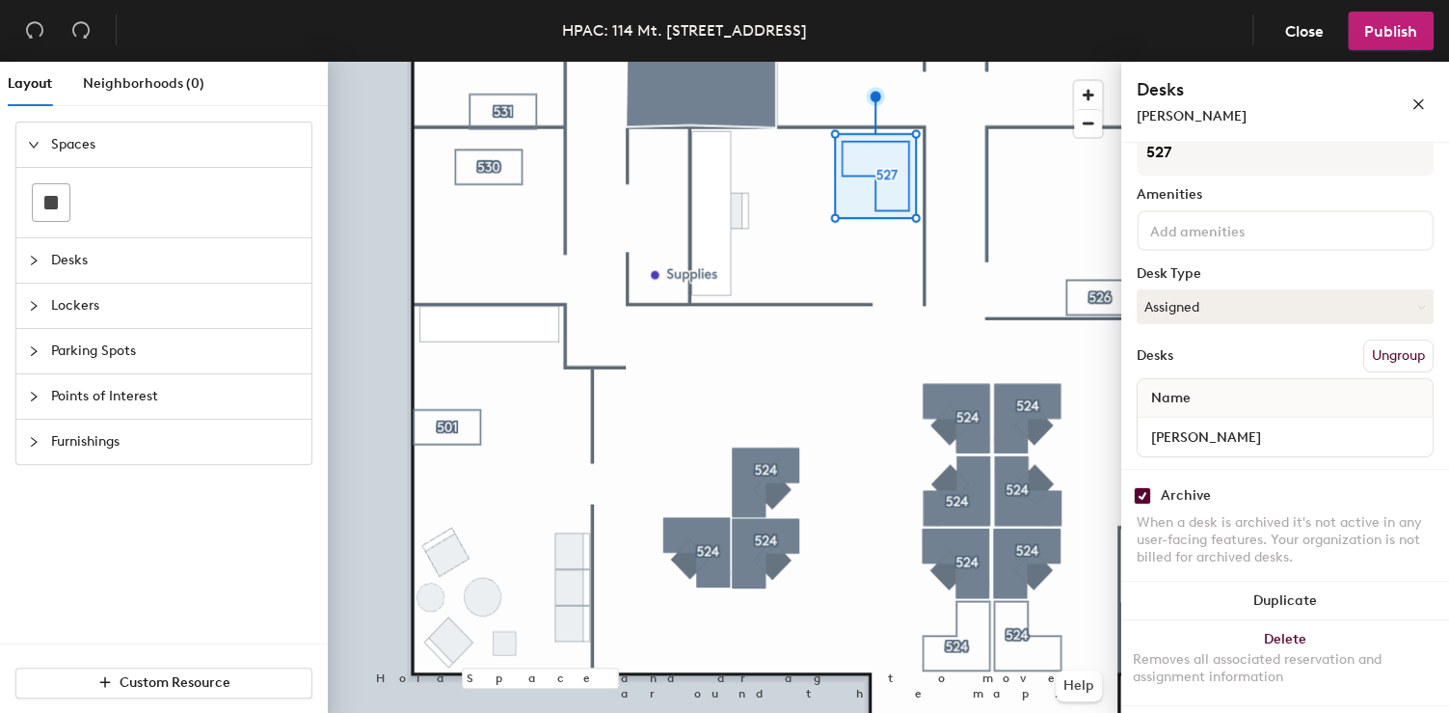
scroll to position [67, 0]
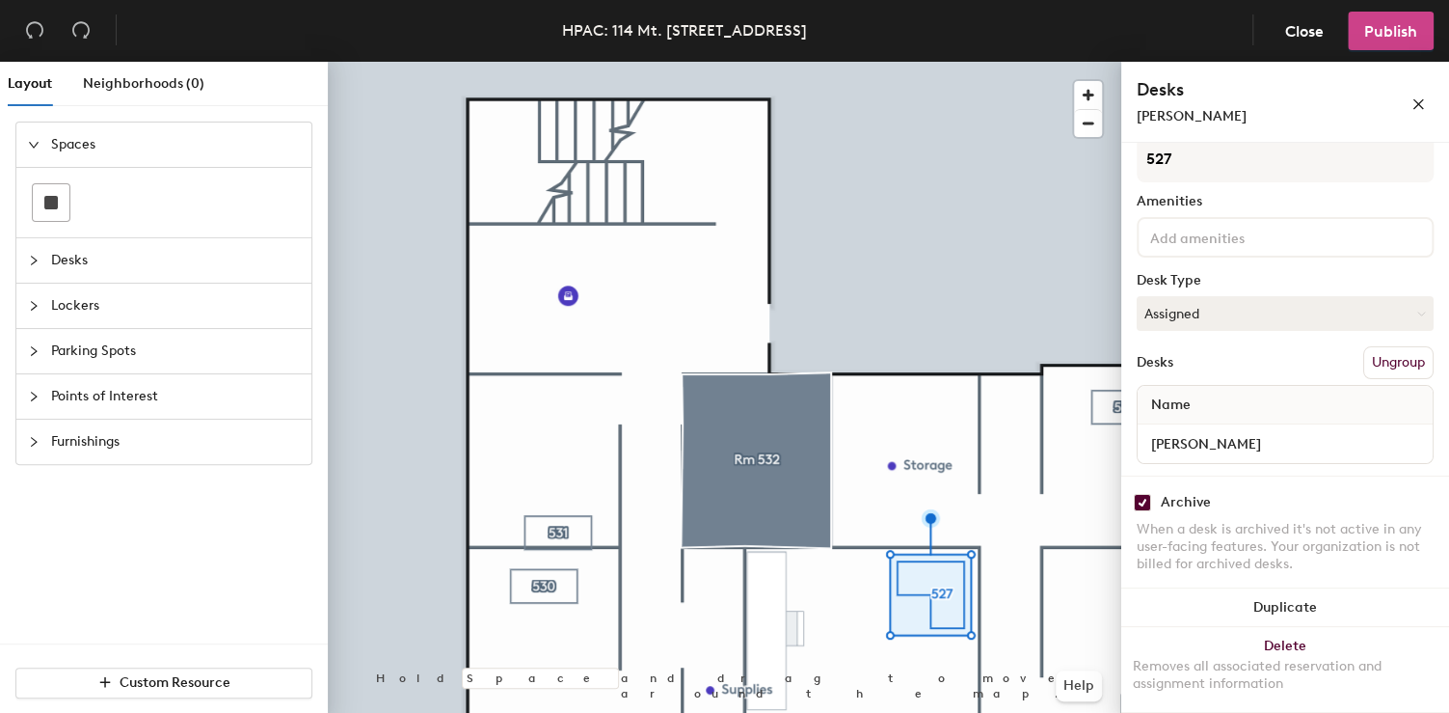
click at [1368, 17] on button "Publish" at bounding box center [1391, 31] width 86 height 39
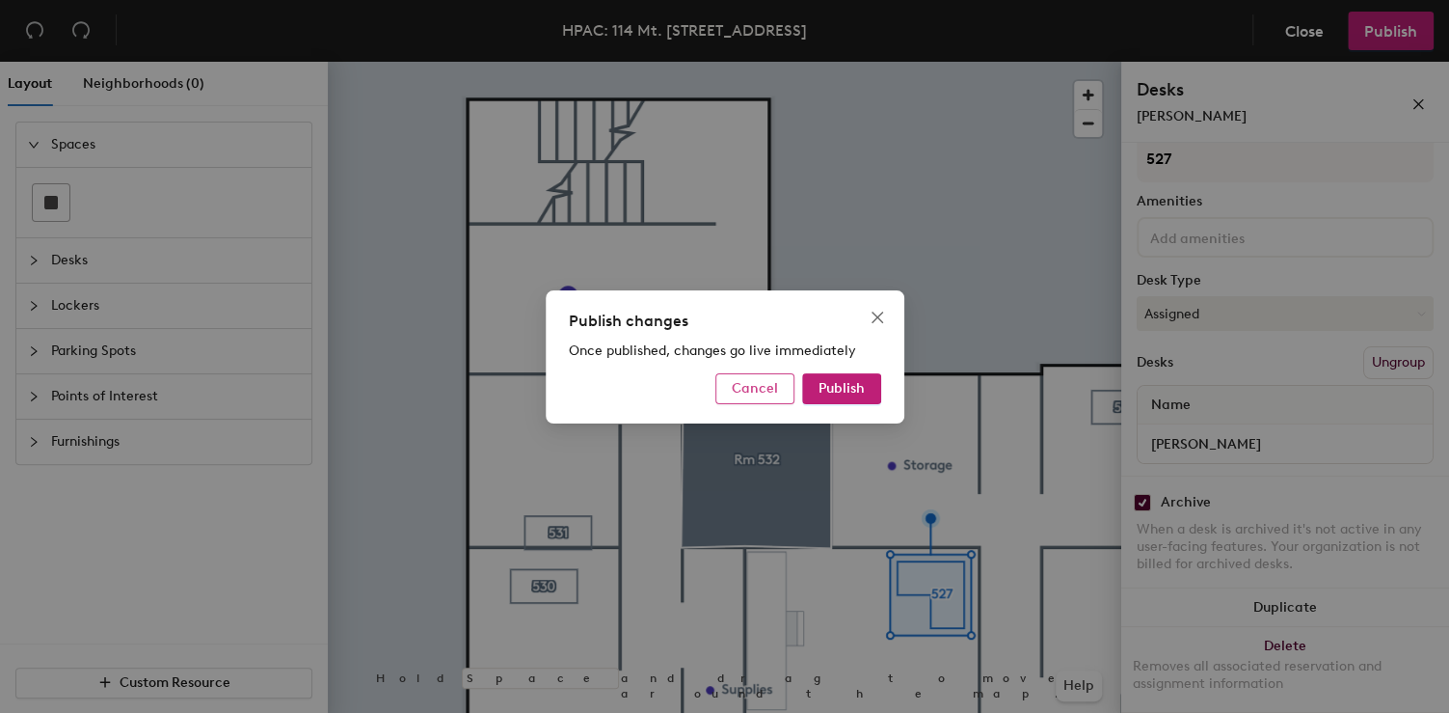
click at [777, 388] on button "Cancel" at bounding box center [754, 388] width 79 height 31
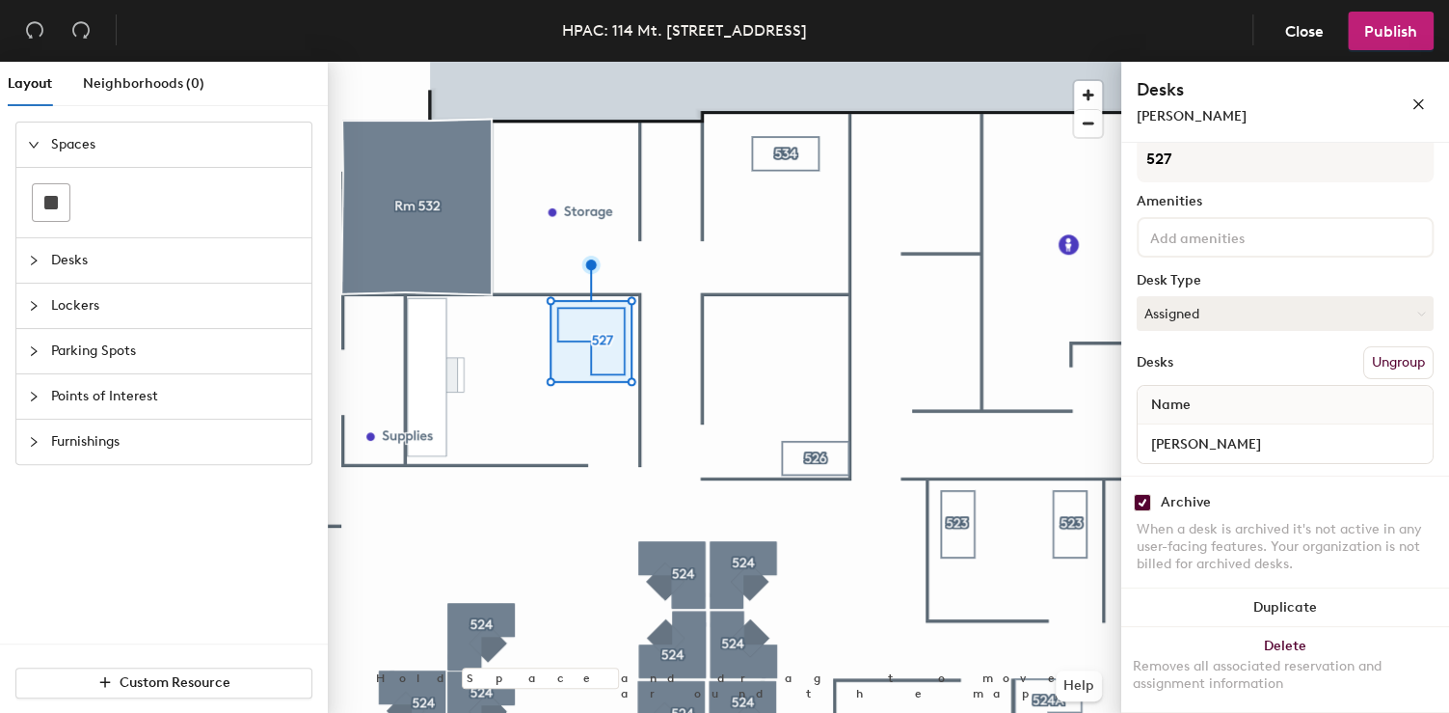
click at [1150, 496] on input "checkbox" at bounding box center [1142, 502] width 17 height 17
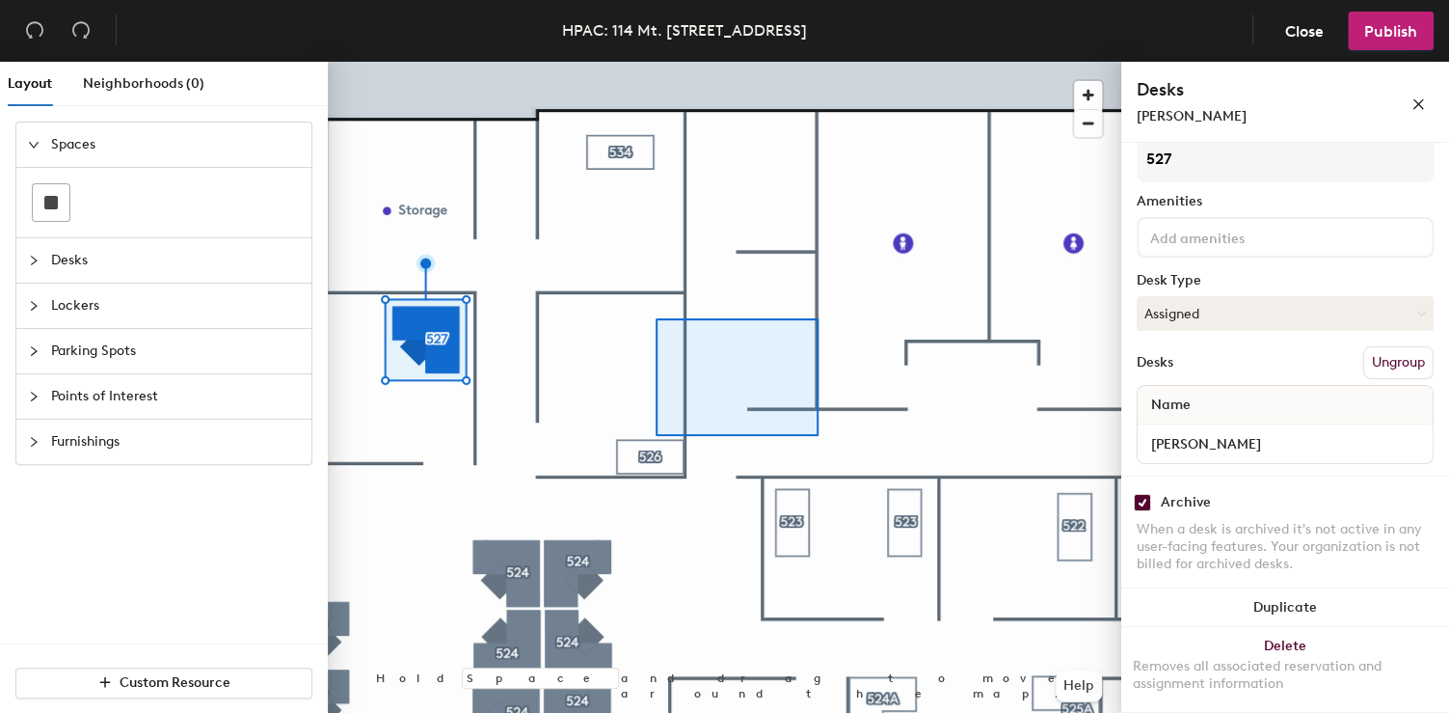
click at [637, 62] on div at bounding box center [725, 62] width 794 height 0
checkbox input "true"
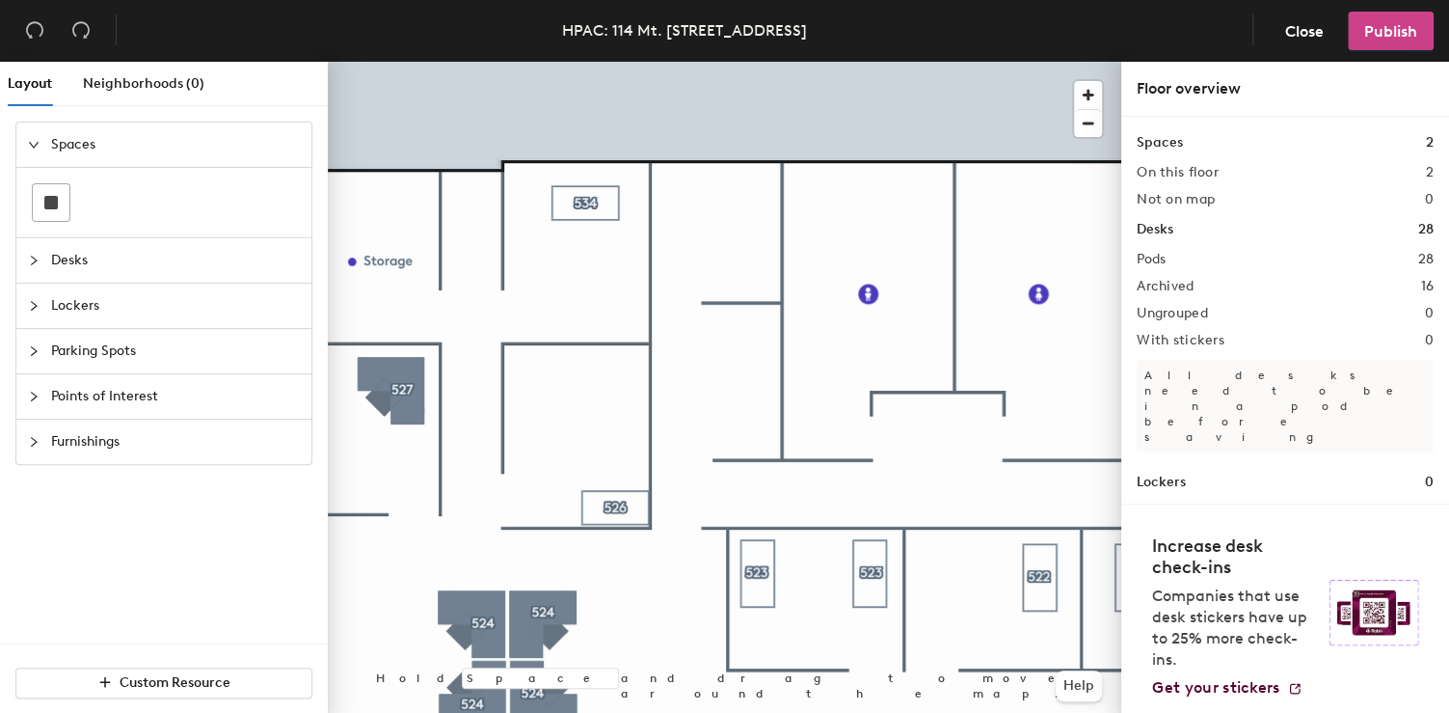
click at [1371, 28] on span "Publish" at bounding box center [1390, 31] width 53 height 18
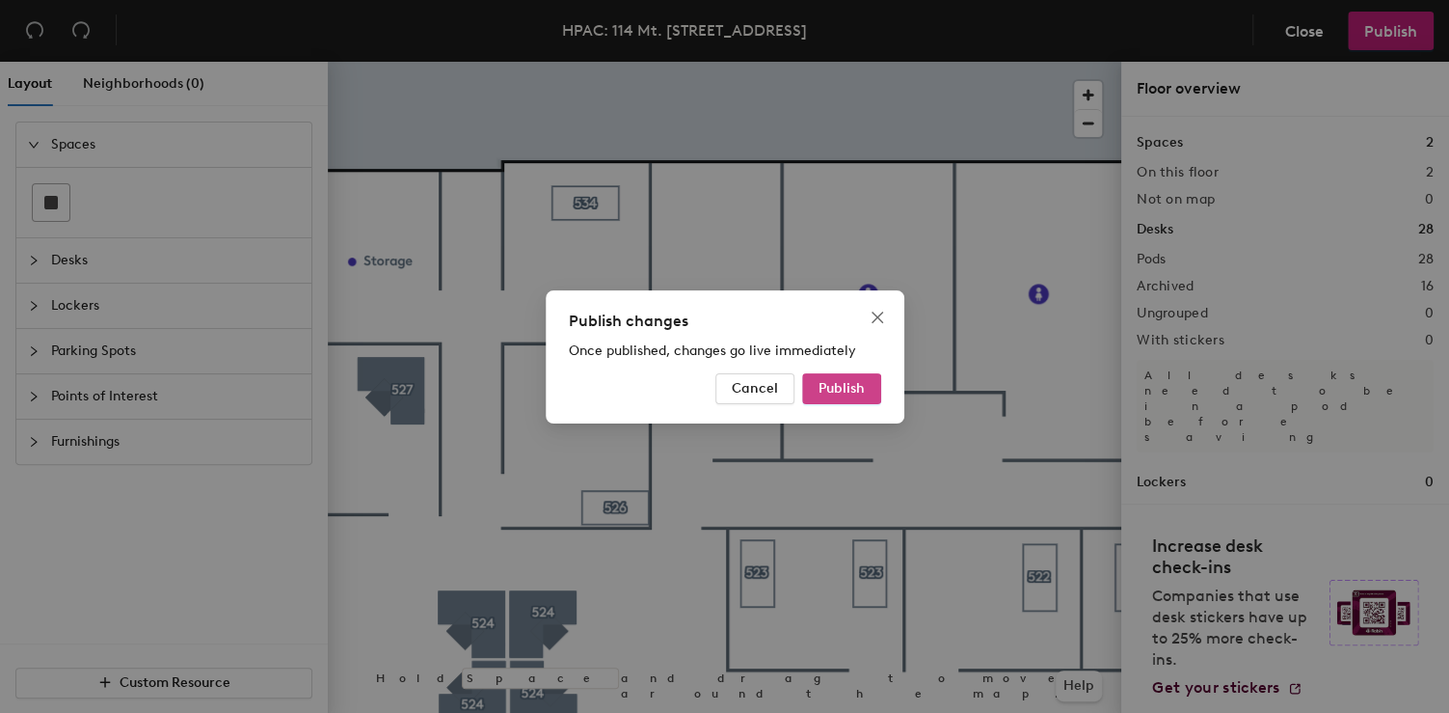
click at [842, 375] on button "Publish" at bounding box center [841, 388] width 79 height 31
